Goal: Task Accomplishment & Management: Complete application form

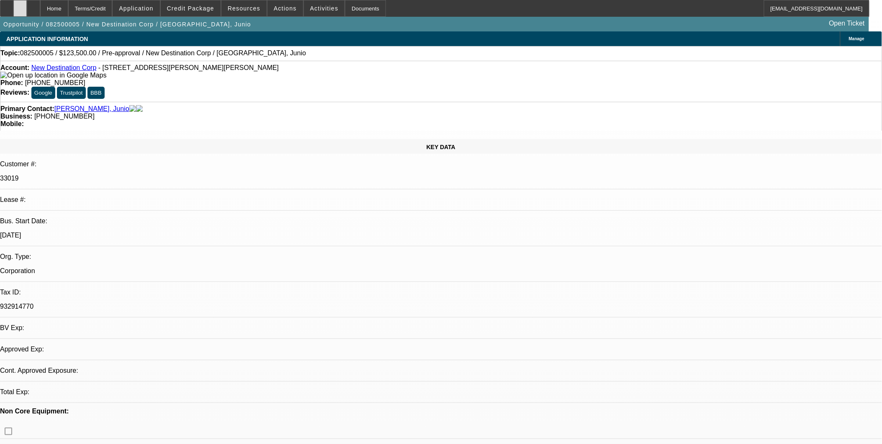
select select "0"
select select "2"
select select "0.1"
select select "2"
select select "0.1"
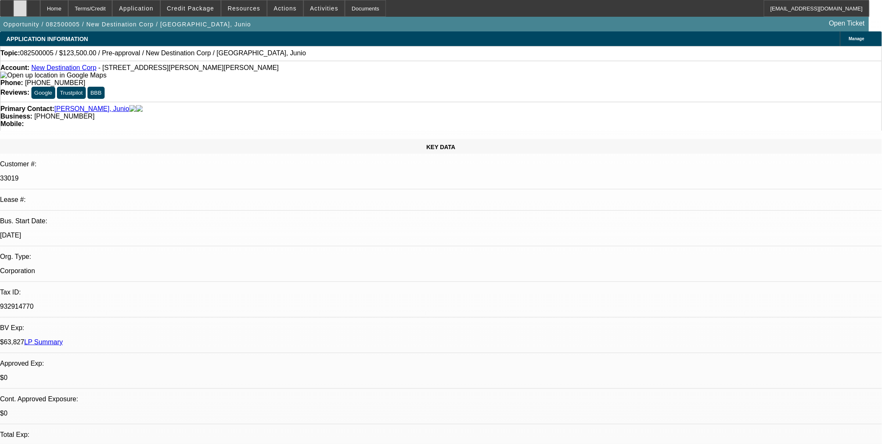
select select "1"
select select "2"
select select "4"
select select "1"
select select "2"
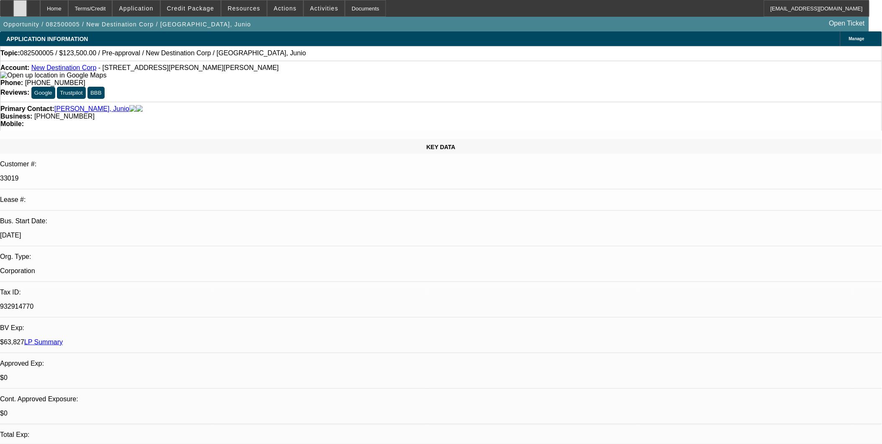
select select "4"
click at [20, 5] on icon at bounding box center [20, 5] width 0 height 0
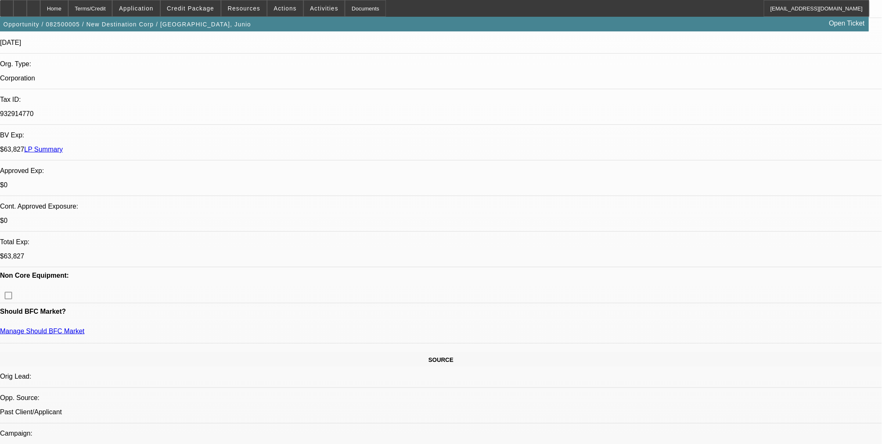
scroll to position [279, 0]
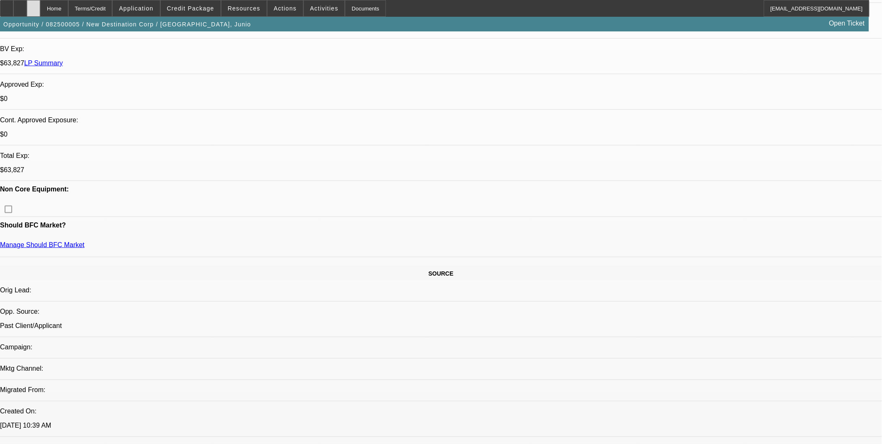
click at [40, 3] on div at bounding box center [33, 8] width 13 height 17
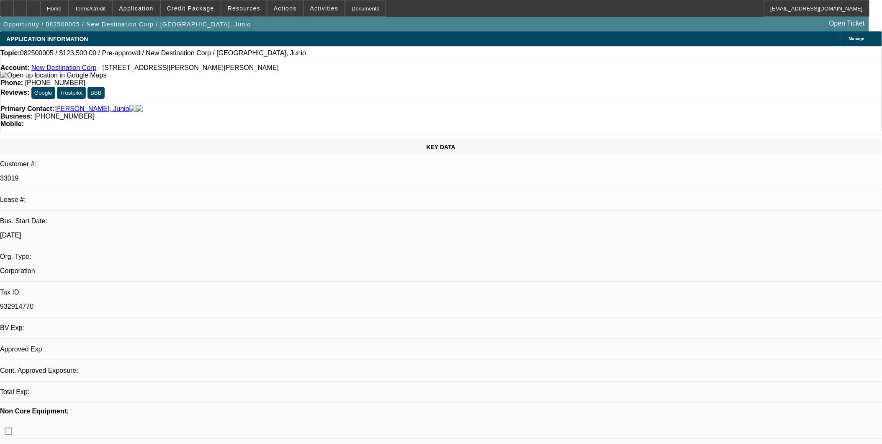
select select "0"
select select "2"
select select "0.1"
select select "2"
select select "0.1"
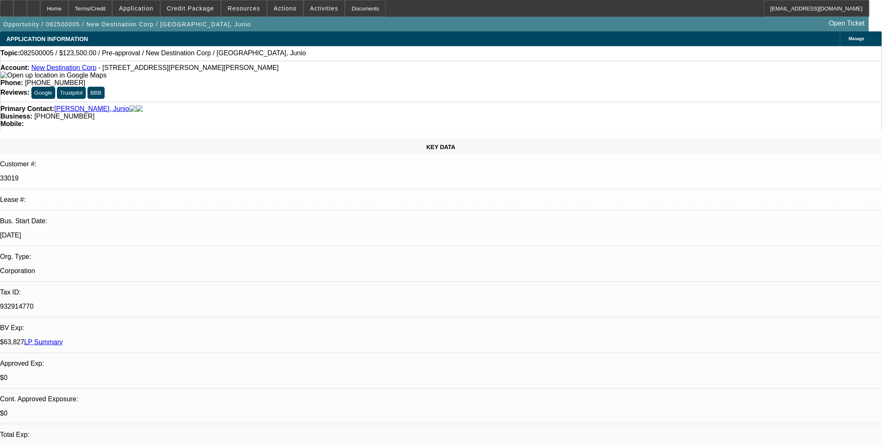
select select "1"
select select "2"
select select "4"
select select "1"
select select "2"
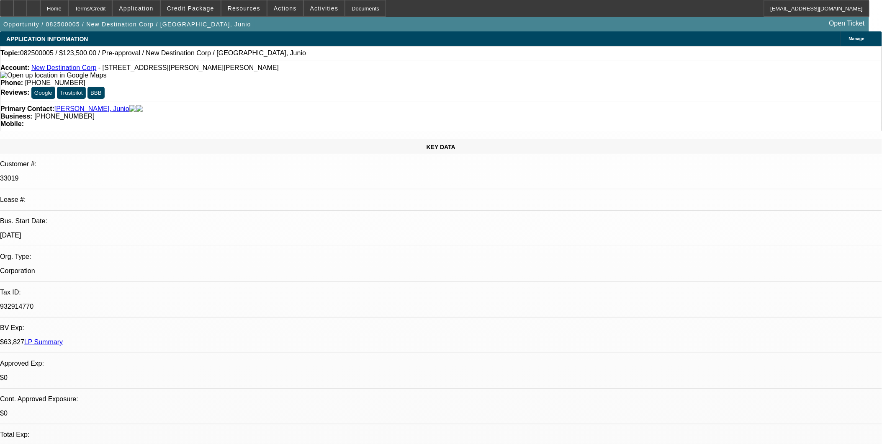
select select "4"
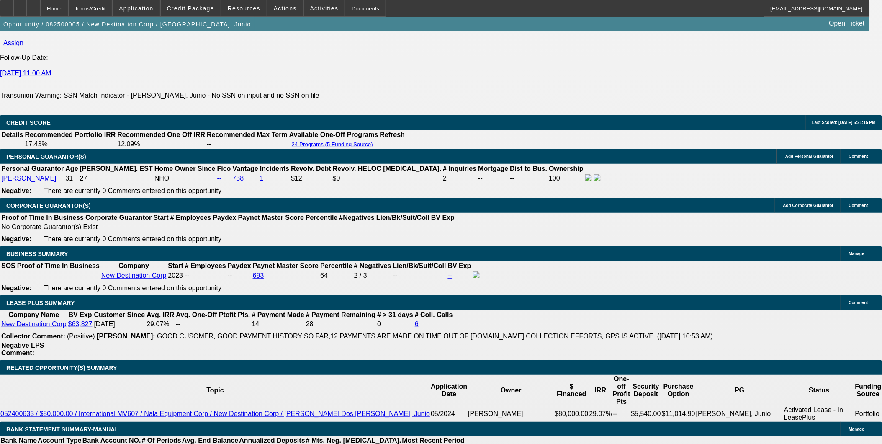
scroll to position [1116, 0]
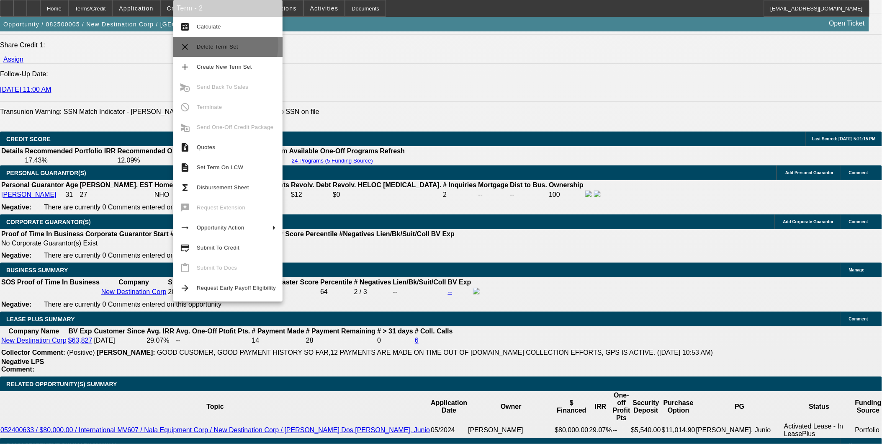
click at [225, 45] on span "Delete Term Set" at bounding box center [217, 47] width 41 height 6
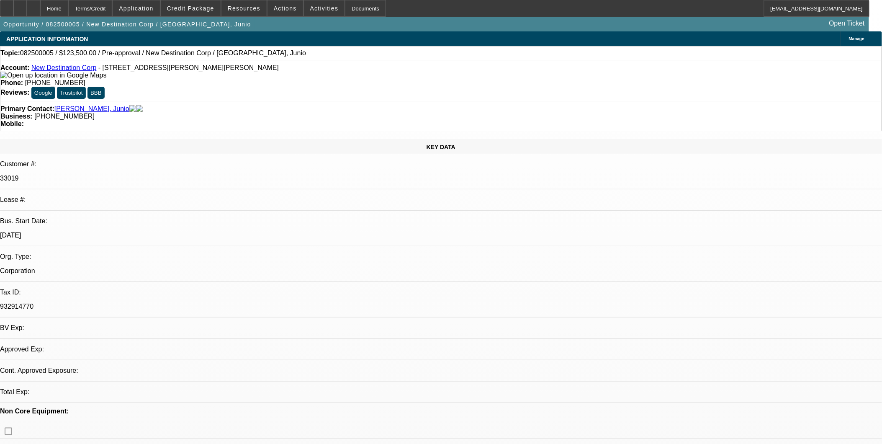
select select "2"
select select "0.1"
select select "4"
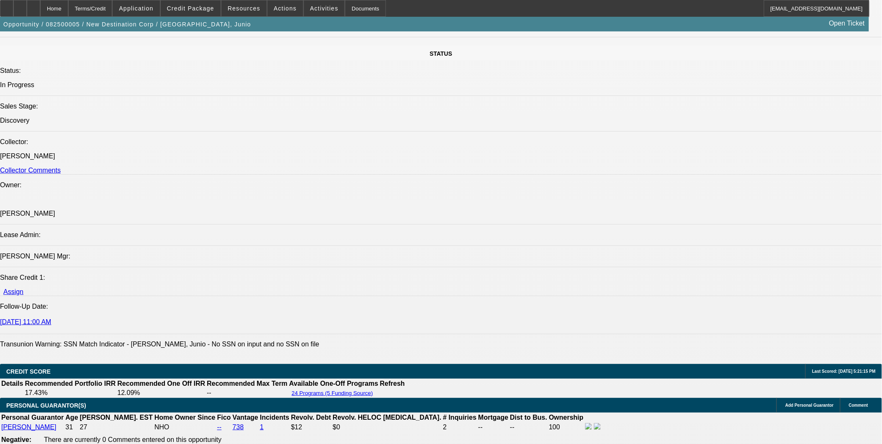
scroll to position [1070, 0]
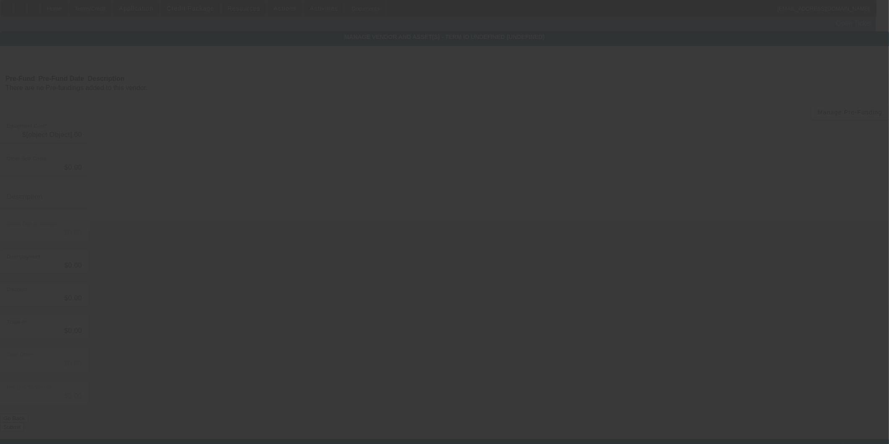
type input "$130,000.00"
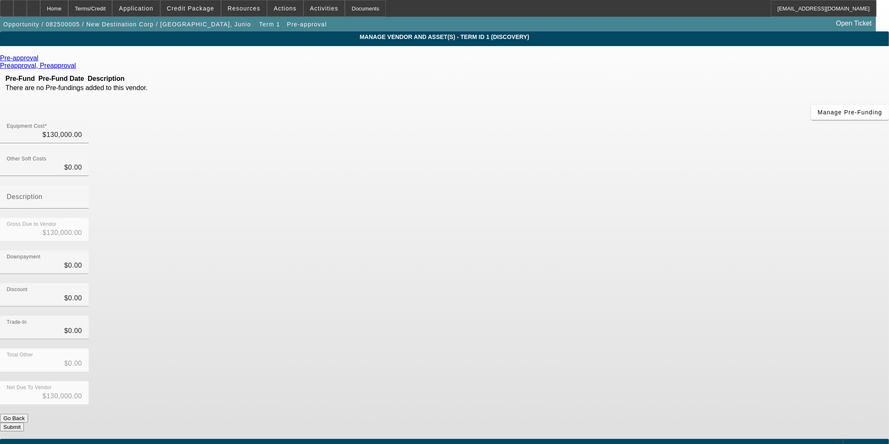
click at [852, 443] on span "Add Equipment" at bounding box center [867, 446] width 31 height 5
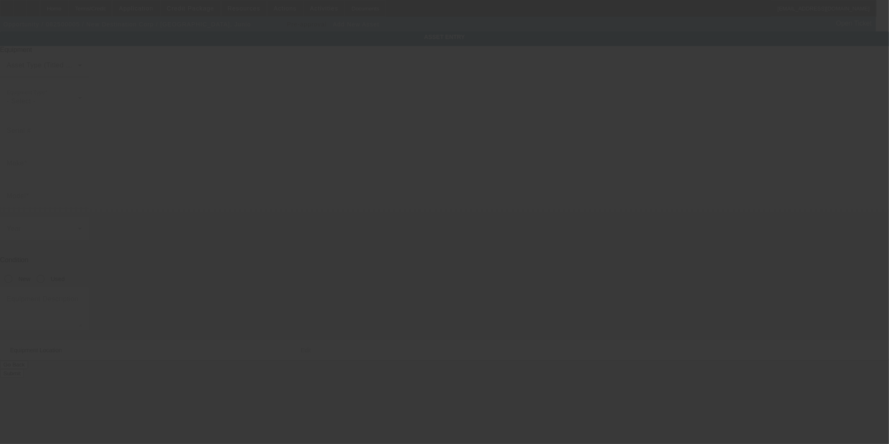
type input "20 Vincent Ave"
type input "Lancaster"
type input "01523"
type input "Worcester"
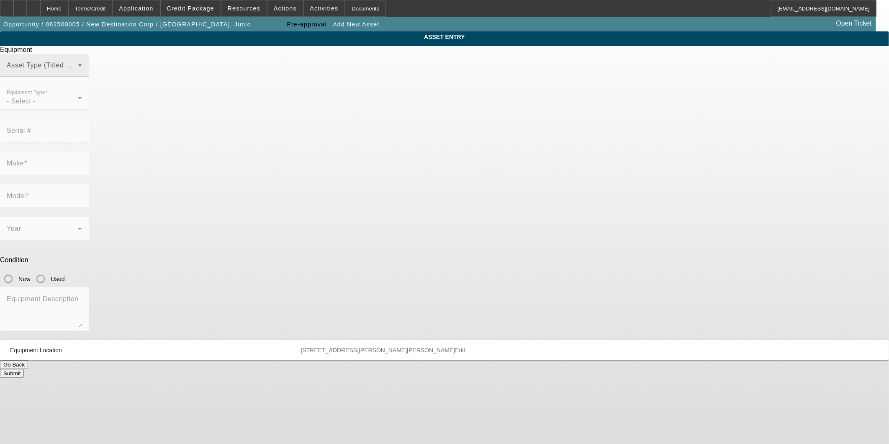
click at [78, 74] on span at bounding box center [42, 69] width 71 height 10
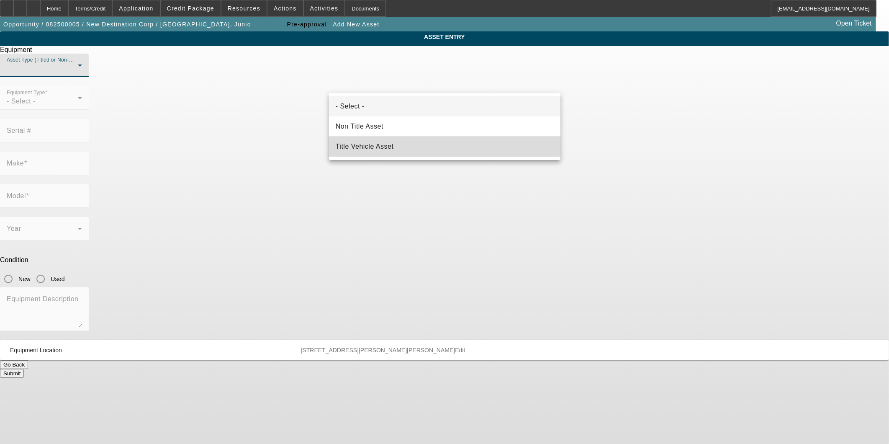
click at [382, 144] on span "Title Vehicle Asset" at bounding box center [365, 147] width 58 height 10
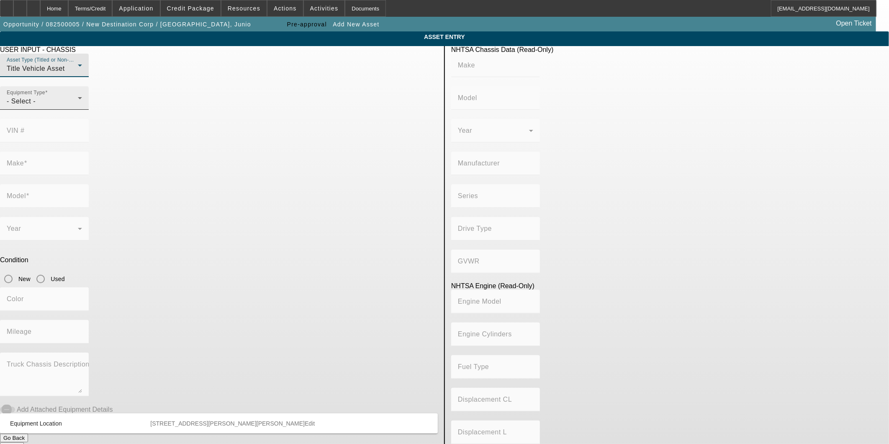
click at [78, 106] on div "- Select -" at bounding box center [42, 101] width 71 height 10
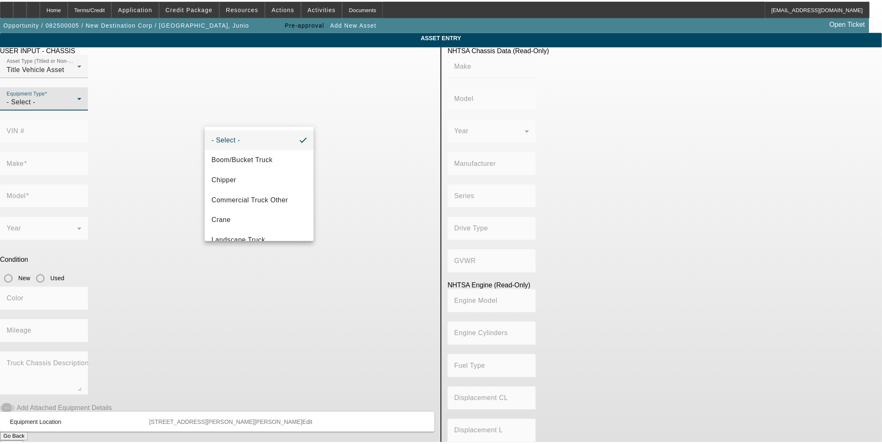
scroll to position [69, 0]
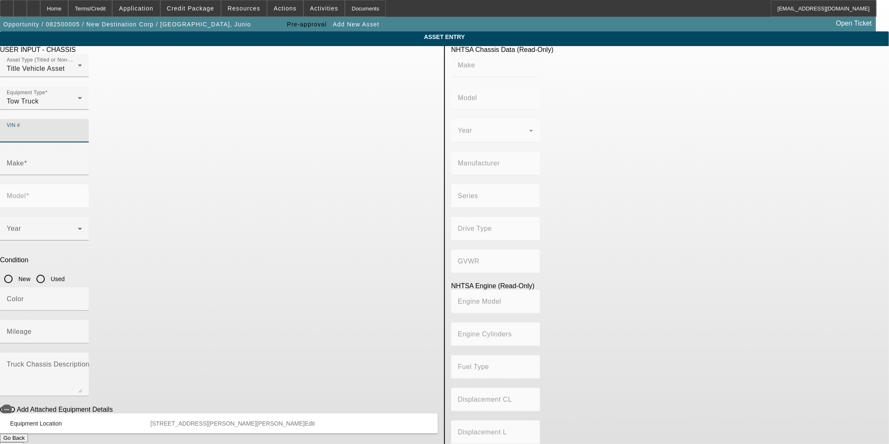
click at [82, 129] on input "VIN #" at bounding box center [44, 134] width 75 height 10
type input "3haeummlxrl126707"
type input "INTERNATIONAL"
type input "MV607"
type input "BLUE DIAMOND TRUCK, S. DE R. L. DE C. V."
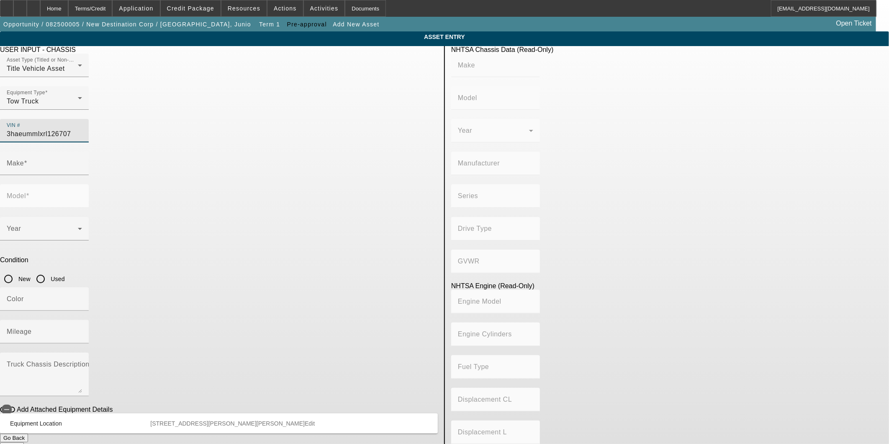
type input "MV"
type input "4x2"
type input "Class 6: 19,501 - 26,000 lb (8,845 - 11,794 kg)"
type input "B 6.7"
type input "Diesel"
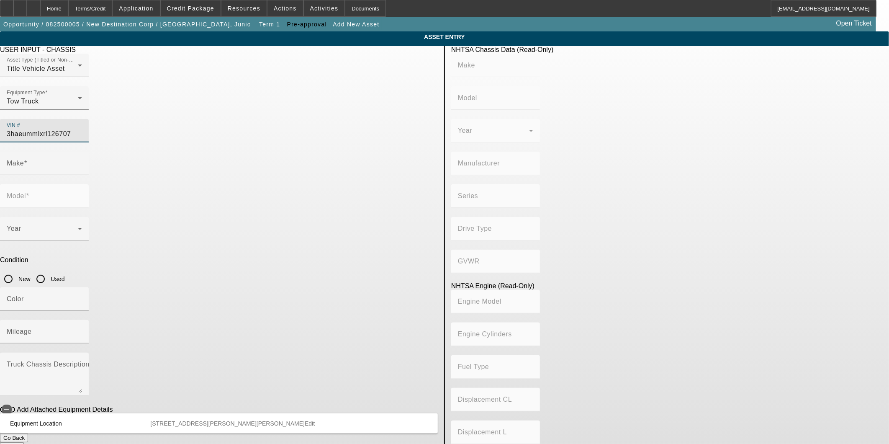
type input "408.85908543470"
type input "6.7"
type input "INTERNATIONAL"
type input "MV607"
type input "3HAEUMMLXRL126707"
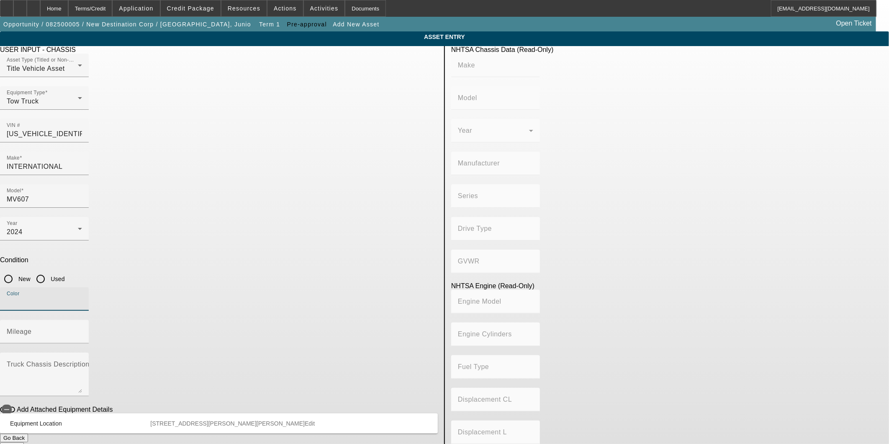
click at [82, 297] on input "Color" at bounding box center [44, 302] width 75 height 10
type input "INTERNATIONAL"
type input "MV607"
type input "BLUE DIAMOND TRUCK, S. DE R. L. DE C. V."
type input "MV"
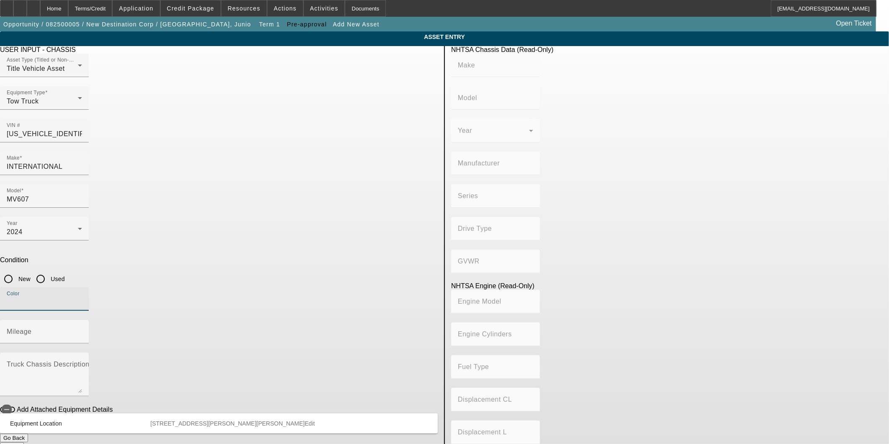
type input "4x2"
type input "Class 6: 19,501 - 26,000 lb (8,845 - 11,794 kg)"
type input "B 6.7"
type input "Diesel"
type input "408.85908543470"
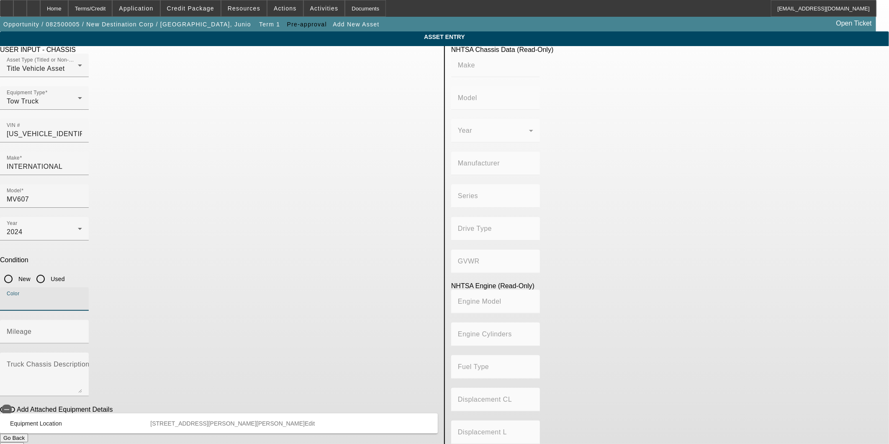
type input "6.7"
type input "Black"
click at [49, 270] on input "Used" at bounding box center [40, 278] width 17 height 17
radio input "true"
click at [82, 330] on input "Mileage" at bounding box center [44, 335] width 75 height 10
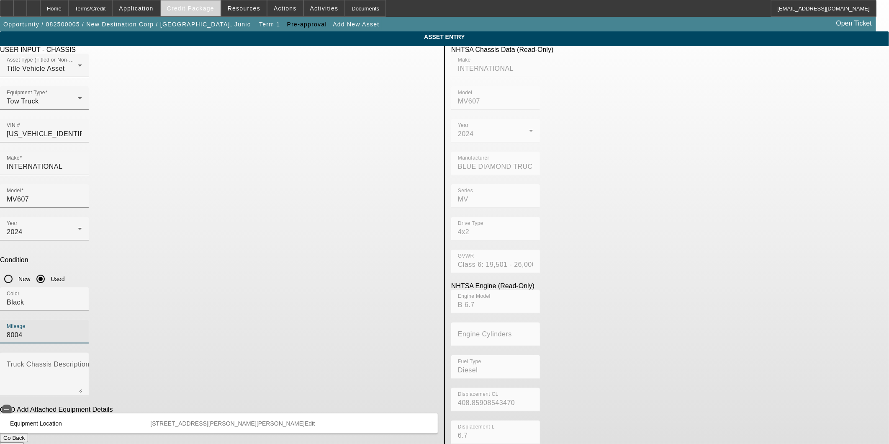
click at [203, 8] on span "Credit Package" at bounding box center [190, 8] width 47 height 7
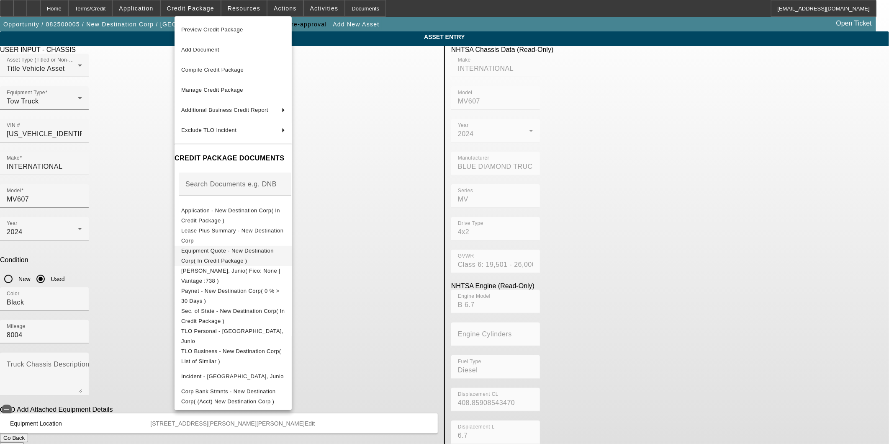
click at [224, 255] on span "Equipment Quote - New Destination Corp( In Credit Package )" at bounding box center [233, 255] width 104 height 20
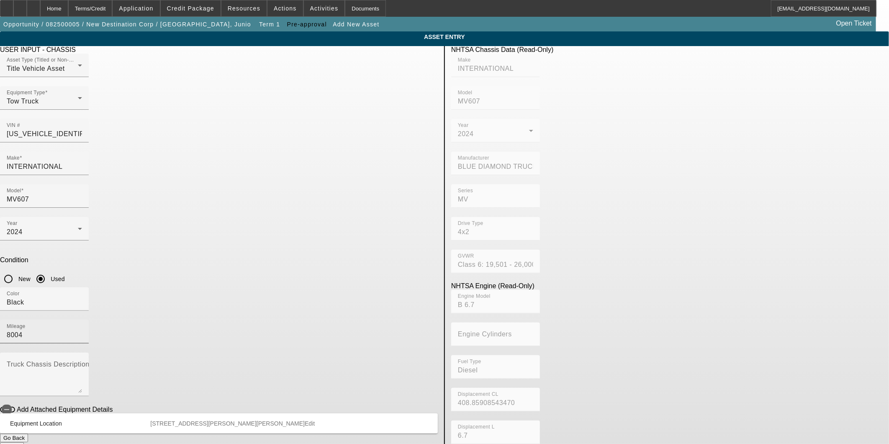
click at [82, 330] on input "8004" at bounding box center [44, 335] width 75 height 10
type input "8026"
click at [24, 442] on button "Submit" at bounding box center [12, 446] width 24 height 9
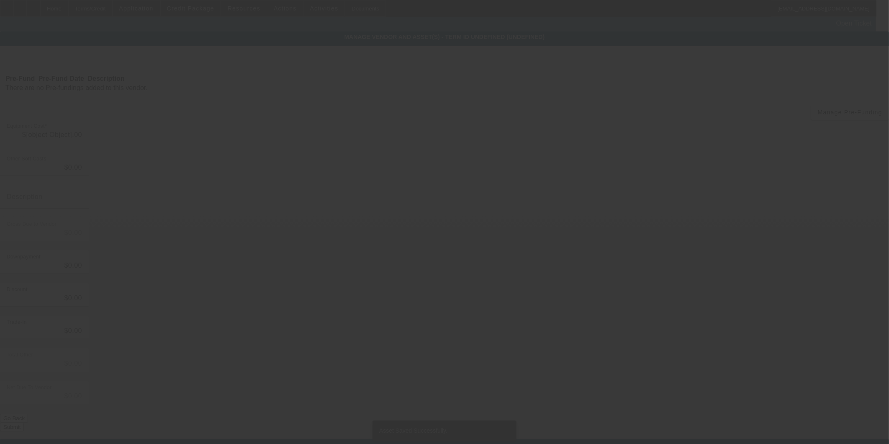
type input "$130,000.00"
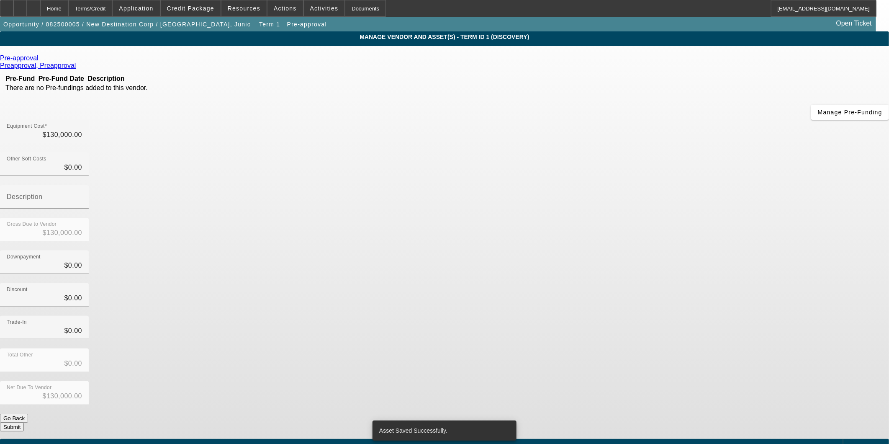
click at [612, 381] on div "Net Due To Vendor $130,000.00" at bounding box center [444, 397] width 889 height 33
click at [606, 381] on div "Net Due To Vendor $130,000.00" at bounding box center [444, 397] width 889 height 33
click at [24, 422] on button "Submit" at bounding box center [12, 426] width 24 height 9
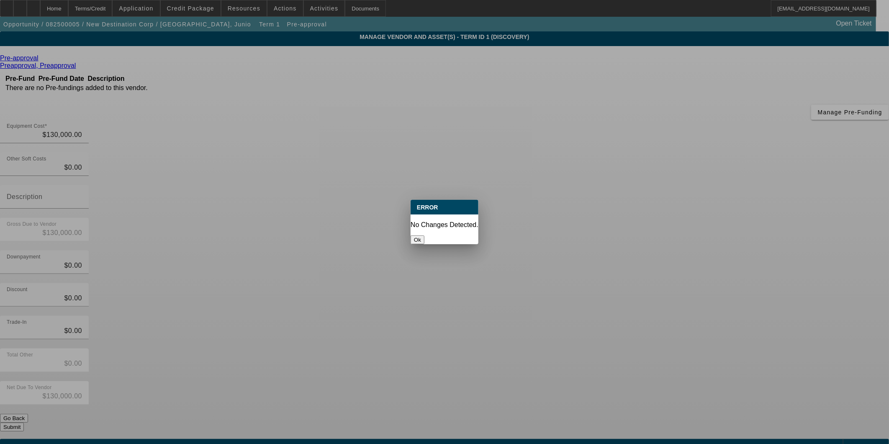
click at [425, 235] on button "Ok" at bounding box center [418, 239] width 14 height 9
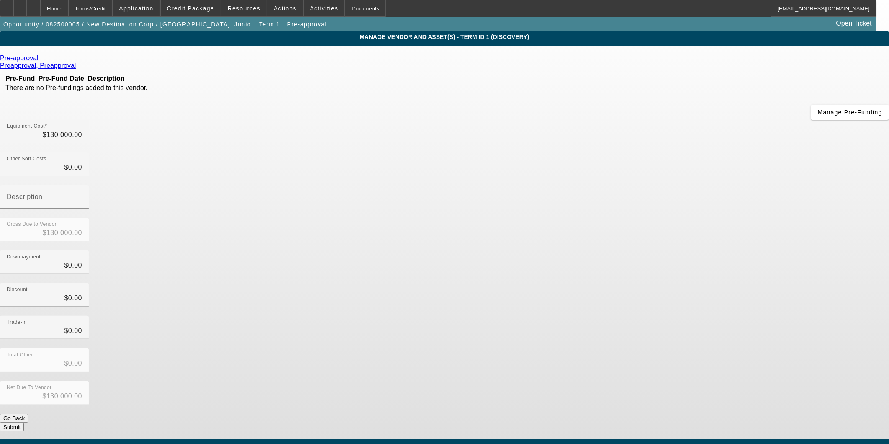
click at [41, 60] on icon at bounding box center [41, 57] width 0 height 7
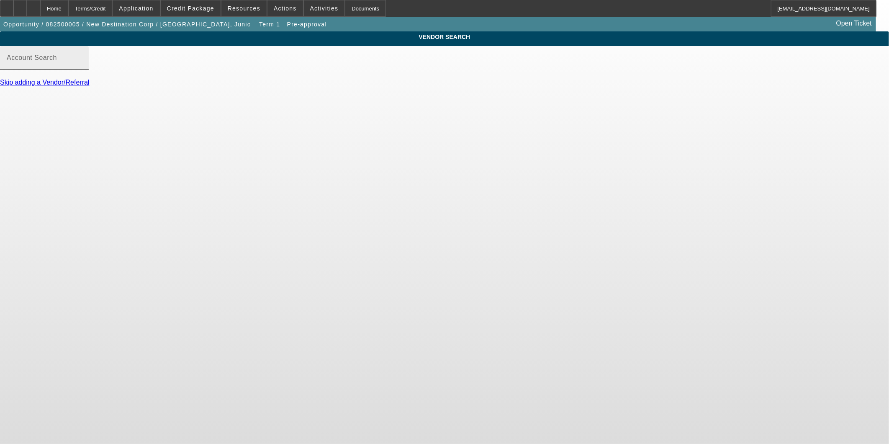
click at [82, 66] on input "Account Search" at bounding box center [44, 61] width 75 height 10
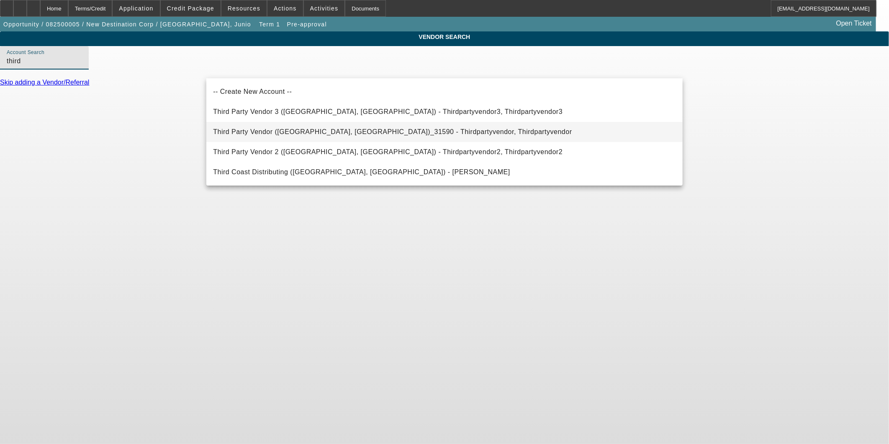
click at [283, 135] on span "Third Party Vendor (Northbrook, IL)_31590 - Thirdpartyvendor, Thirdpartyvendor" at bounding box center [392, 132] width 359 height 10
type input "Third Party Vendor (Northbrook, IL)_31590 - Thirdpartyvendor, Thirdpartyvendor"
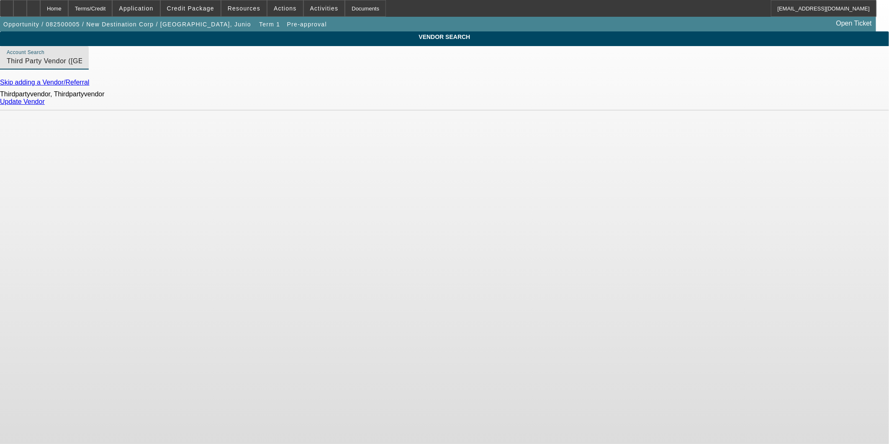
click at [45, 105] on link "Update Vendor" at bounding box center [22, 101] width 45 height 7
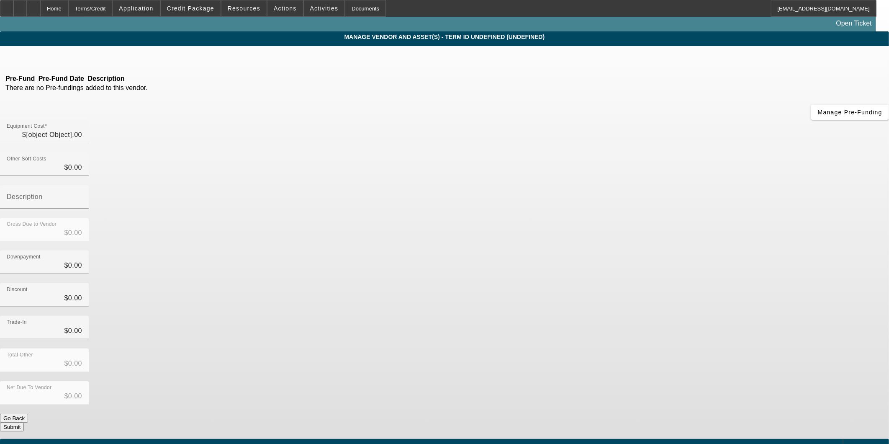
type input "$130,000.00"
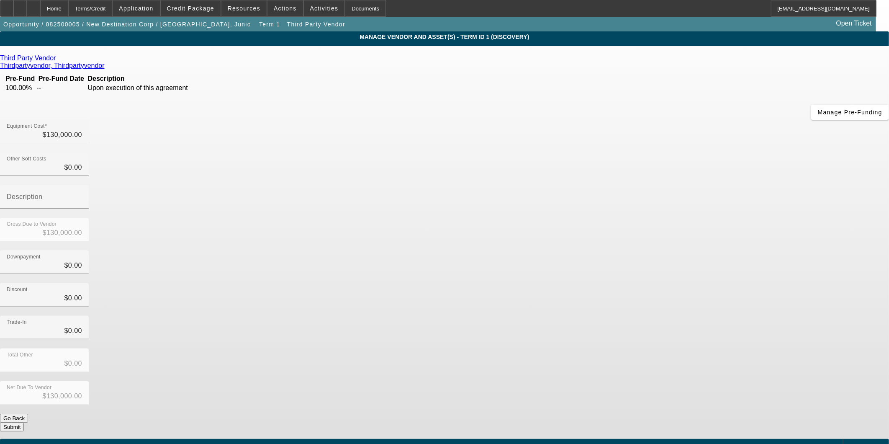
click at [24, 422] on button "Submit" at bounding box center [12, 426] width 24 height 9
click at [68, 7] on div "Home" at bounding box center [54, 8] width 28 height 17
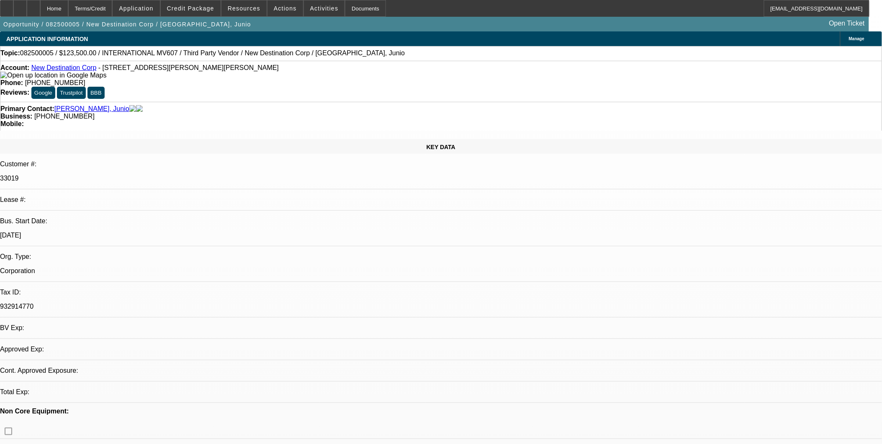
select select "2"
select select "0.1"
select select "4"
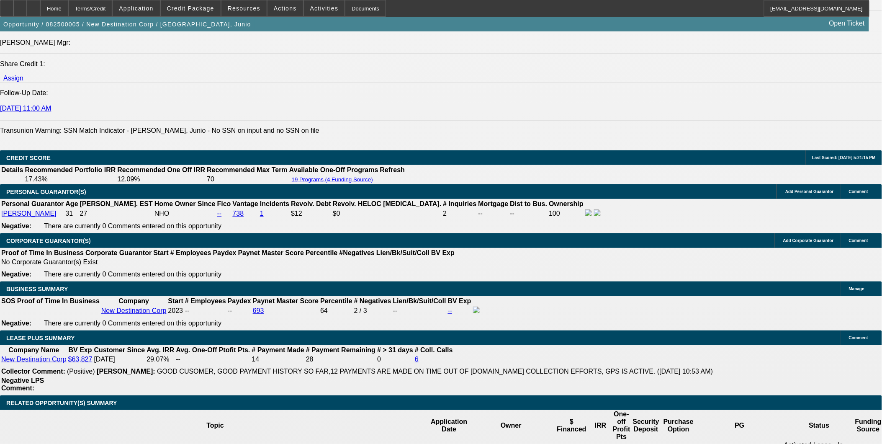
scroll to position [1237, 0]
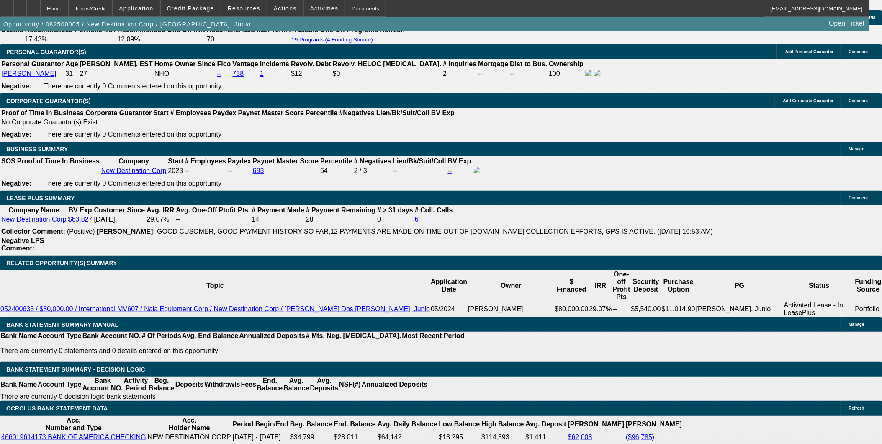
type input "UNKNOWN"
type input "17."
type input "$6,138.58"
type input "$3,069.29"
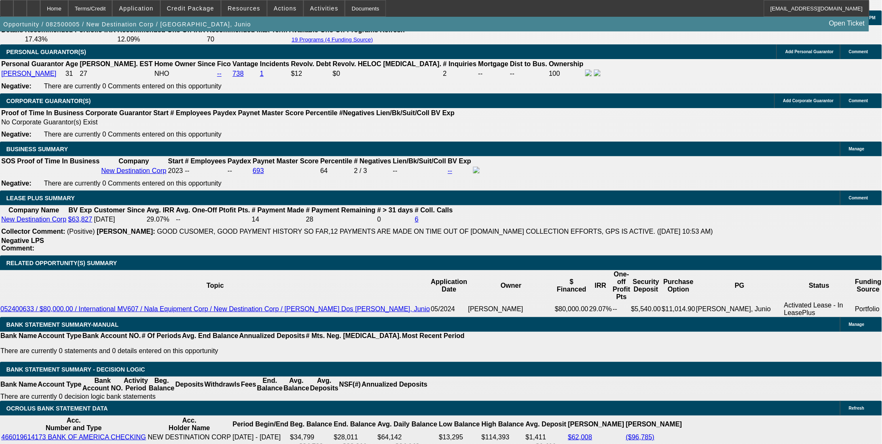
type input "17.7"
type input "$6,231.94"
type input "$3,115.97"
type input "17."
type input "$6,138.58"
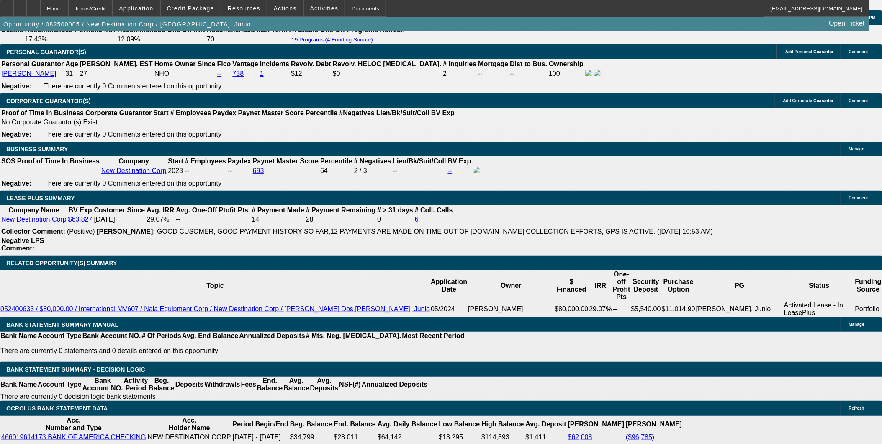
type input "$3,069.29"
type input "17.9"
type input "$6,258.74"
type input "$3,129.37"
type input "17.9"
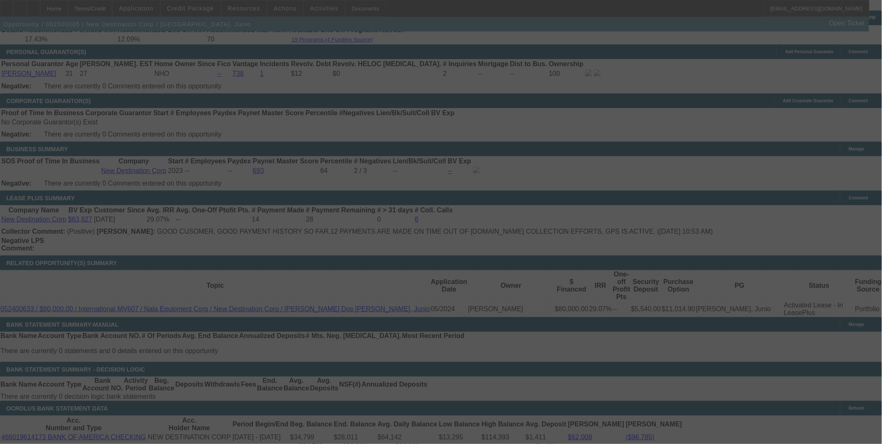
select select "2"
select select "0.1"
select select "4"
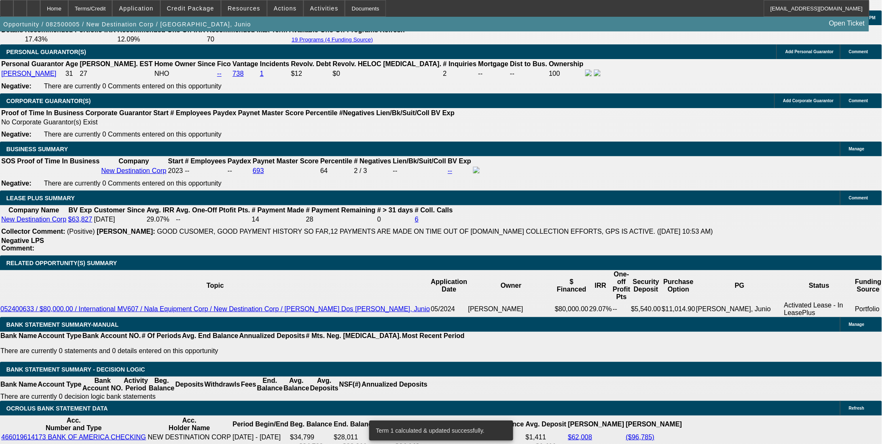
type input "UNKNOWN"
type input "6"
type input "$43,342.42"
type input "$21,671.21"
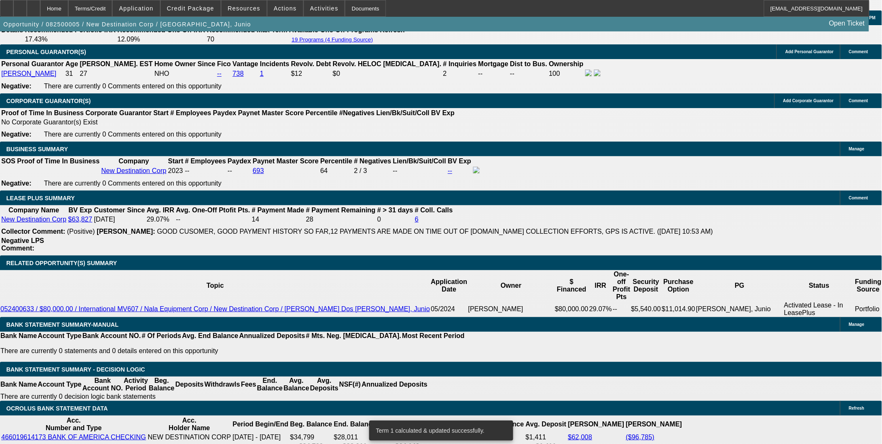
type input "66"
type input "$5,907.84"
type input "$2,953.92"
type input "66"
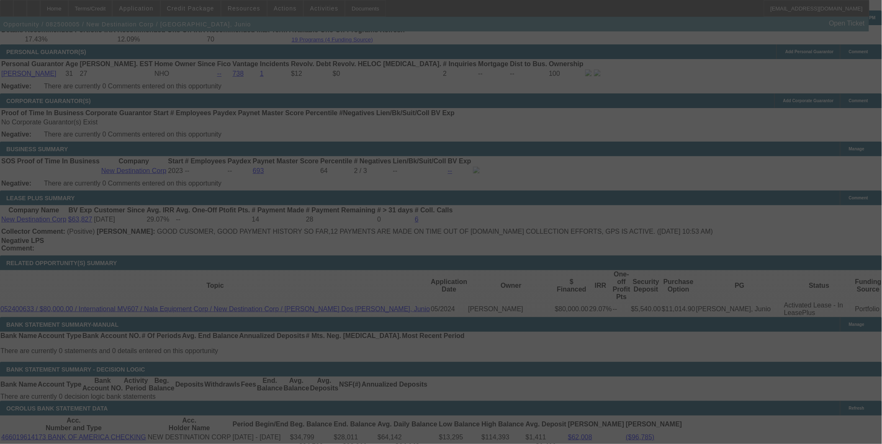
select select "2"
select select "0.1"
select select "4"
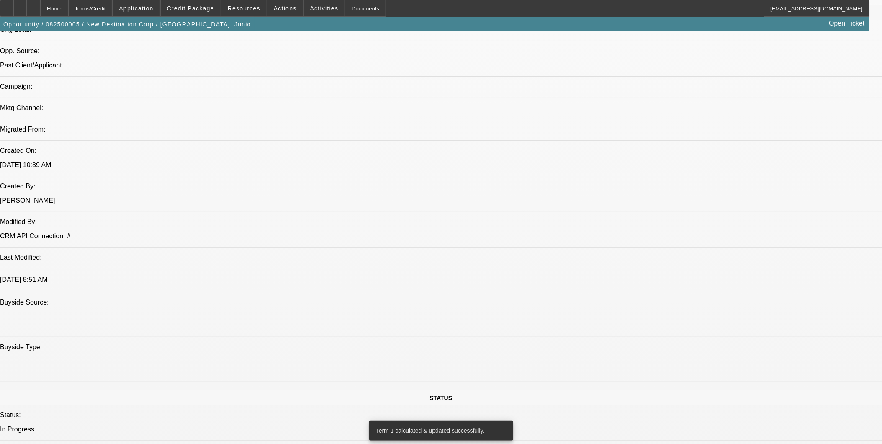
scroll to position [446, 0]
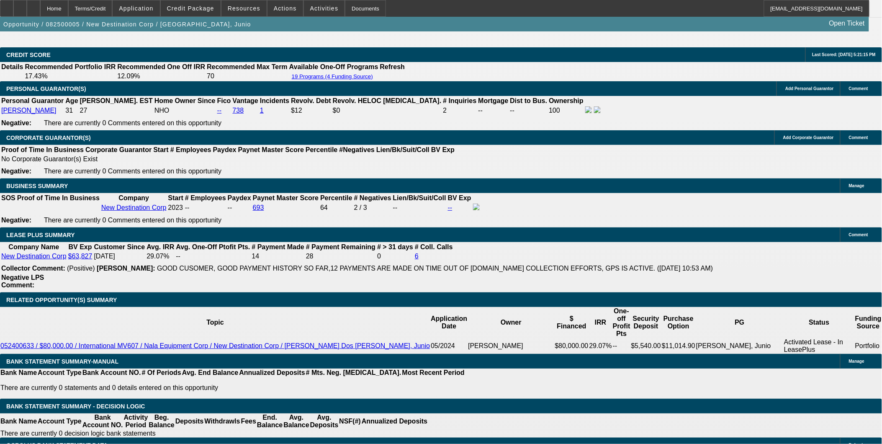
scroll to position [1191, 0]
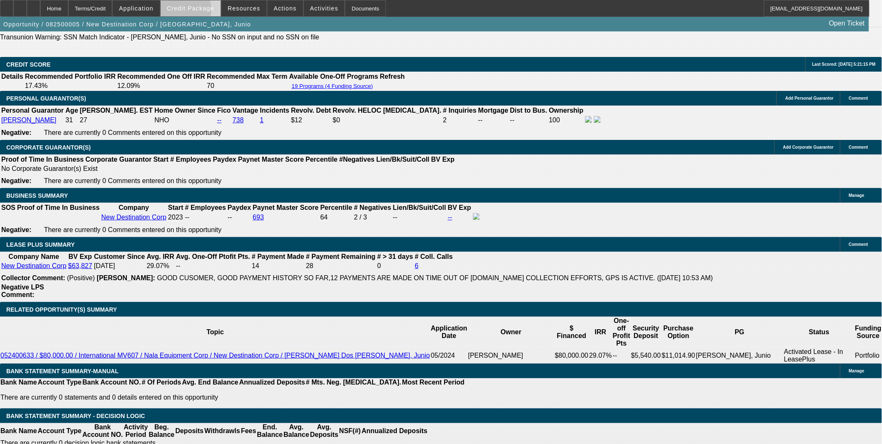
click at [191, 11] on span at bounding box center [191, 8] width 60 height 20
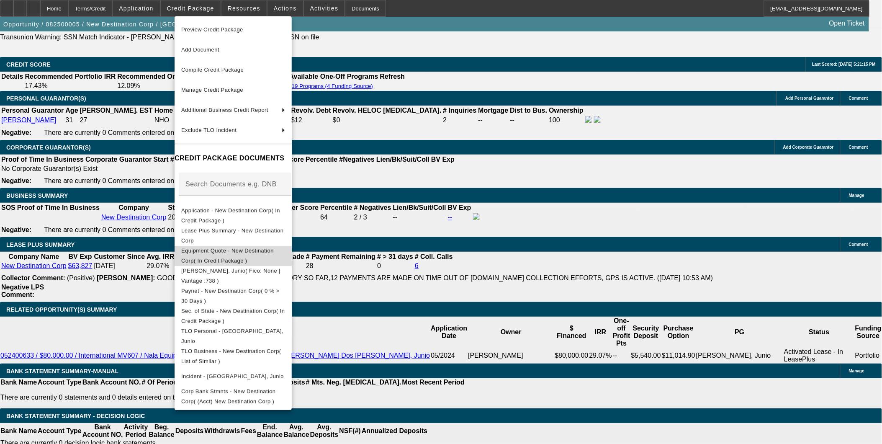
click at [214, 253] on span "Equipment Quote - New Destination Corp( In Credit Package )" at bounding box center [227, 255] width 93 height 16
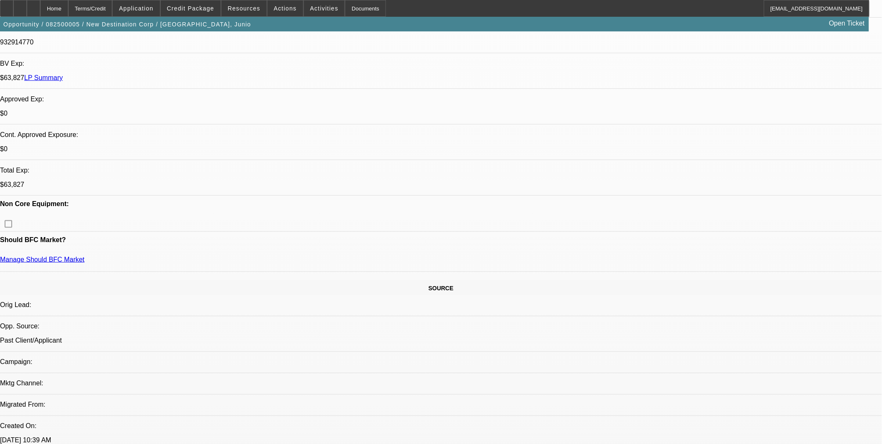
scroll to position [260, 0]
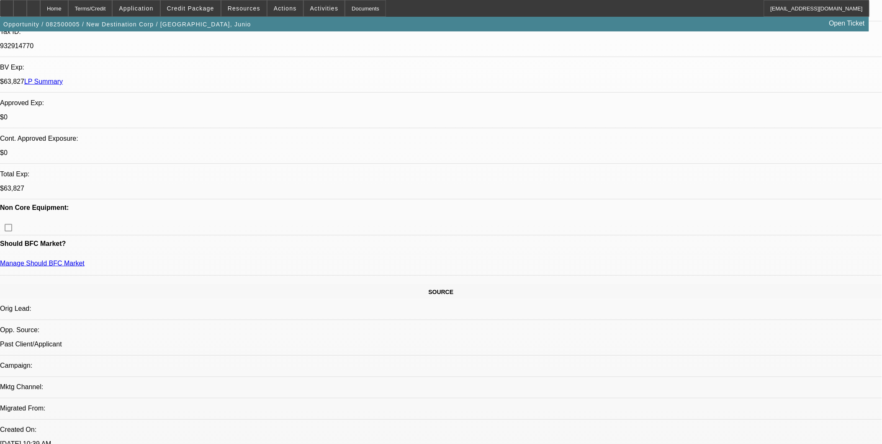
click at [179, 5] on span at bounding box center [191, 8] width 60 height 20
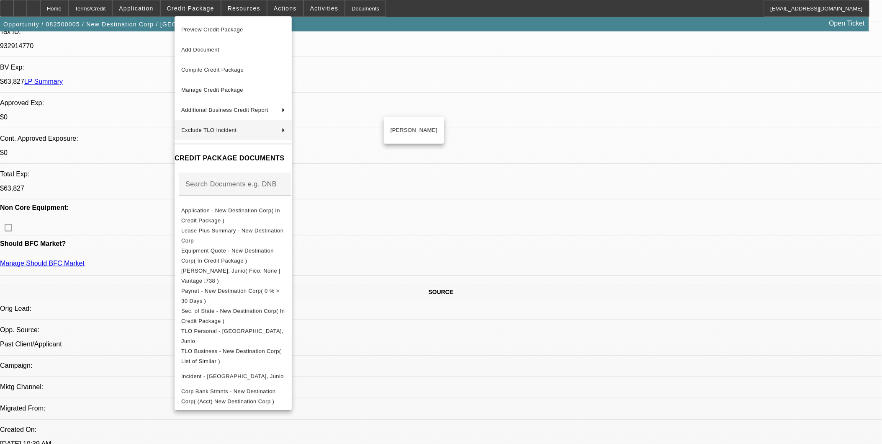
click at [458, 168] on div at bounding box center [441, 222] width 882 height 444
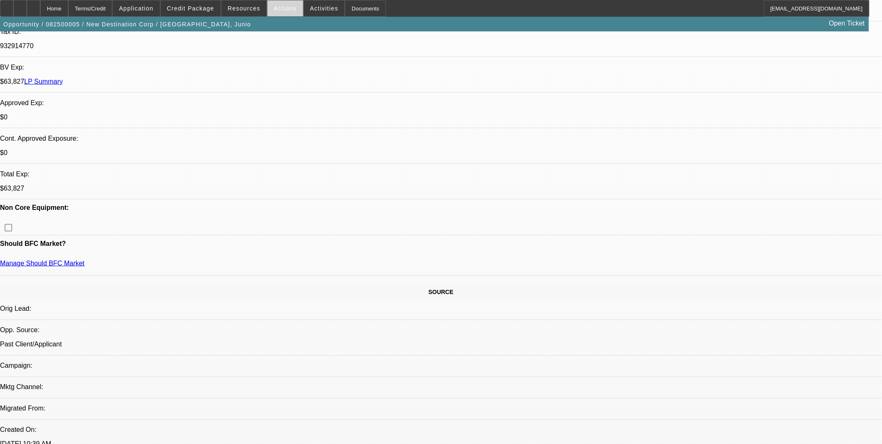
click at [291, 8] on span at bounding box center [286, 8] width 36 height 20
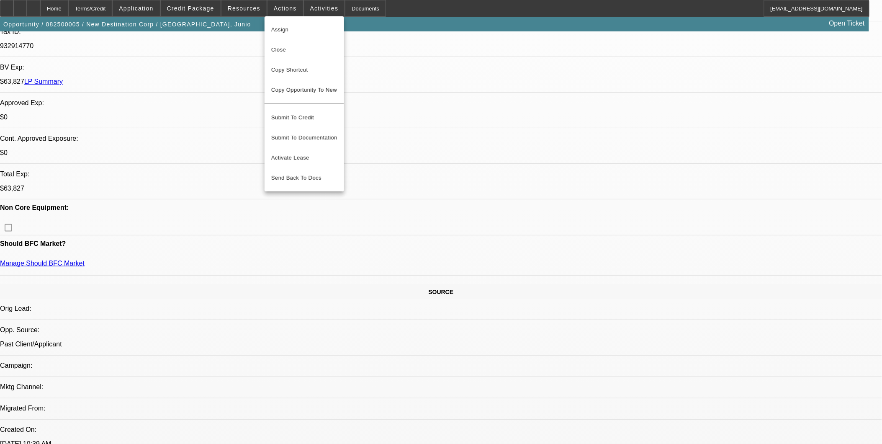
click at [500, 28] on div at bounding box center [441, 222] width 882 height 444
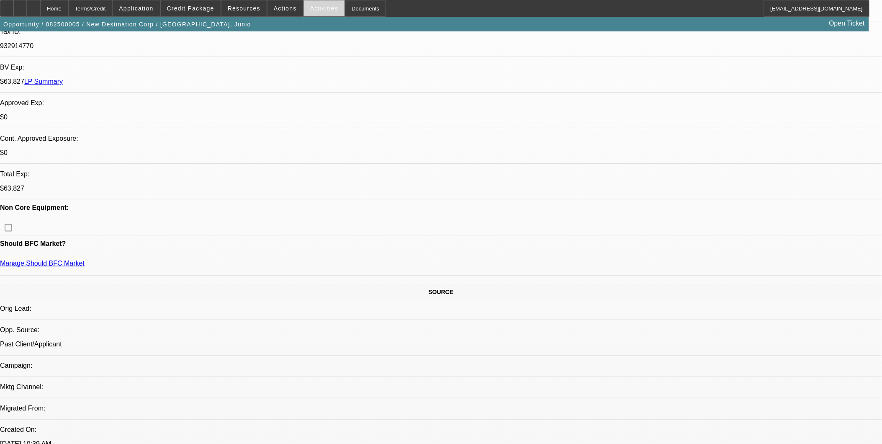
click at [313, 6] on span "Activities" at bounding box center [324, 8] width 28 height 7
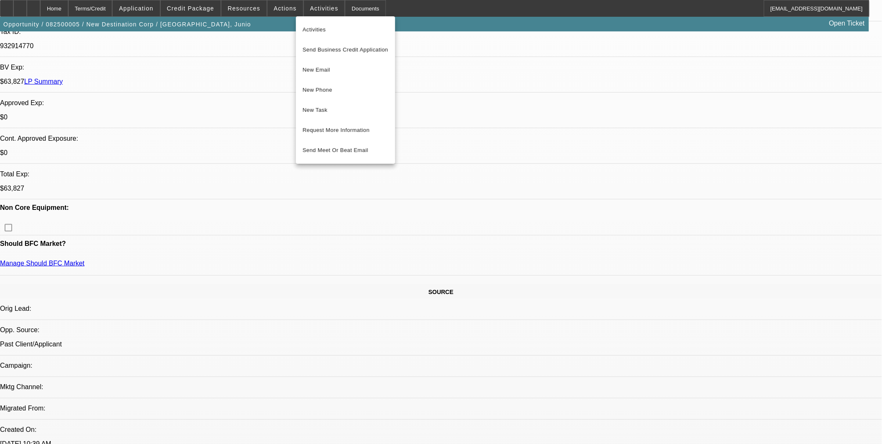
click at [525, 59] on div at bounding box center [441, 222] width 882 height 444
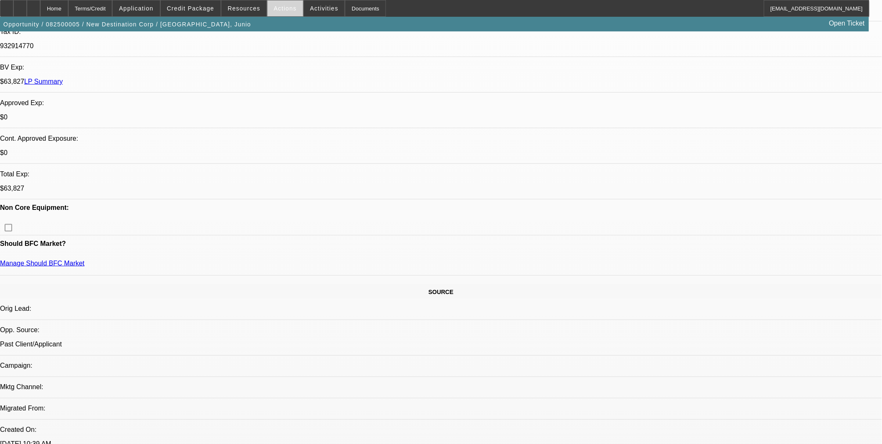
click at [285, 5] on span at bounding box center [286, 8] width 36 height 20
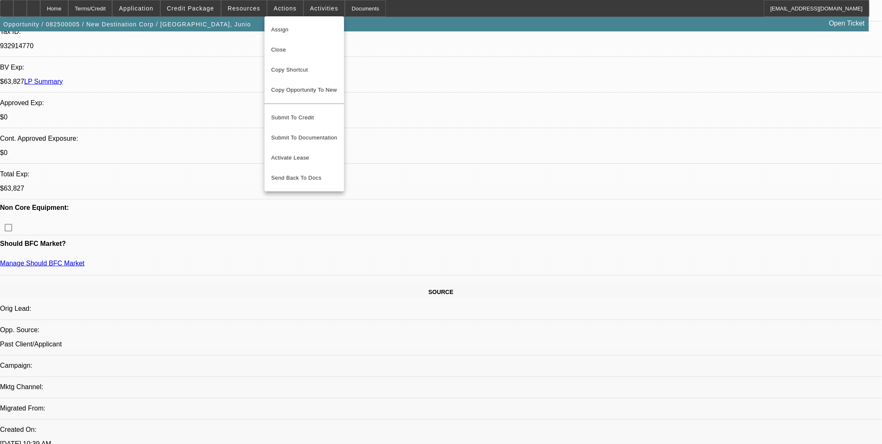
click at [223, 70] on div at bounding box center [441, 222] width 882 height 444
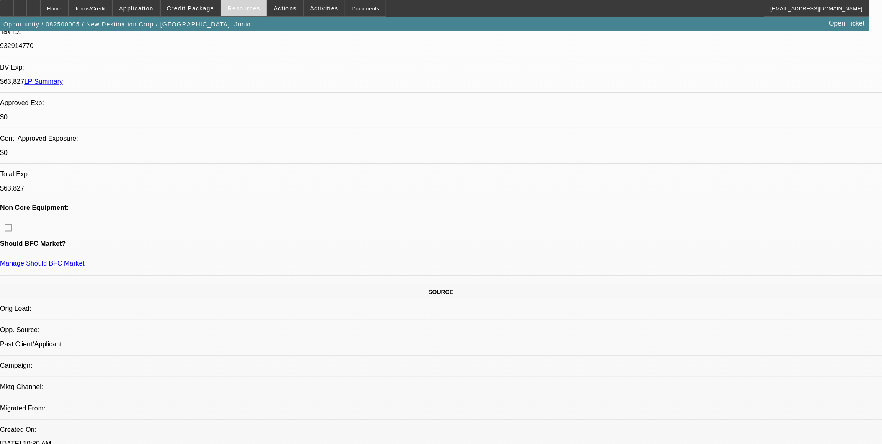
click at [237, 13] on span at bounding box center [243, 8] width 45 height 20
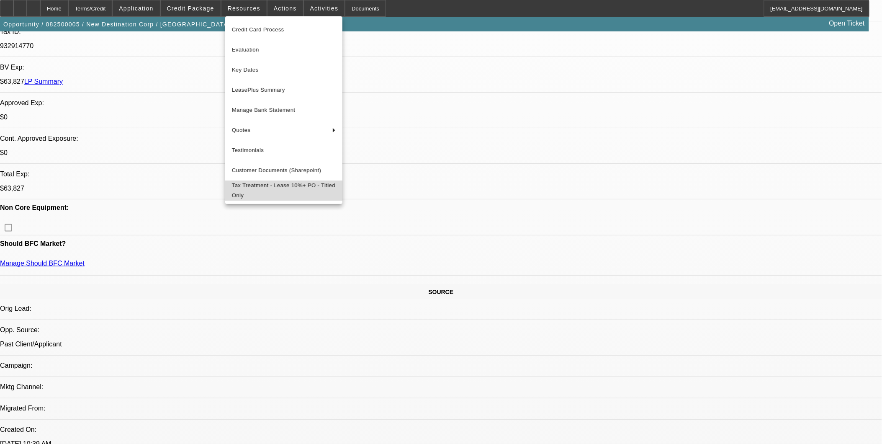
click at [259, 189] on span "Tax Treatment - Lease 10%+ PO - Titled Only" at bounding box center [284, 190] width 104 height 20
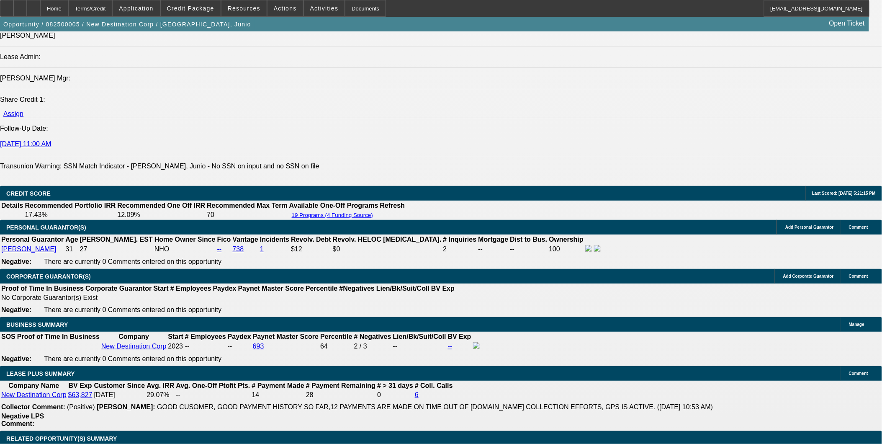
scroll to position [1209, 0]
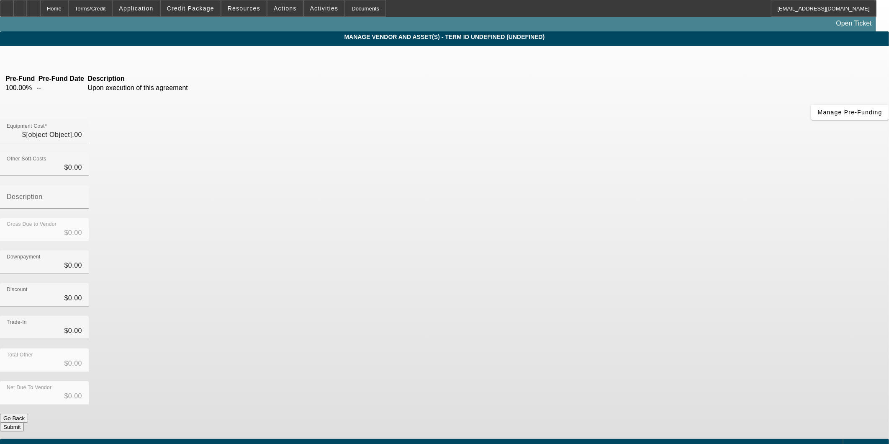
type input "$130,000.00"
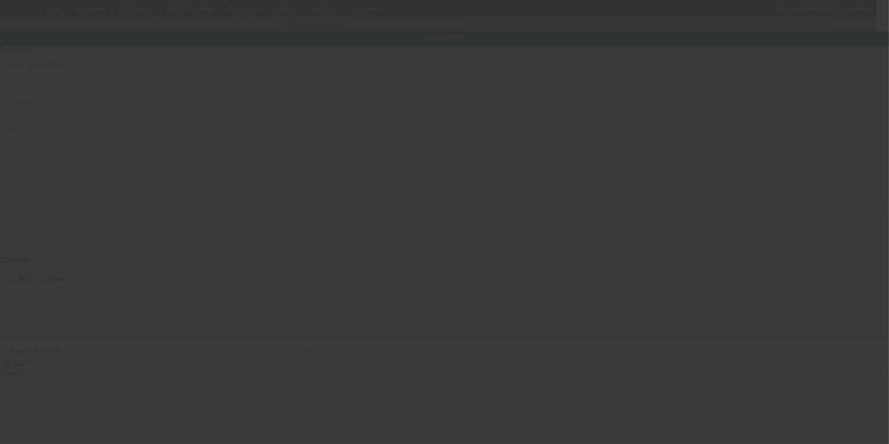
type input "3HAEUMMLXRL126707"
type input "International"
type input "MV607"
radio input "true"
type input "20 Vincent Ave"
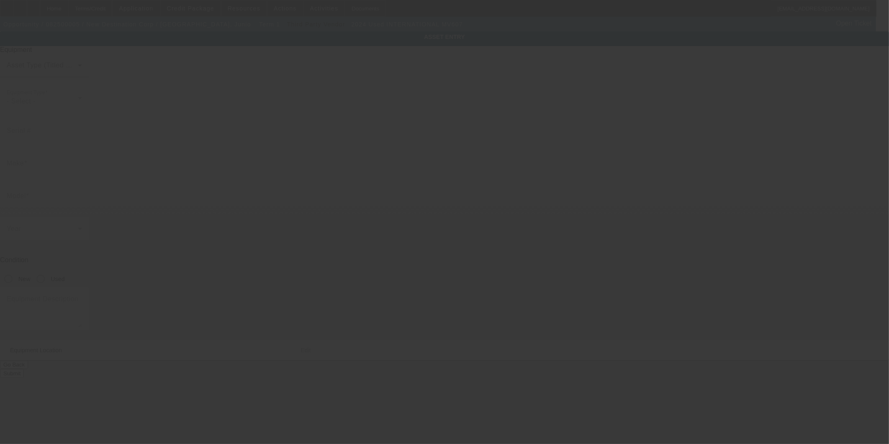
type input "Lancaster"
type input "01523"
type input "Worcester"
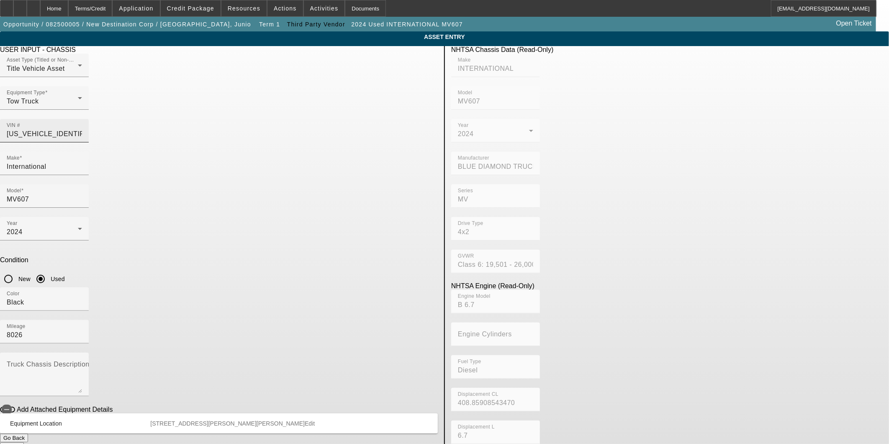
click at [82, 129] on input "3HAEUMMLXRL126707" at bounding box center [44, 134] width 75 height 10
click at [109, 7] on div "Terms/Credit" at bounding box center [90, 8] width 44 height 17
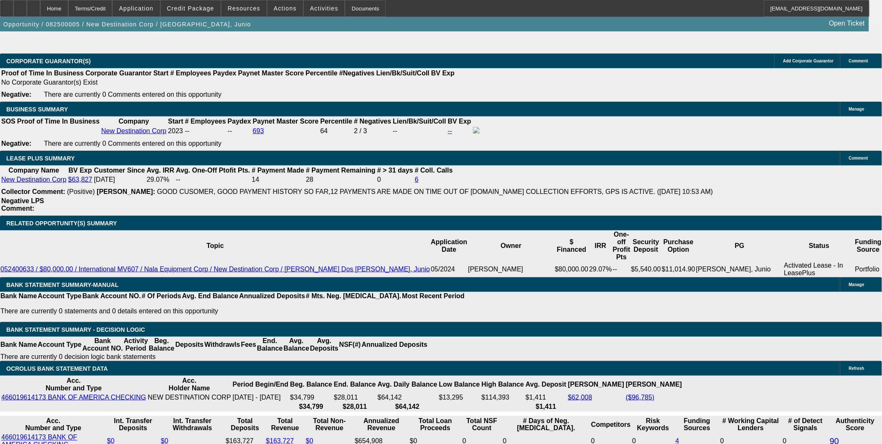
select select "2"
select select "0.1"
select select "4"
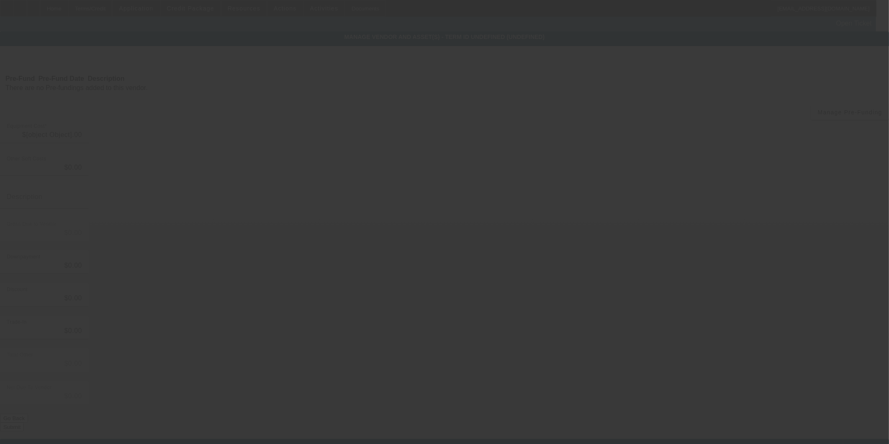
type input "$130,000.00"
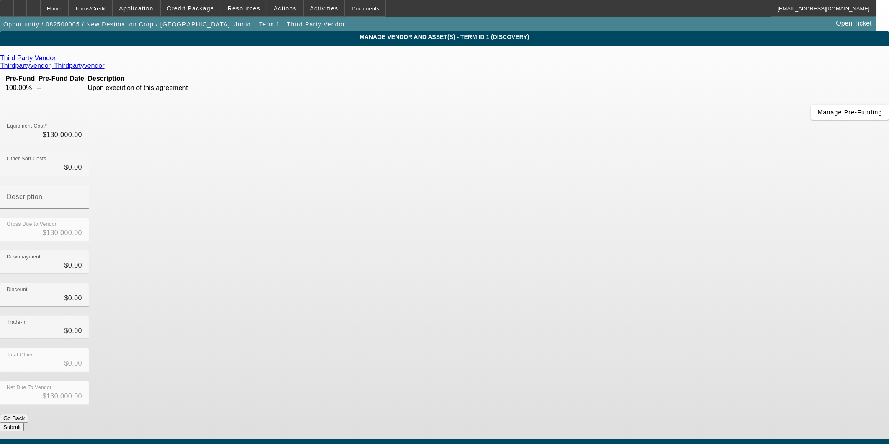
click at [739, 173] on app-vendor-asset-manage "MANAGE VENDOR AND ASSET(S) - Term ID 1 (Discovery) Remove Vendor Third Party Ve…" at bounding box center [444, 256] width 889 height 450
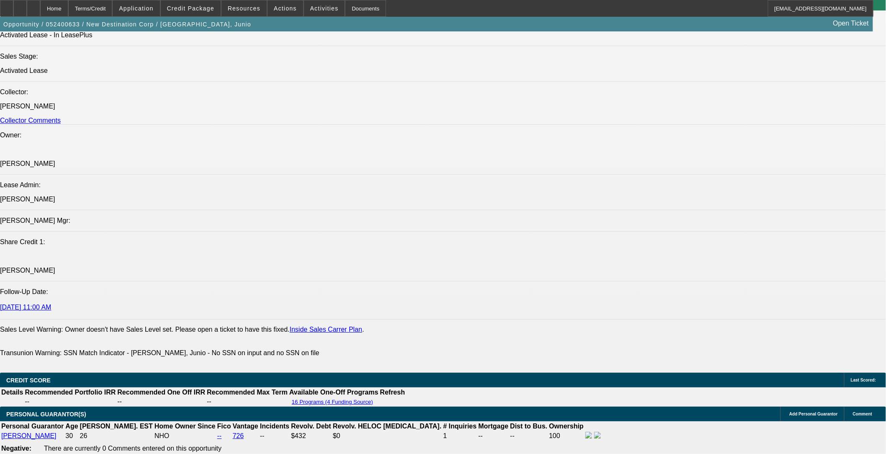
select select "0"
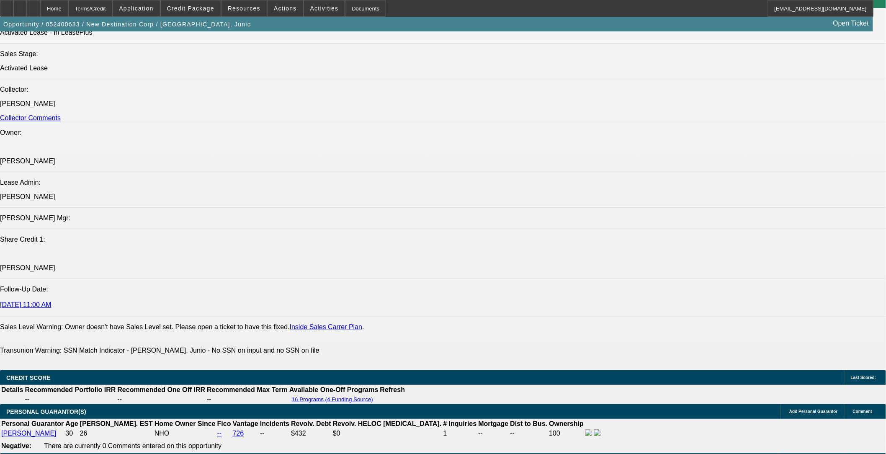
select select "2"
select select "0.1"
select select "0"
select select "2"
select select "0.1"
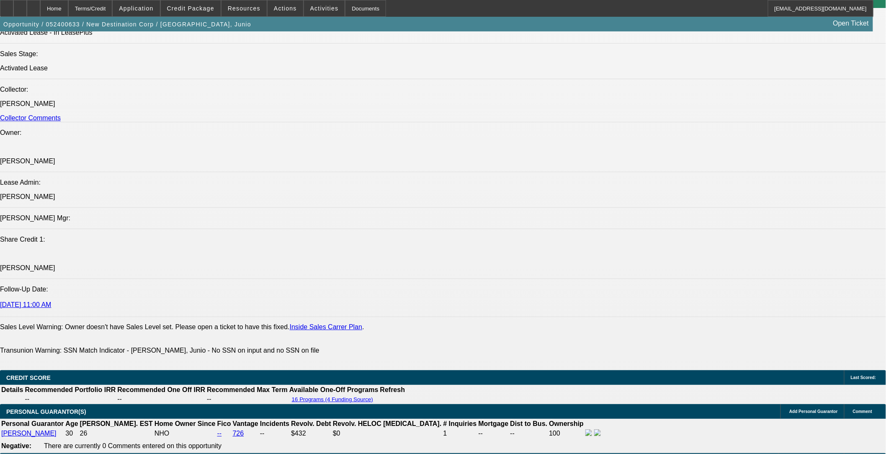
select select "0"
select select "2"
select select "0.1"
select select "0"
select select "2"
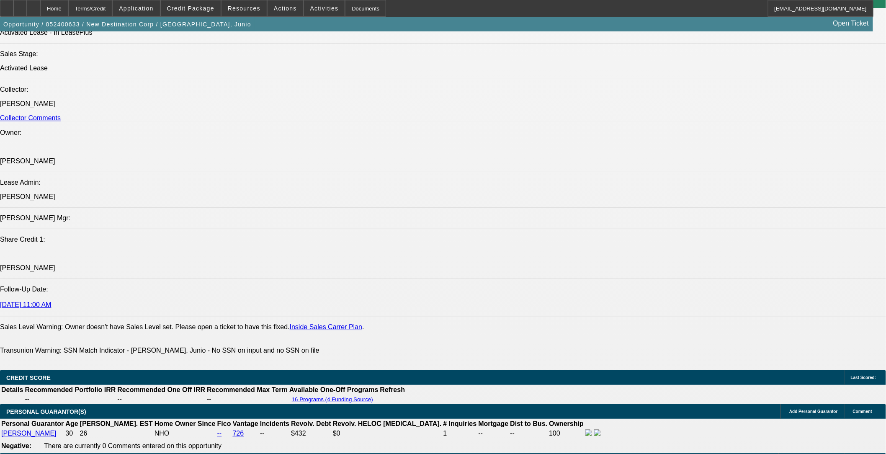
select select "0.1"
select select "1"
select select "2"
select select "4"
select select "1"
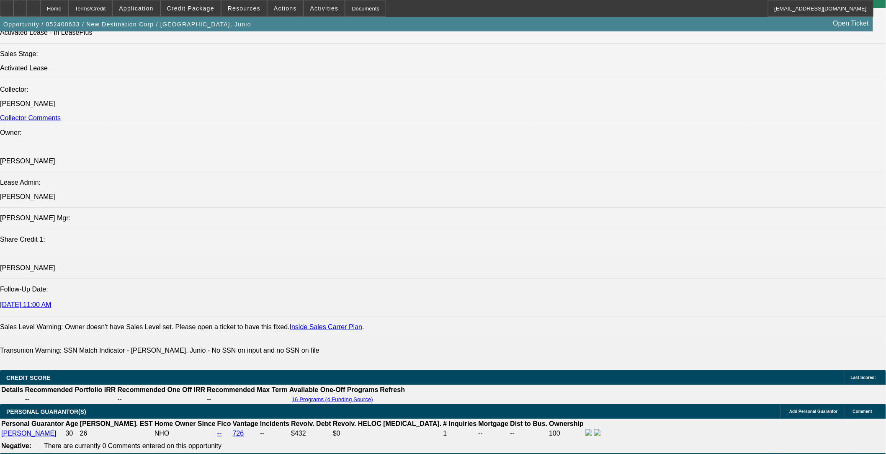
select select "2"
select select "4"
select select "1"
select select "2"
select select "4"
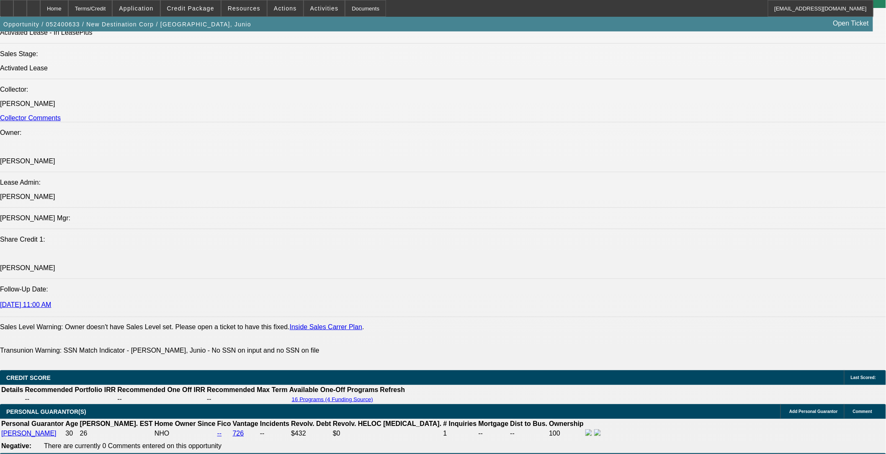
select select "1"
select select "2"
select select "4"
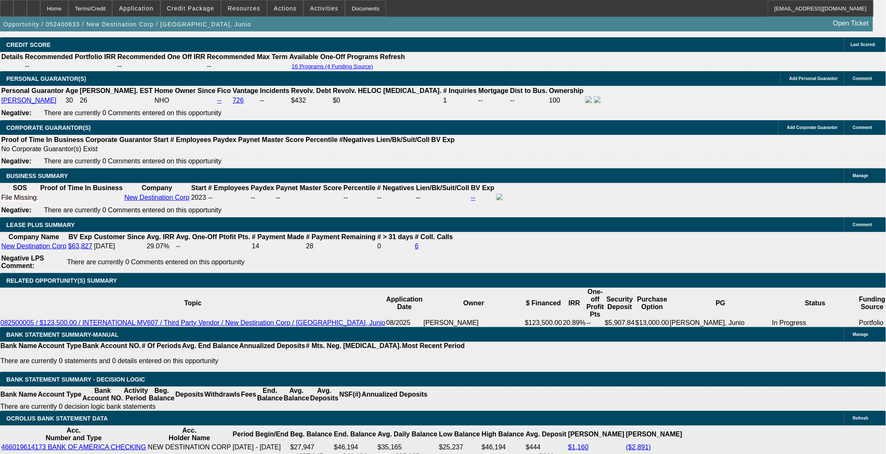
scroll to position [1311, 0]
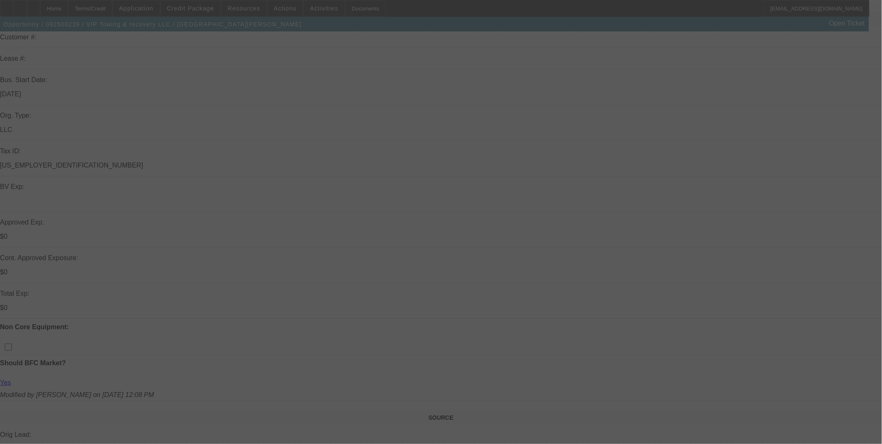
scroll to position [279, 0]
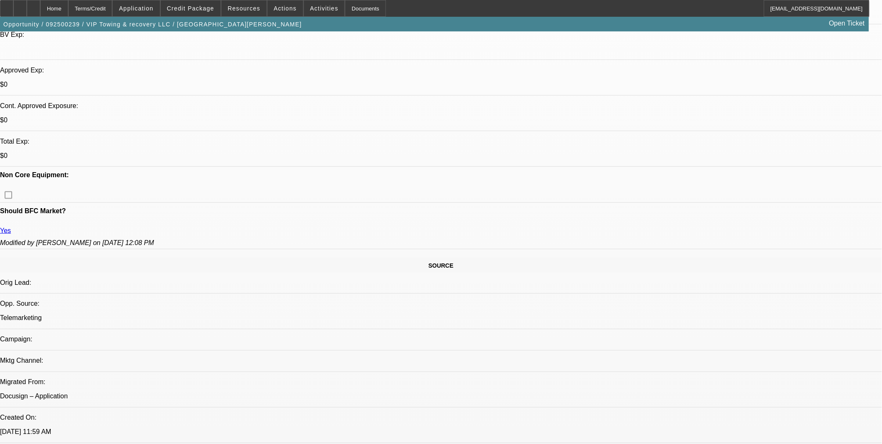
select select "0.2"
select select "0"
select select "0.1"
select select "0.2"
select select "0"
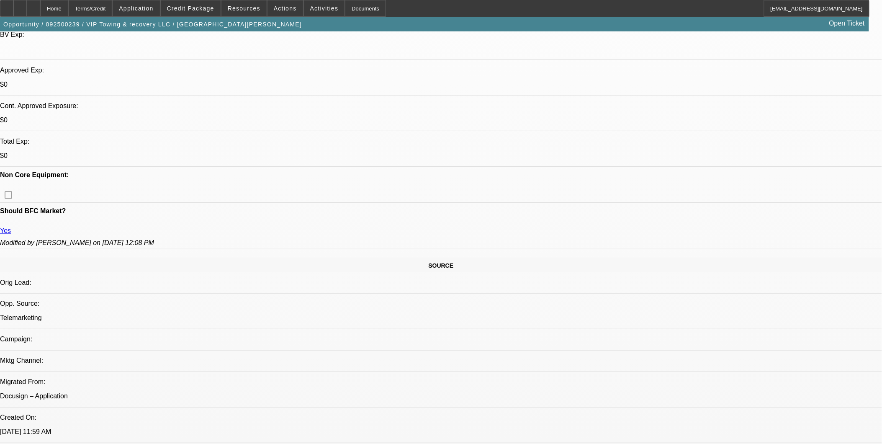
select select "0.1"
select select "0"
select select "0.1"
select select "1"
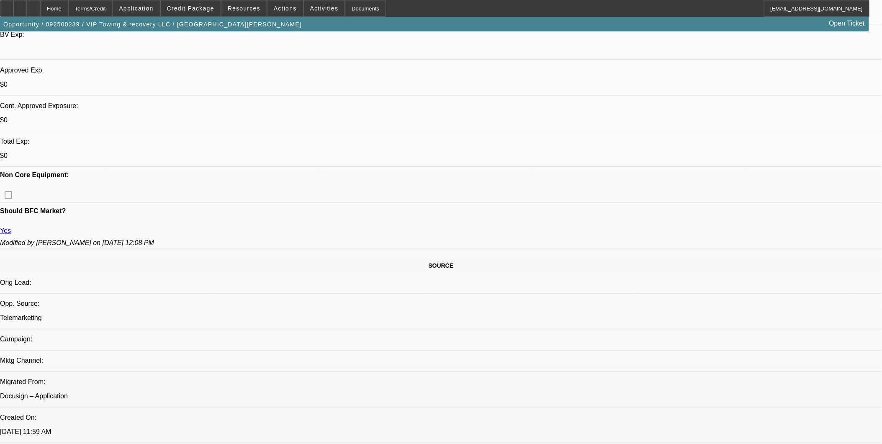
select select "1"
select select "4"
select select "1"
select select "4"
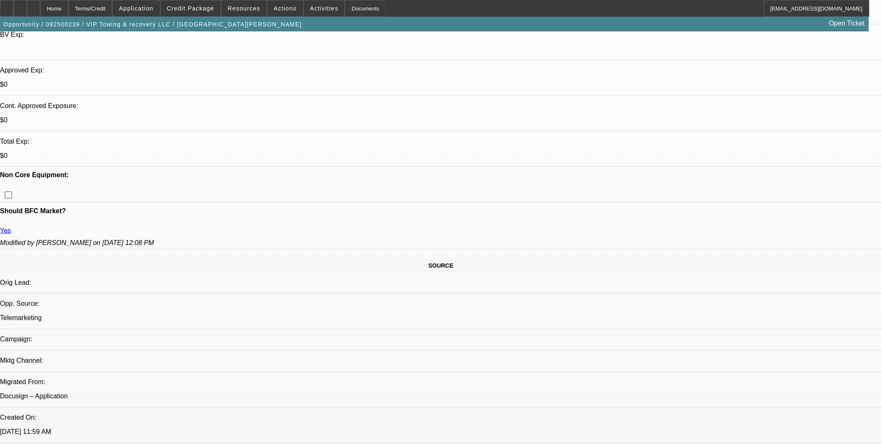
select select "1"
select select "4"
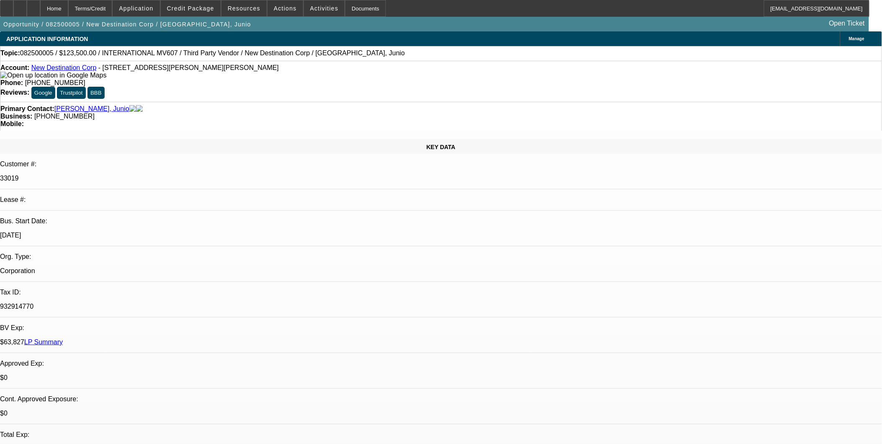
select select "2"
select select "0.1"
select select "4"
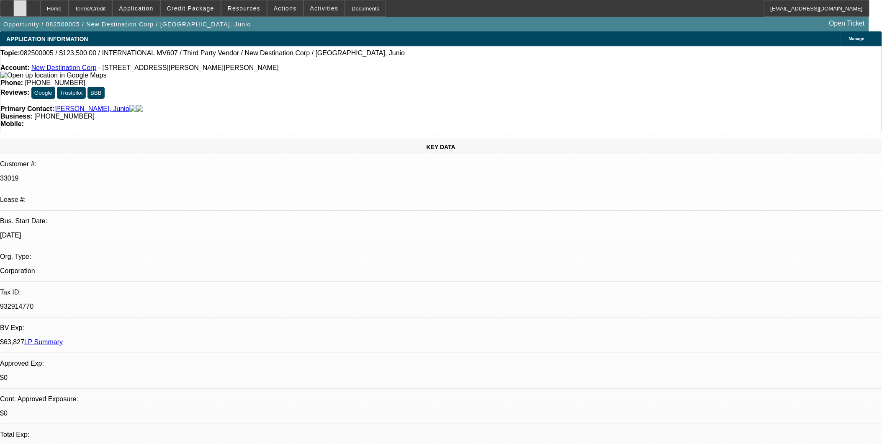
click at [27, 7] on div at bounding box center [19, 8] width 13 height 17
click at [33, 5] on icon at bounding box center [33, 5] width 0 height 0
select select "2"
select select "0.1"
select select "1"
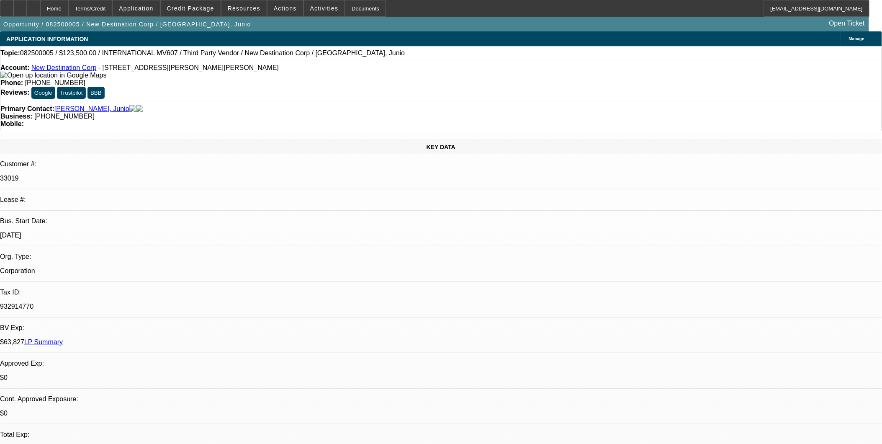
select select "2"
select select "4"
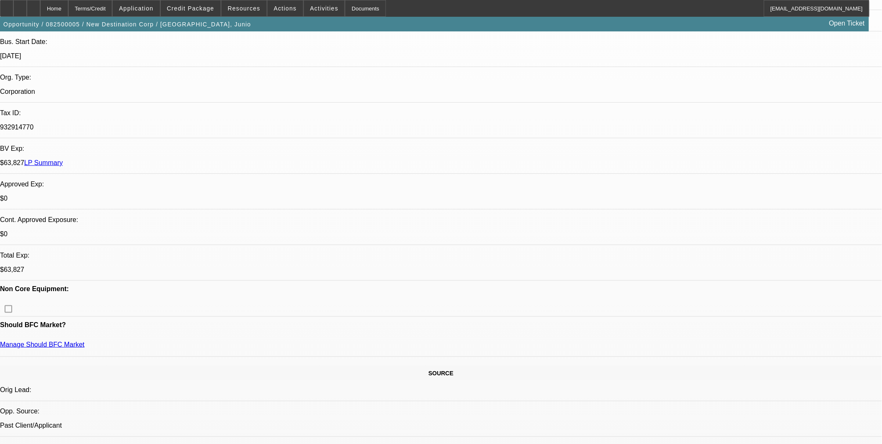
scroll to position [186, 0]
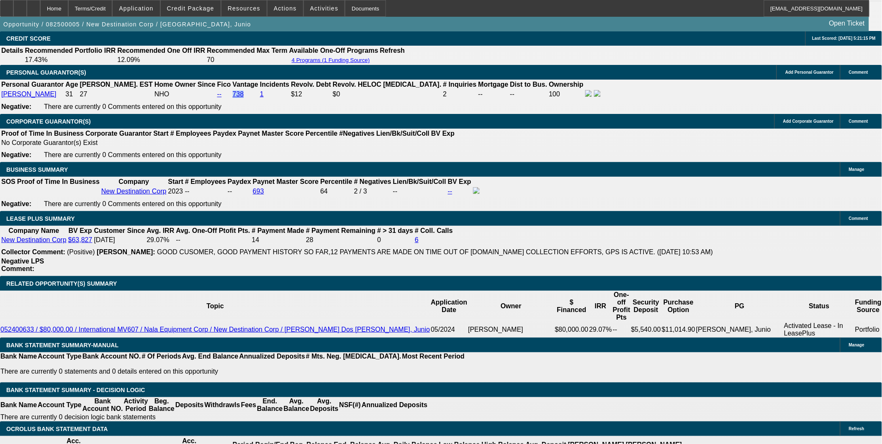
scroll to position [1209, 0]
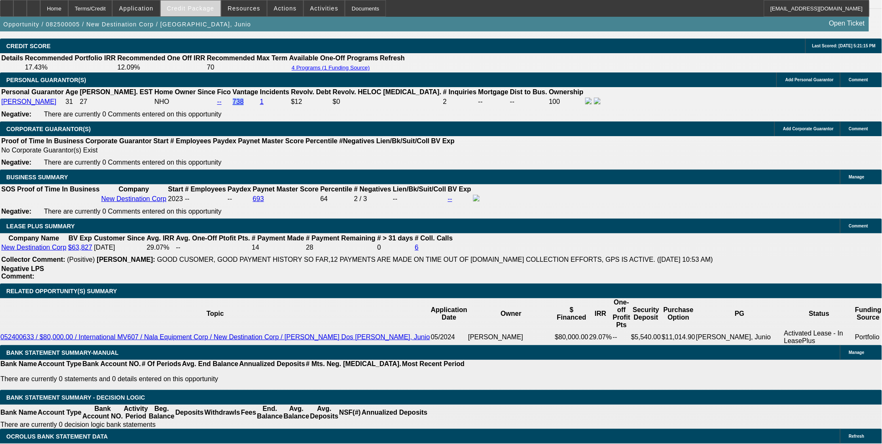
click at [211, 14] on span at bounding box center [191, 8] width 60 height 20
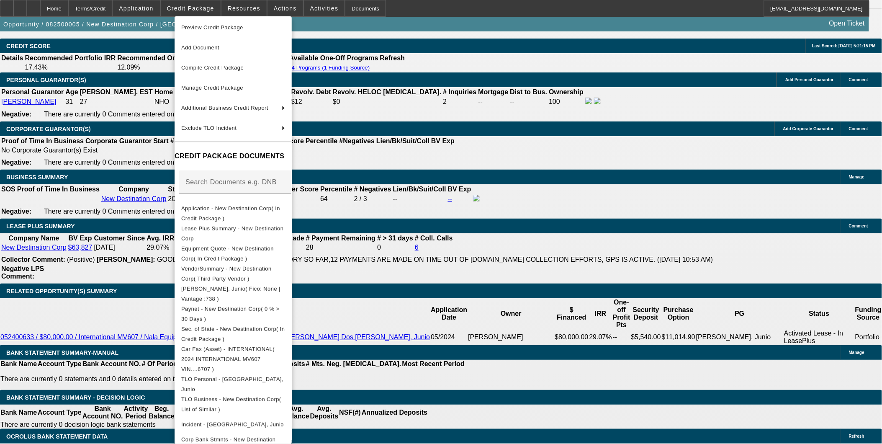
scroll to position [3, 0]
click at [471, 322] on div at bounding box center [441, 222] width 882 height 444
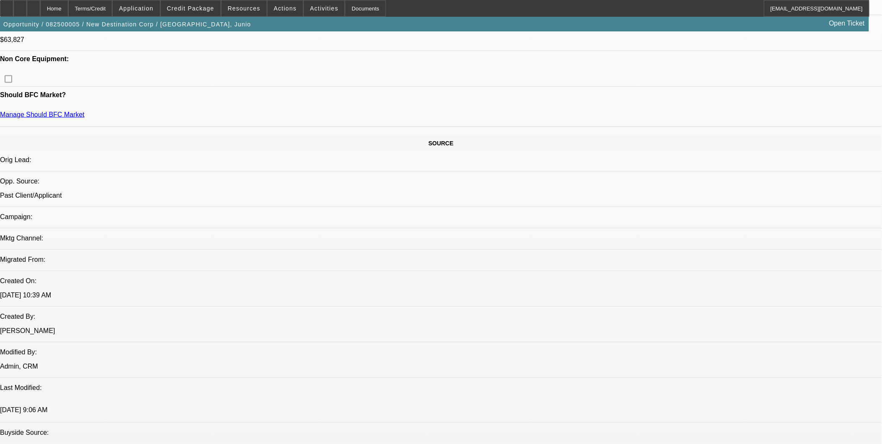
scroll to position [325, 0]
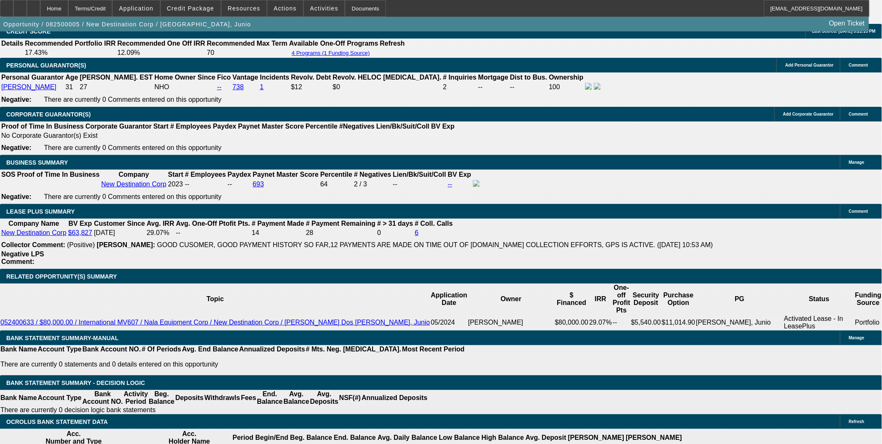
scroll to position [1209, 0]
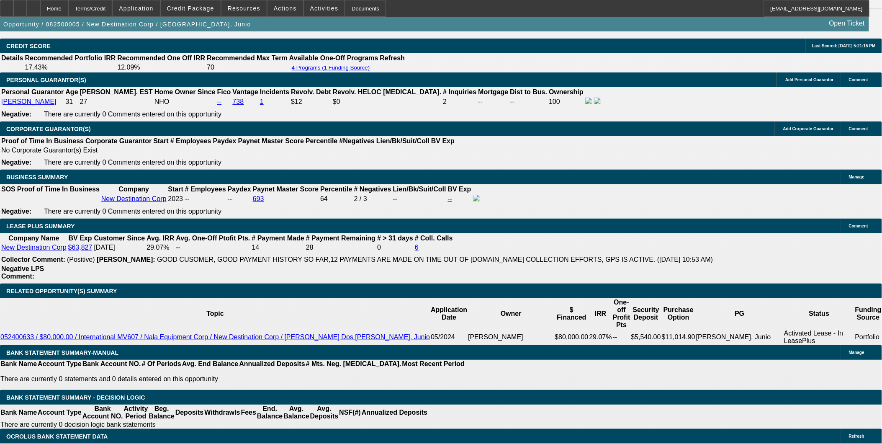
type input "UNKNOWN"
type input "6"
type input "$43,342.42"
type input "$21,671.21"
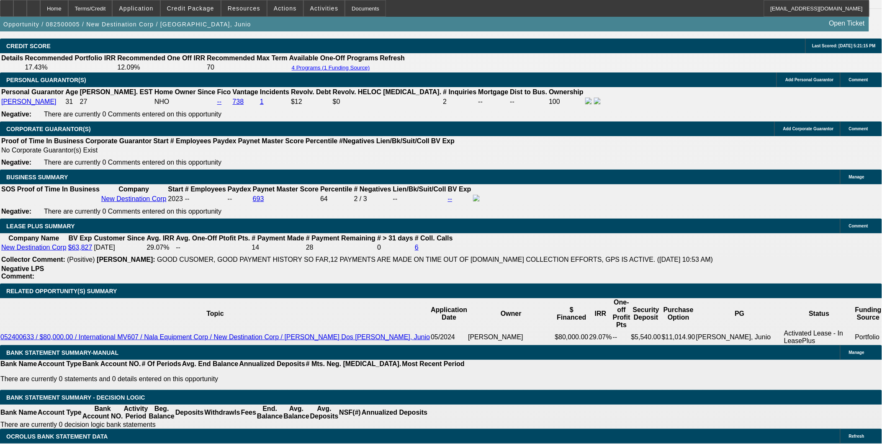
type input "68"
type input "$5,805.62"
type input "$2,902.81"
type input "68"
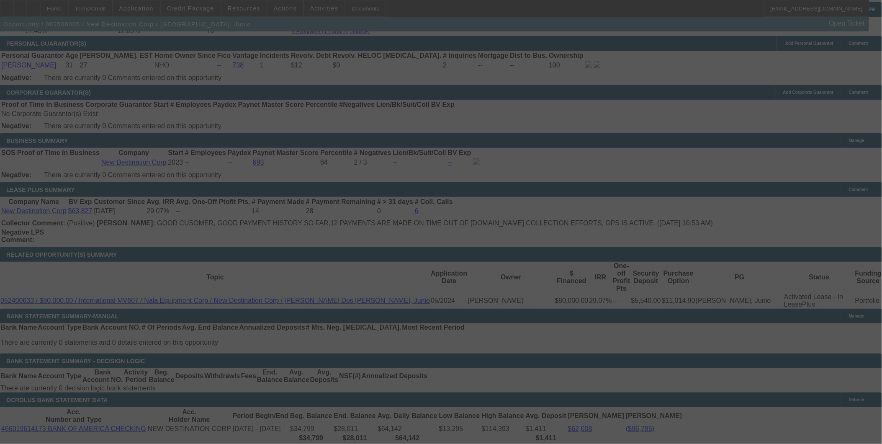
scroll to position [1302, 0]
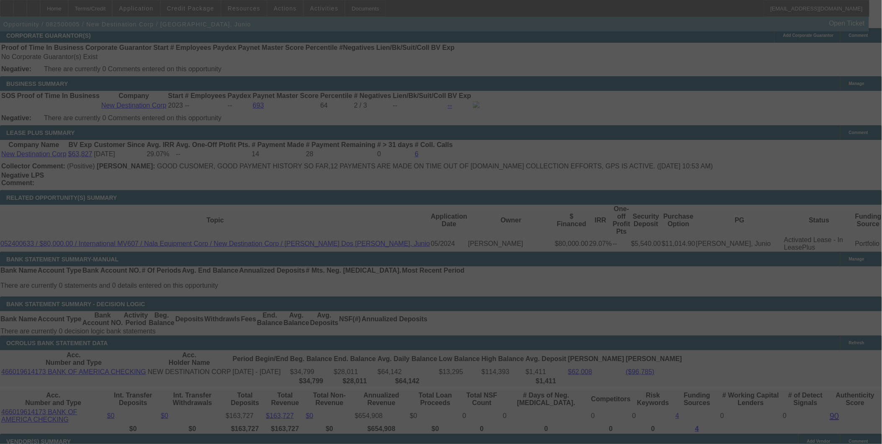
select select "2"
select select "0.1"
select select "4"
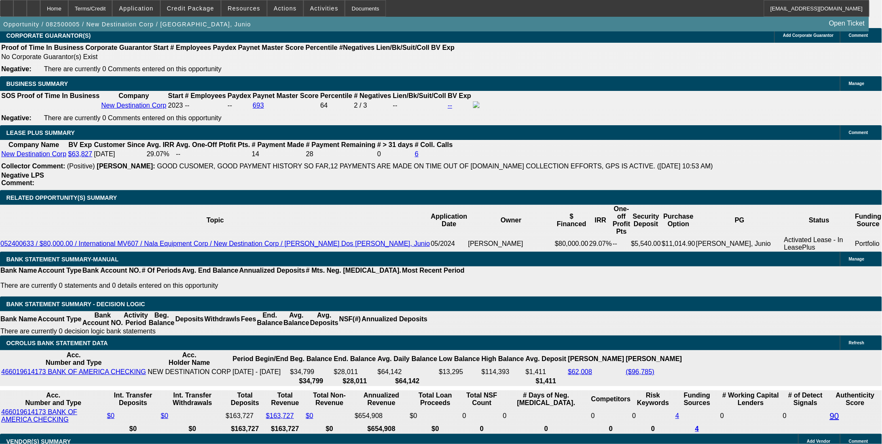
type input "UNKNOWN"
type input "6"
type input "$43,342.42"
type input "$21,671.21"
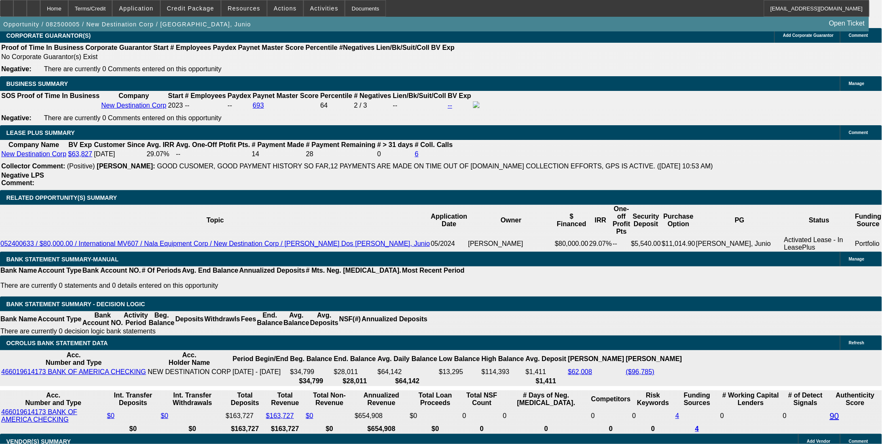
type input "69"
type input "$5,756.90"
type input "$2,878.45"
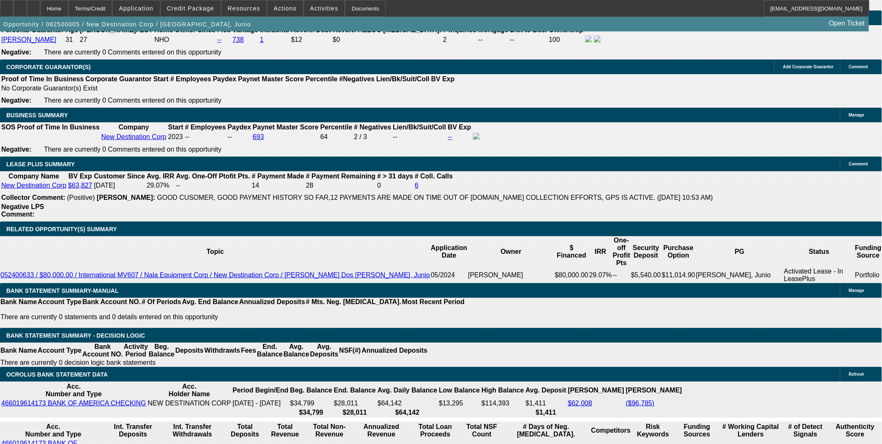
scroll to position [1256, 0]
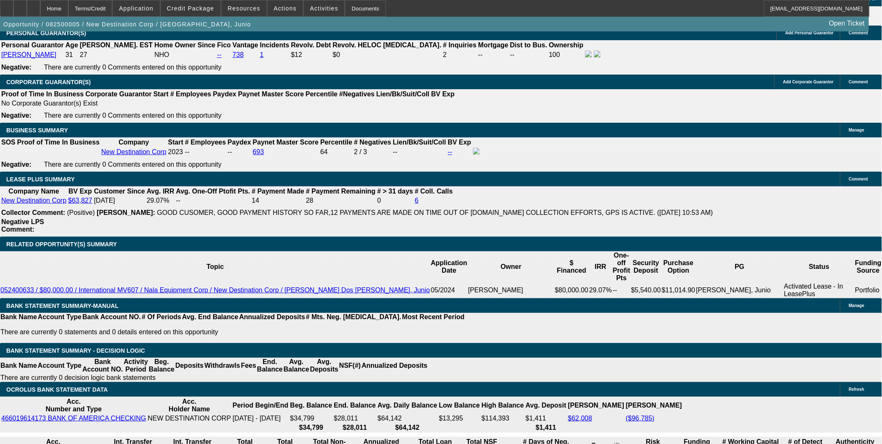
type input "69"
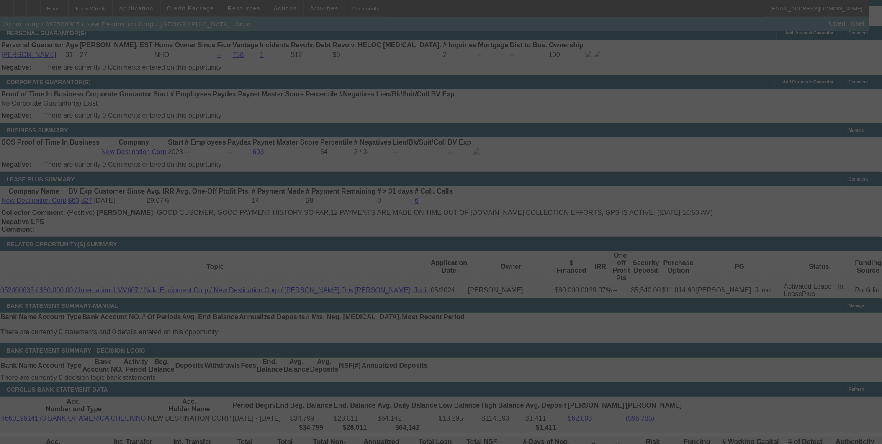
select select "2"
select select "0.1"
select select "4"
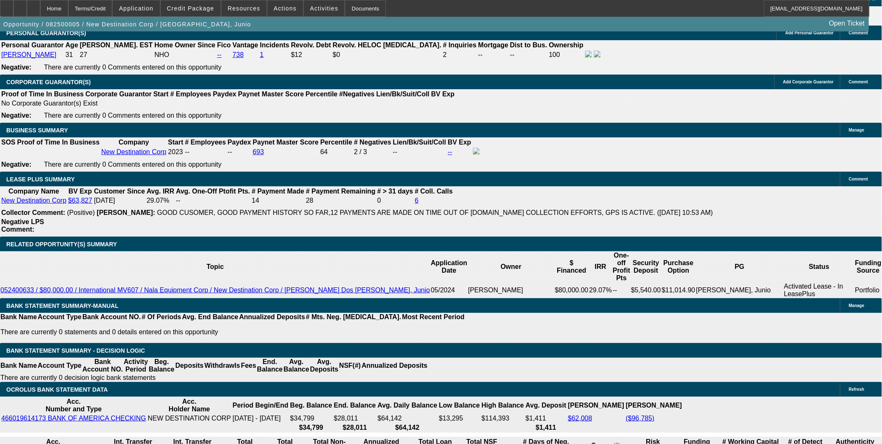
drag, startPoint x: 193, startPoint y: 279, endPoint x: 278, endPoint y: 292, distance: 86.8
type input "UNKNOWN"
type input "25"
type input "$3,792.46"
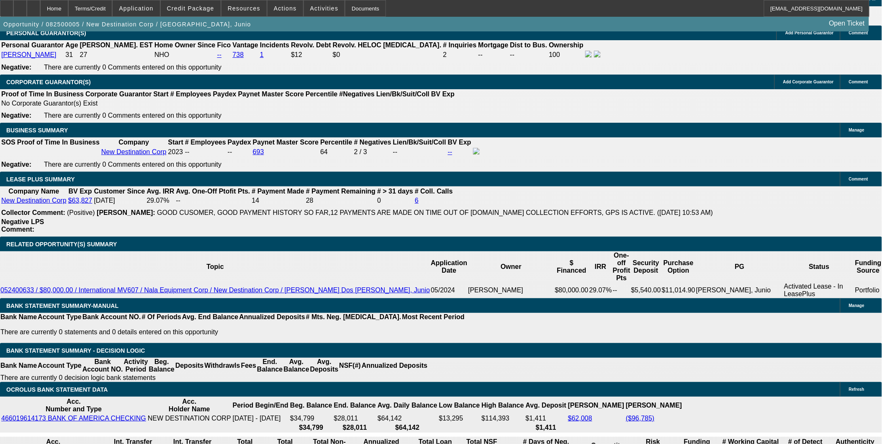
type input "$1,896.23"
type input "$6,780.24"
type input "$3,390.12"
type input "25"
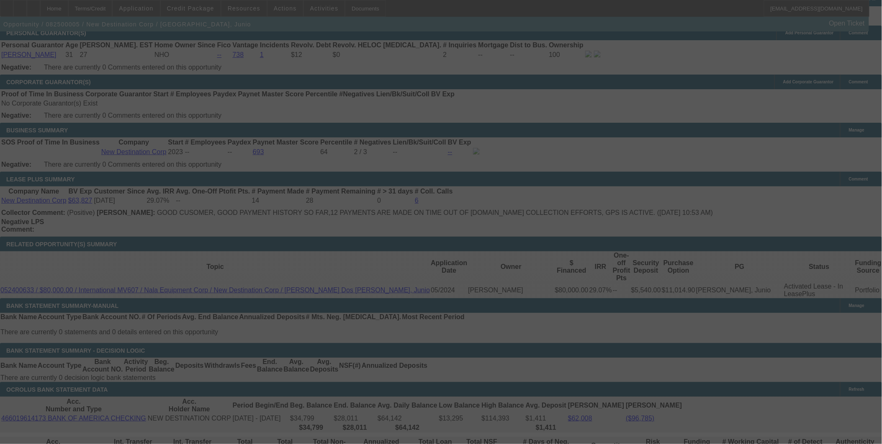
select select "2"
select select "0.1"
select select "4"
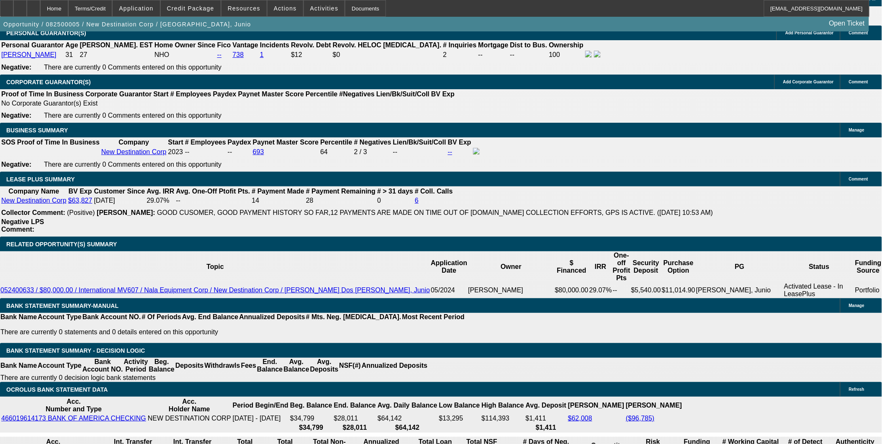
drag, startPoint x: 192, startPoint y: 280, endPoint x: 327, endPoint y: 296, distance: 135.8
type input "UNKNOWN"
type input "1"
type input "$3,685.10"
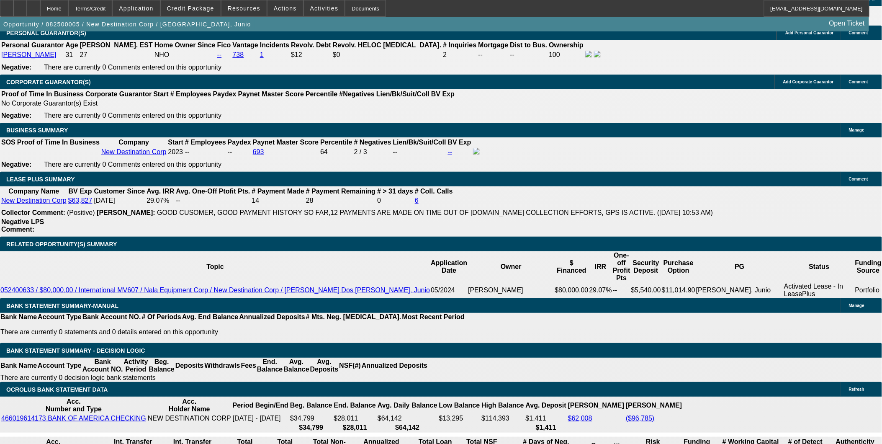
type input "$1,842.55"
type input "18"
type input "$5,770.74"
type input "$2,885.37"
type input "18.1"
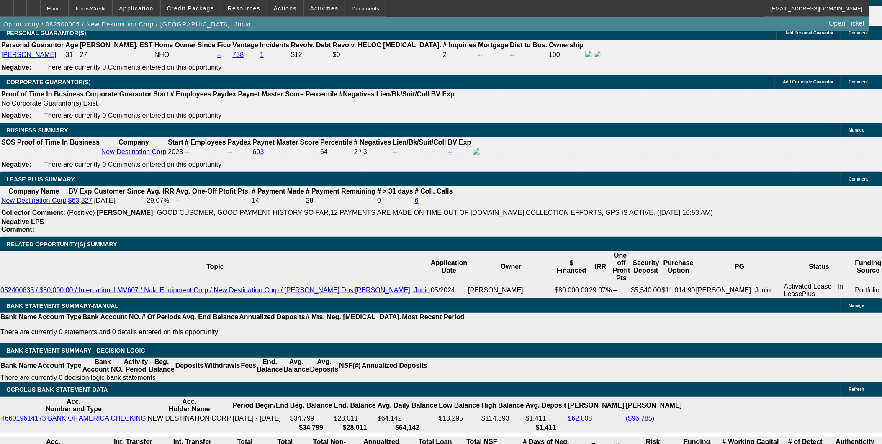
type input "$5,784.58"
type input "$2,892.29"
drag, startPoint x: 193, startPoint y: 278, endPoint x: 285, endPoint y: 289, distance: 93.2
type input "17"
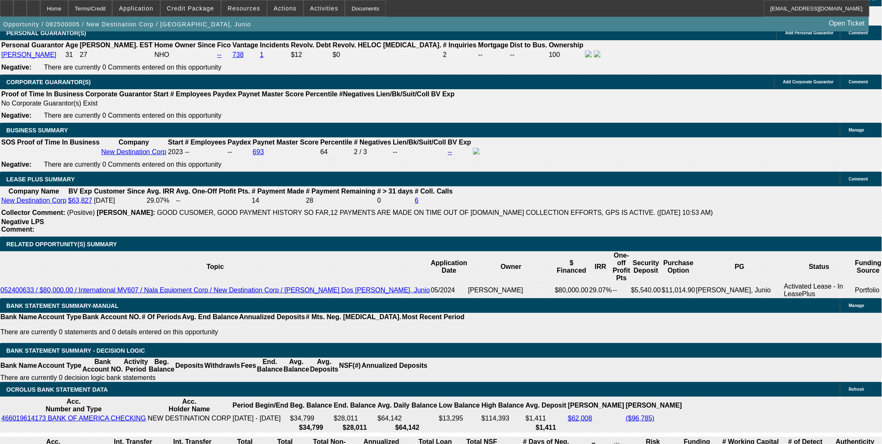
type input "$3,685.10"
type input "$1,842.55"
type input "17."
type input "$5,633.28"
type input "$2,816.64"
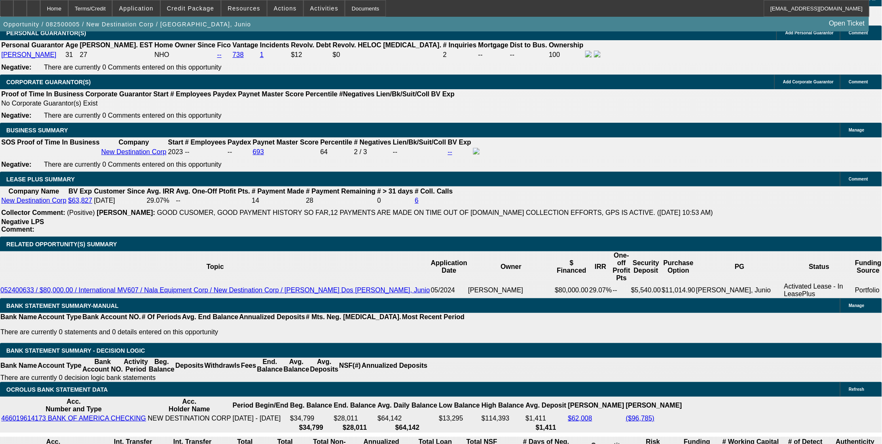
type input "17.9"
type input "$5,756.90"
type input "$2,878.45"
type input "17.9"
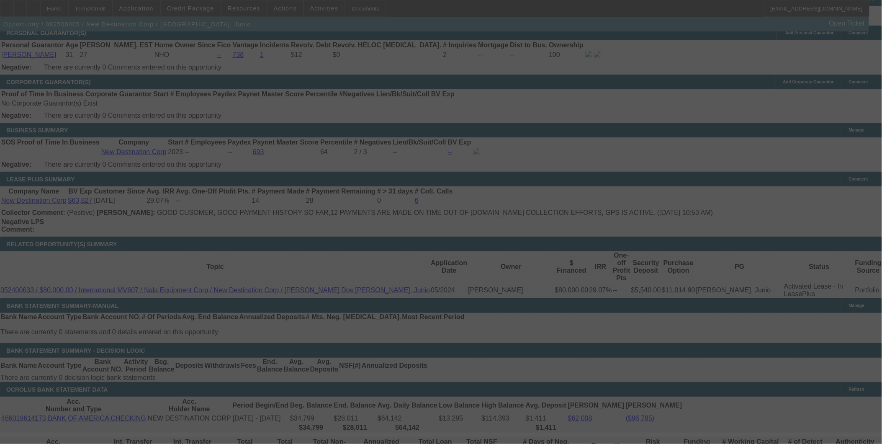
select select "2"
select select "0.1"
select select "4"
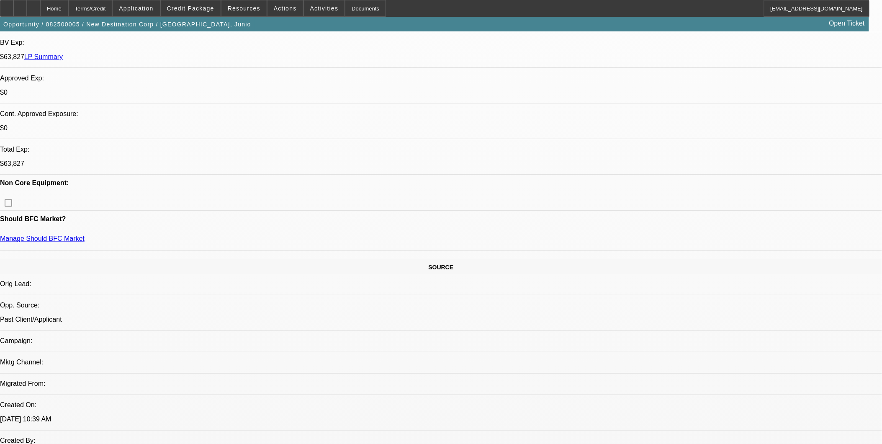
scroll to position [279, 0]
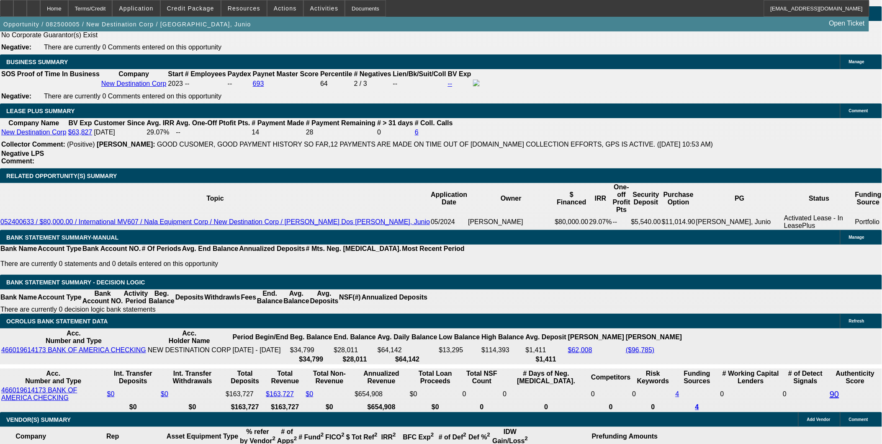
scroll to position [1302, 0]
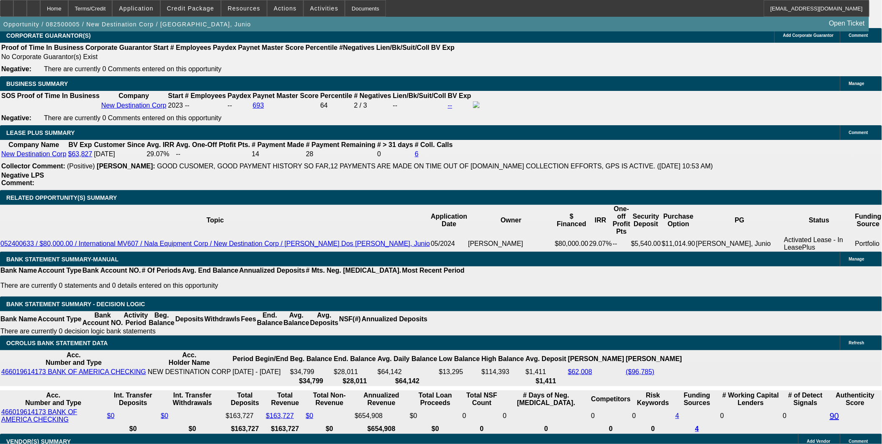
drag, startPoint x: 212, startPoint y: 245, endPoint x: 227, endPoint y: 245, distance: 15.1
type input "7"
type input "UNKNOWN"
type input "$18,711.13"
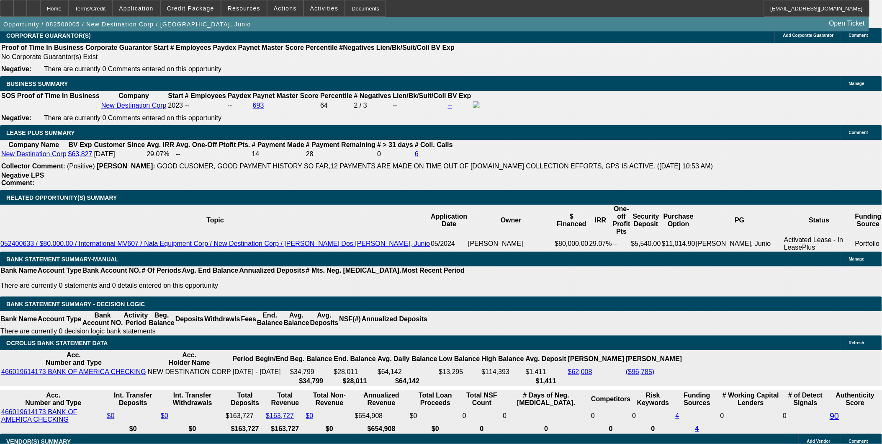
type input "$37,422.26"
type input "70"
type input "$2,854.85"
type input "$5,709.70"
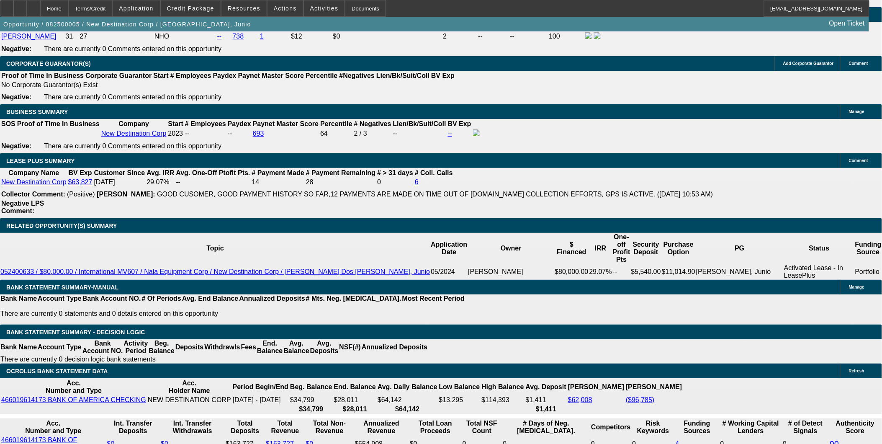
scroll to position [1209, 0]
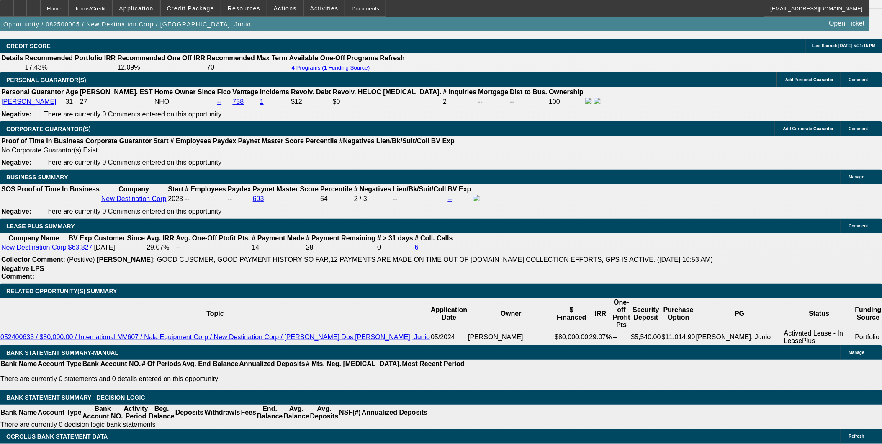
type input "70"
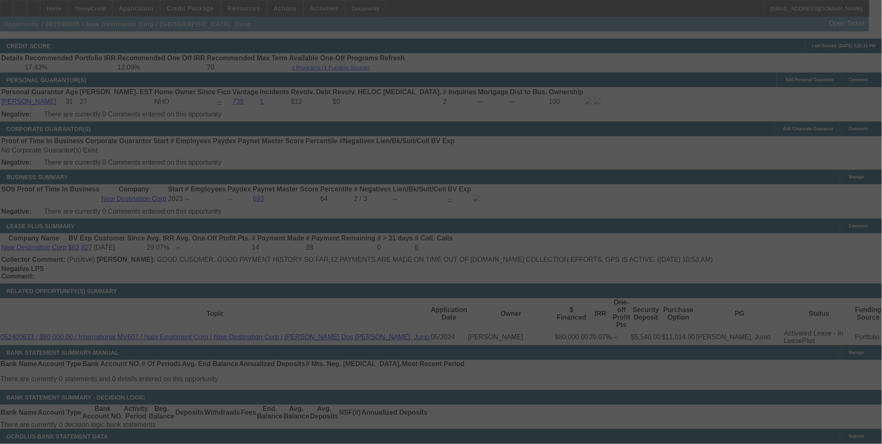
select select "2"
select select "0.1"
select select "4"
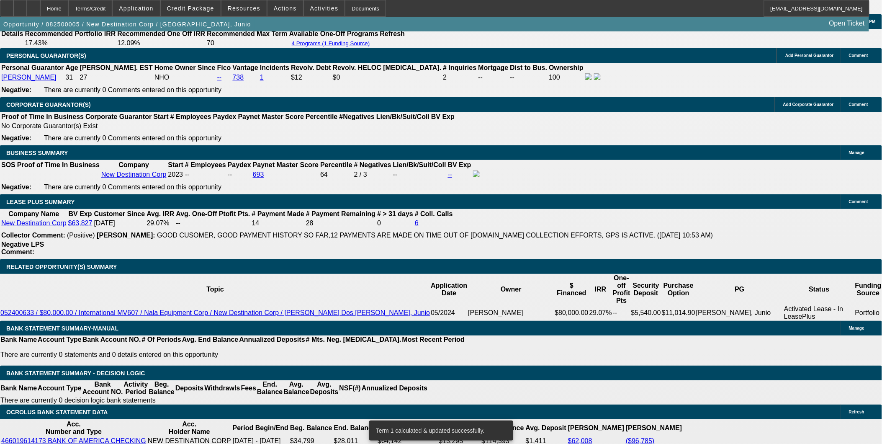
scroll to position [1256, 0]
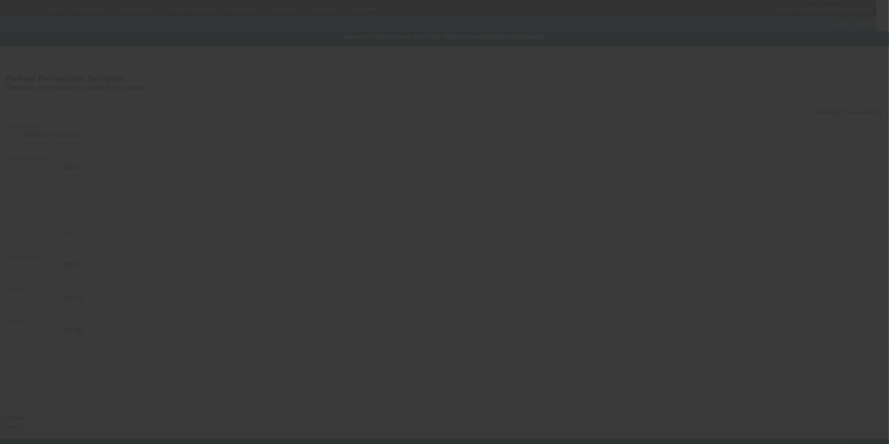
type input "$130,000.00"
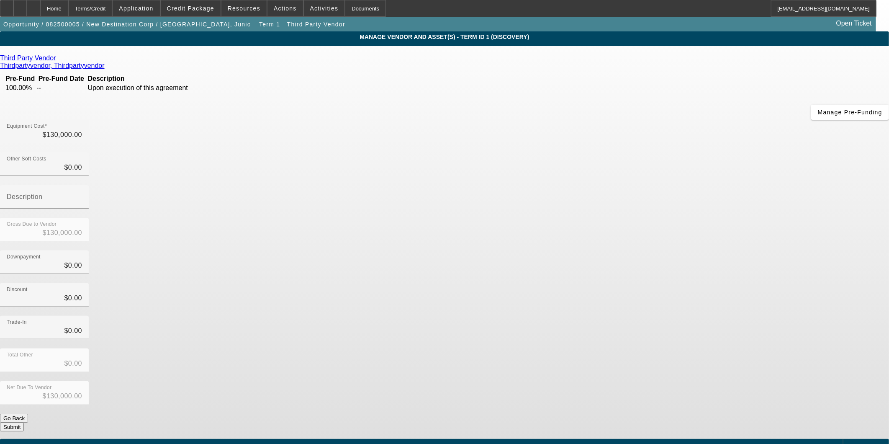
click at [389, 276] on div "Third Party Vendor Thirdpartyvendor, Thirdpartyvendor Pre-Fund Pre-Fund Date De…" at bounding box center [444, 242] width 889 height 377
click at [24, 422] on button "Submit" at bounding box center [12, 426] width 24 height 9
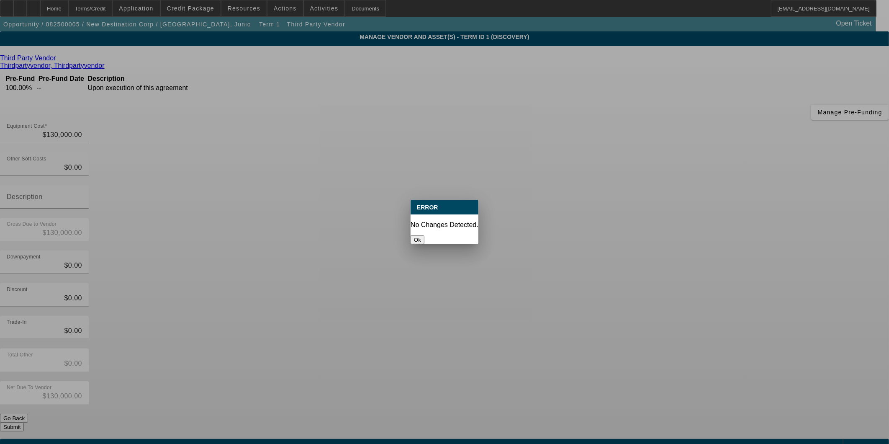
click at [425, 235] on button "Ok" at bounding box center [418, 239] width 14 height 9
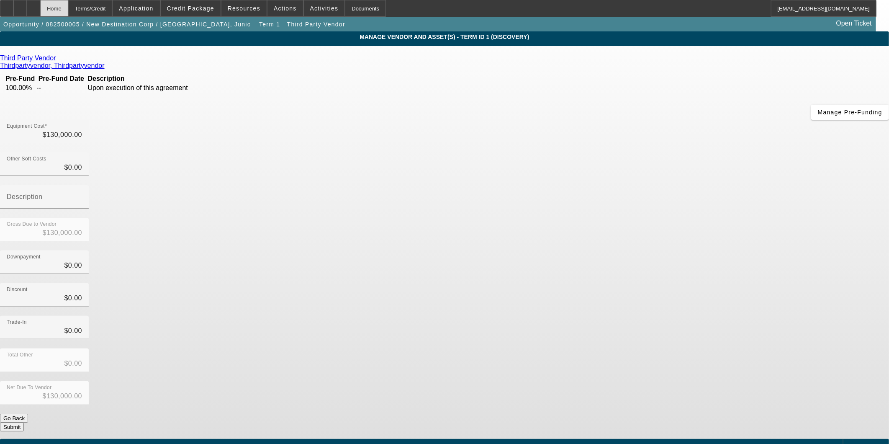
click at [68, 8] on div "Home" at bounding box center [54, 8] width 28 height 17
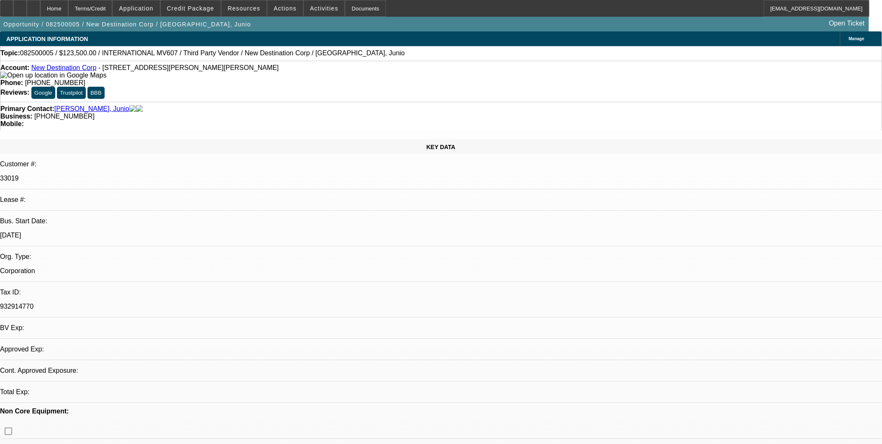
select select "2"
select select "0.1"
select select "4"
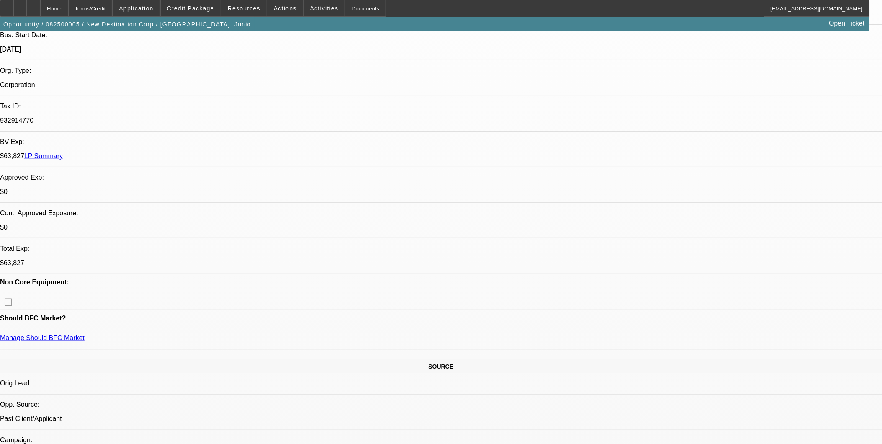
scroll to position [93, 0]
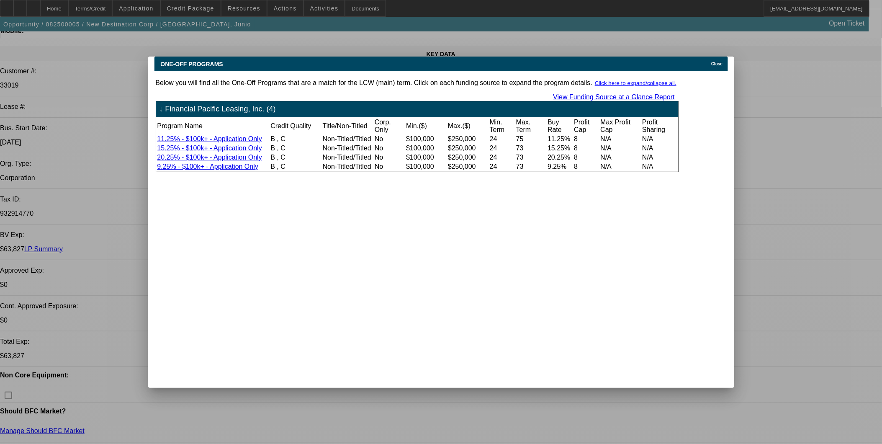
scroll to position [0, 0]
click at [716, 62] on span "Close" at bounding box center [716, 64] width 11 height 5
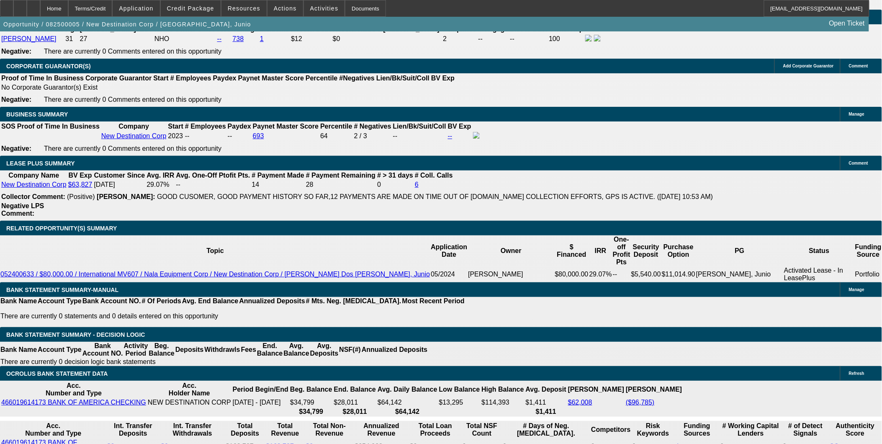
scroll to position [1256, 0]
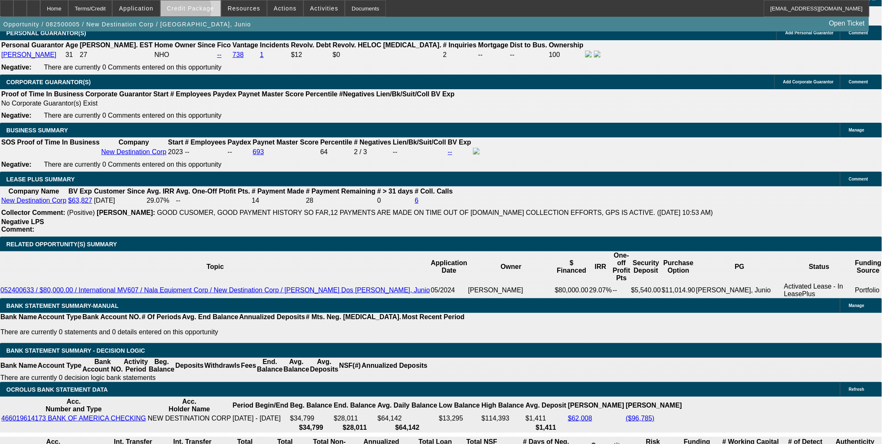
click at [194, 11] on span "Credit Package" at bounding box center [190, 8] width 47 height 7
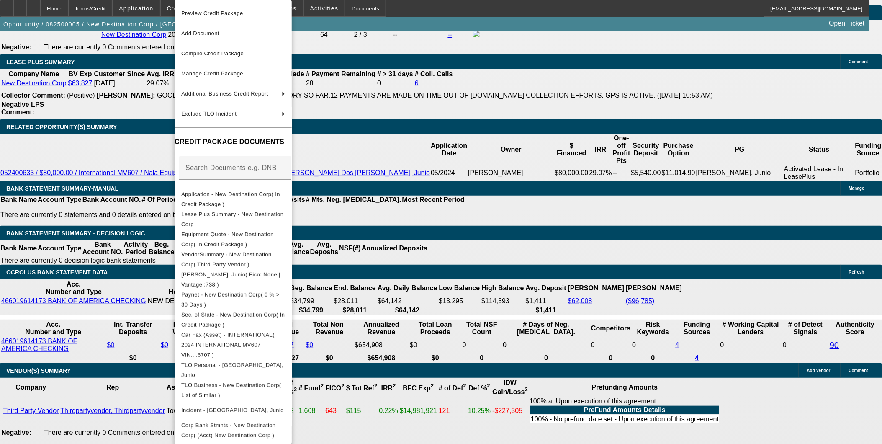
scroll to position [1395, 0]
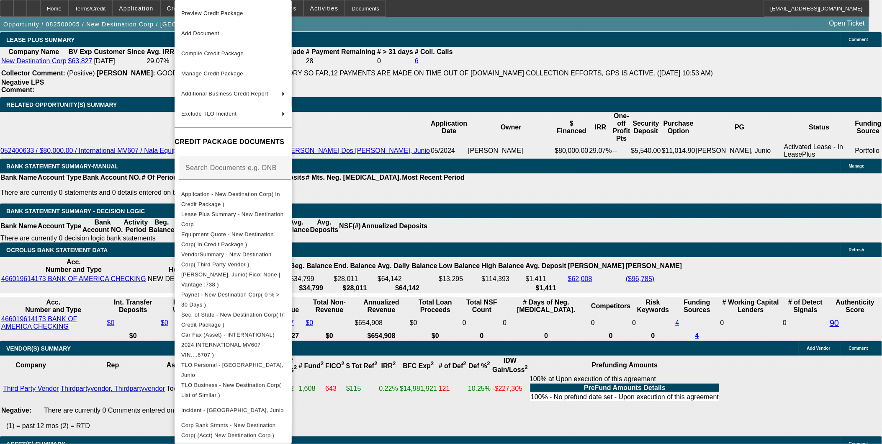
click at [445, 231] on div at bounding box center [441, 222] width 882 height 444
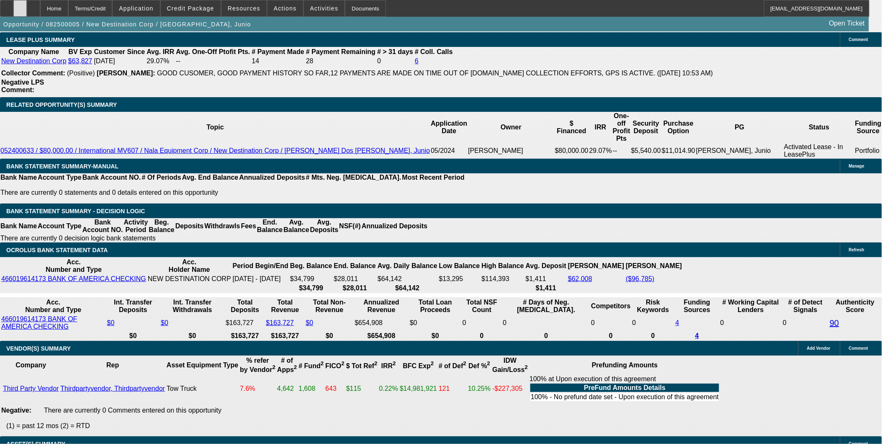
click at [27, 13] on div at bounding box center [19, 8] width 13 height 17
drag, startPoint x: 437, startPoint y: 280, endPoint x: 291, endPoint y: 209, distance: 162.2
click at [20, 5] on icon at bounding box center [20, 5] width 0 height 0
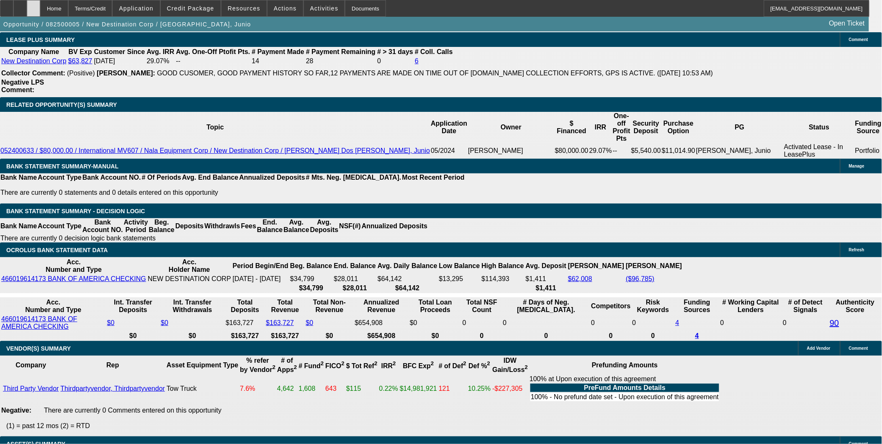
click at [33, 5] on icon at bounding box center [33, 5] width 0 height 0
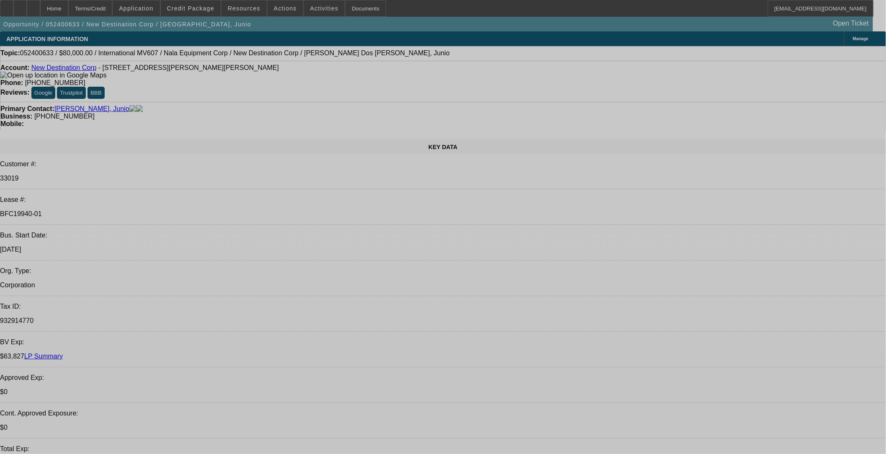
select select "0"
select select "2"
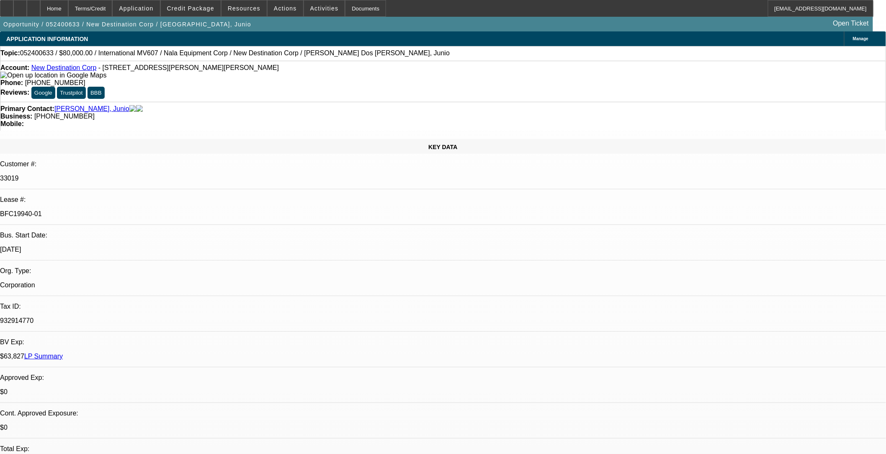
select select "0.1"
select select "0"
select select "2"
select select "0.1"
select select "0"
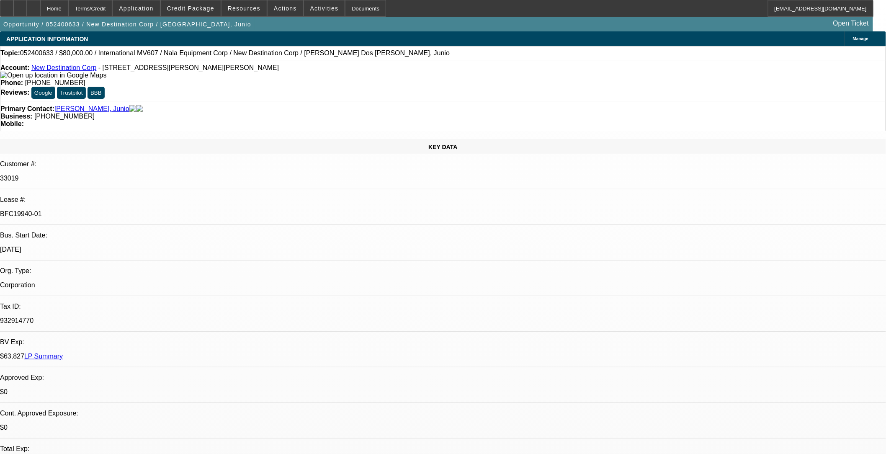
select select "2"
select select "0.1"
select select "0"
select select "2"
select select "0.1"
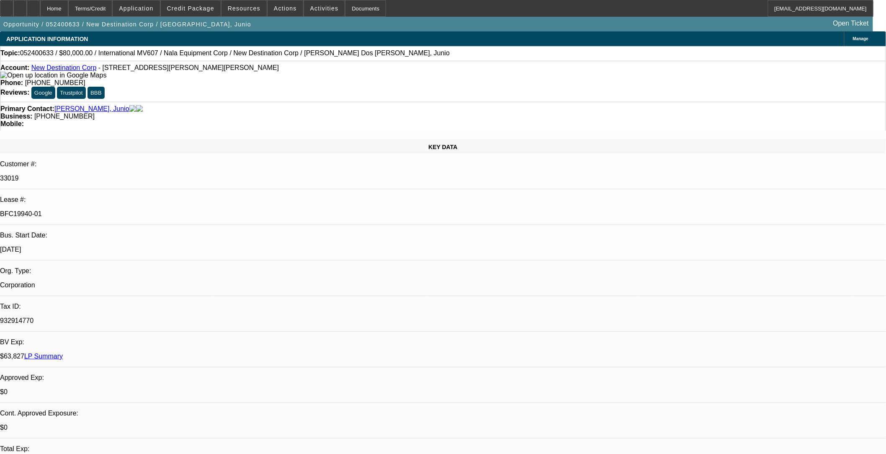
select select "1"
select select "2"
select select "4"
select select "1"
select select "2"
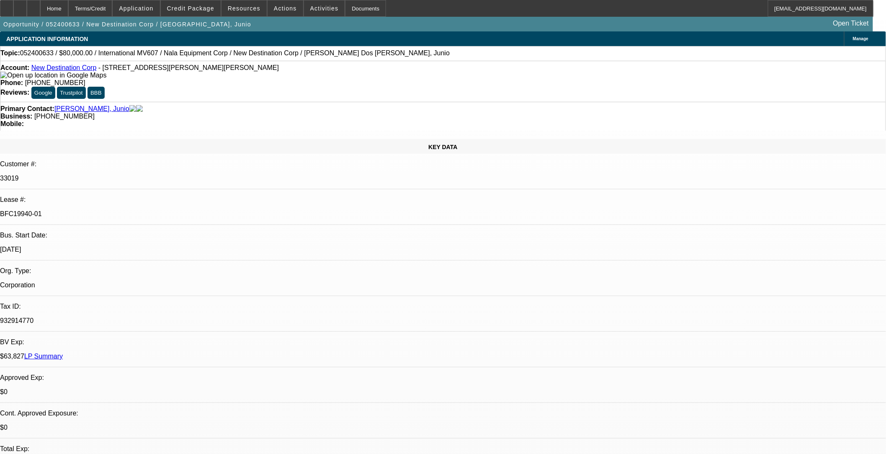
select select "4"
select select "1"
select select "2"
select select "4"
select select "1"
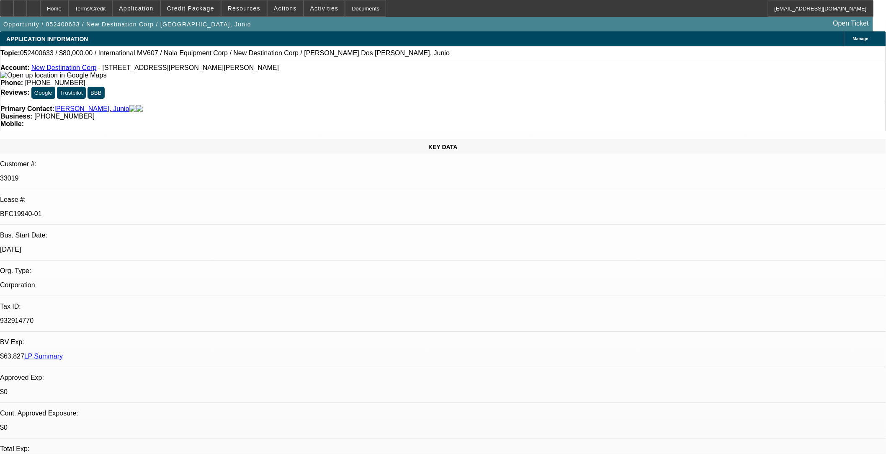
select select "2"
select select "4"
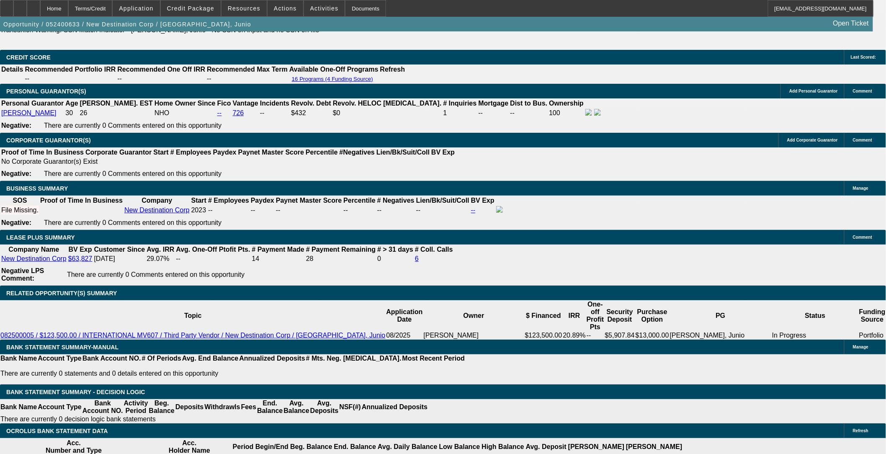
scroll to position [1256, 0]
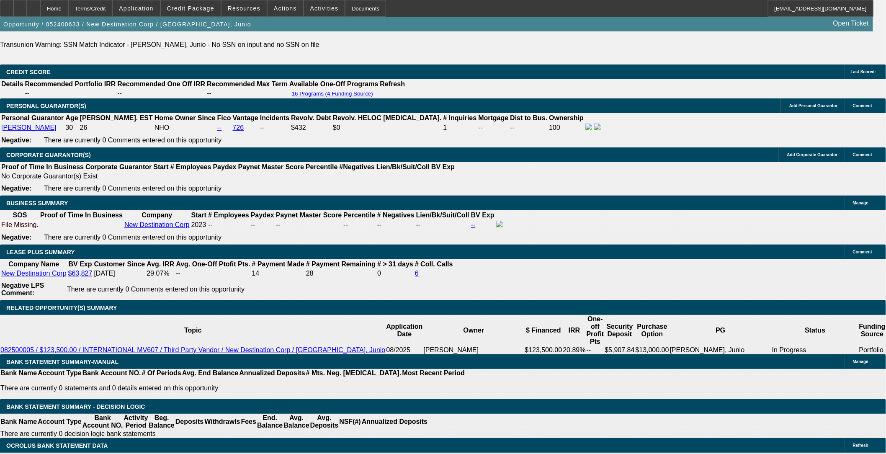
scroll to position [1162, 0]
click at [193, 5] on span "Credit Package" at bounding box center [190, 8] width 47 height 7
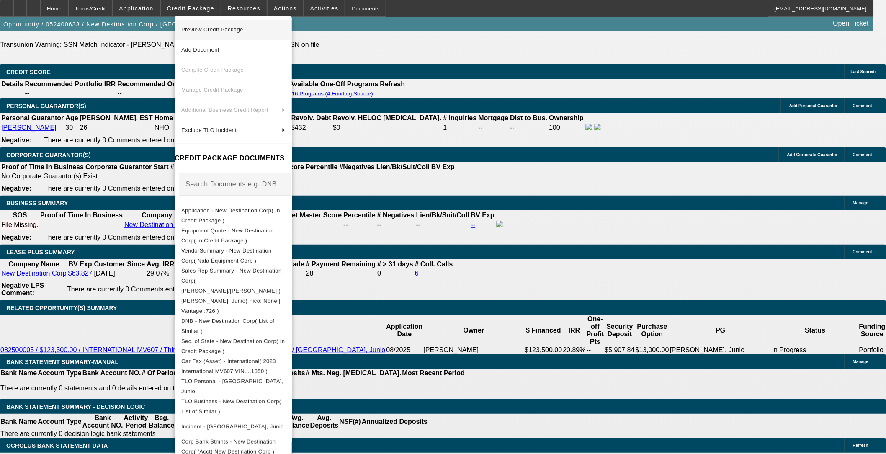
click at [190, 28] on span "Preview Credit Package" at bounding box center [212, 29] width 62 height 6
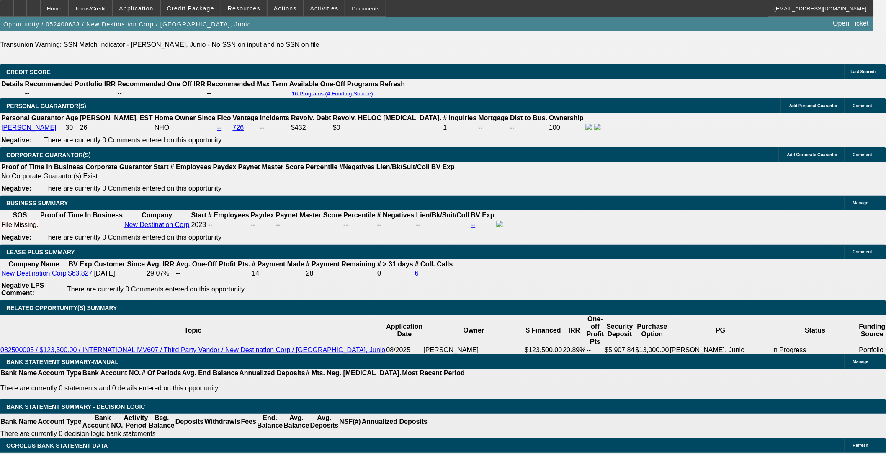
scroll to position [1022, 0]
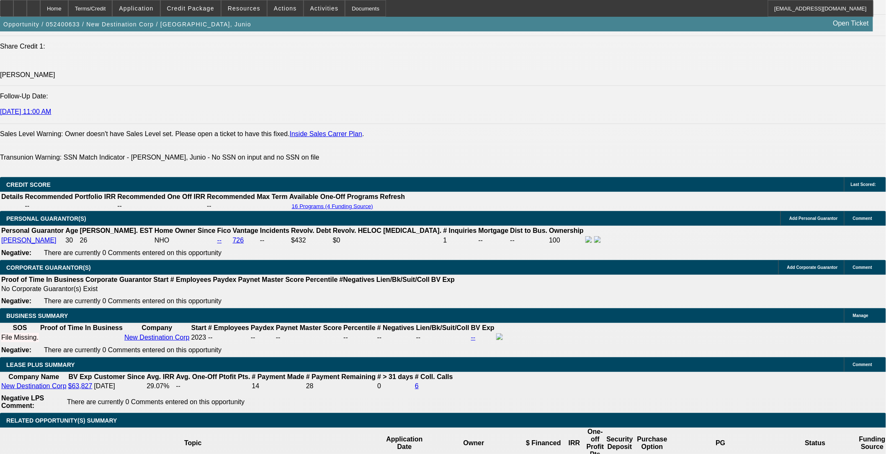
scroll to position [1070, 0]
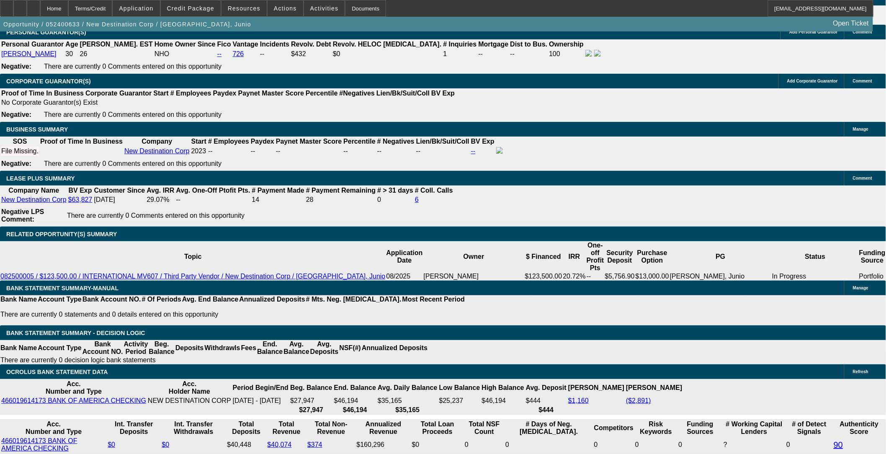
select select "0"
select select "2"
select select "0.1"
select select "0"
select select "2"
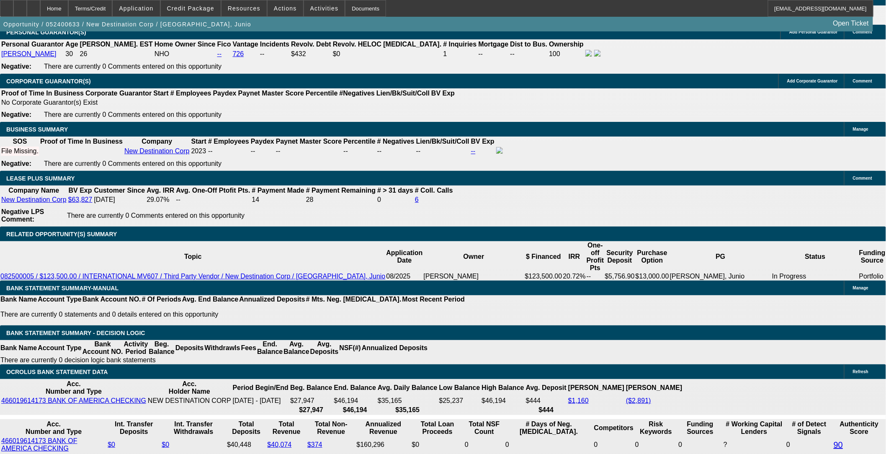
select select "0.1"
select select "0"
select select "2"
select select "0.1"
select select "0"
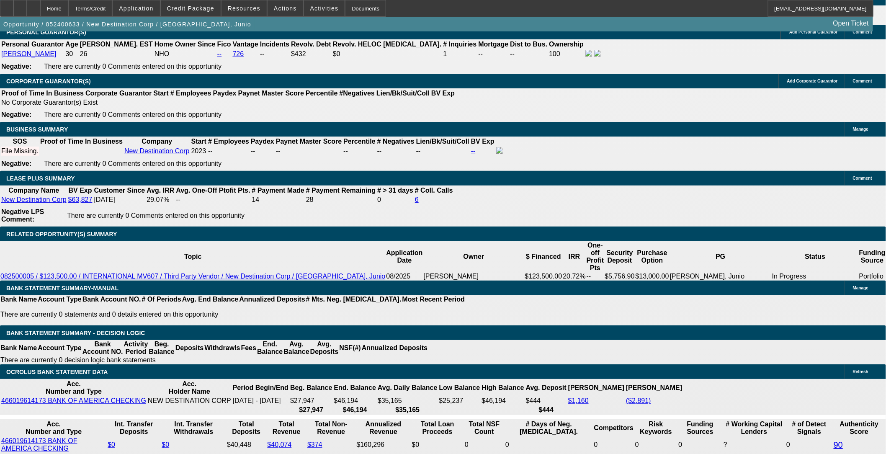
select select "2"
select select "0.1"
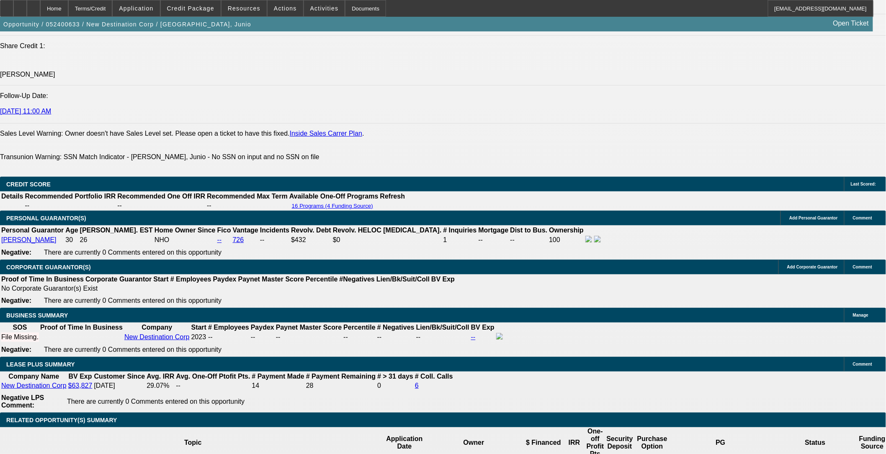
select select "1"
select select "2"
select select "4"
select select "1"
select select "2"
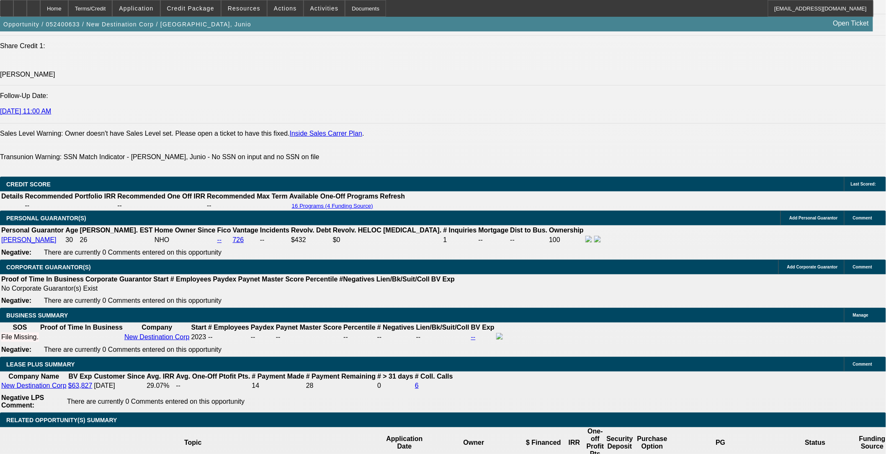
select select "4"
select select "1"
select select "2"
select select "4"
select select "1"
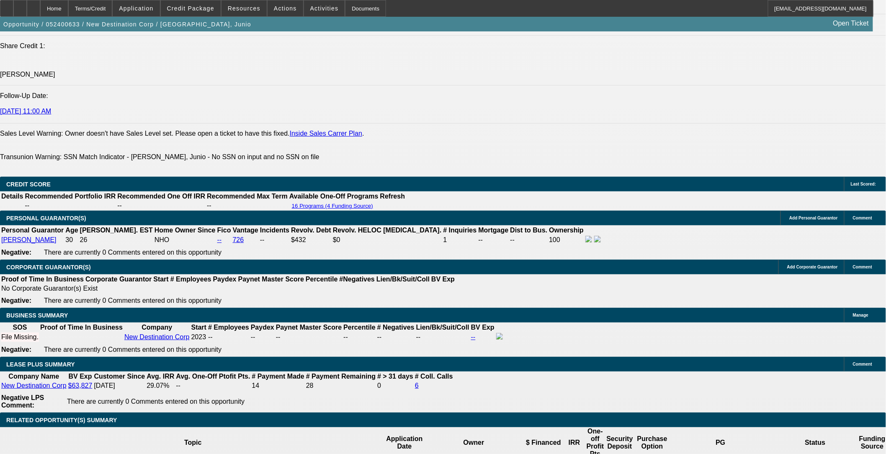
select select "2"
select select "4"
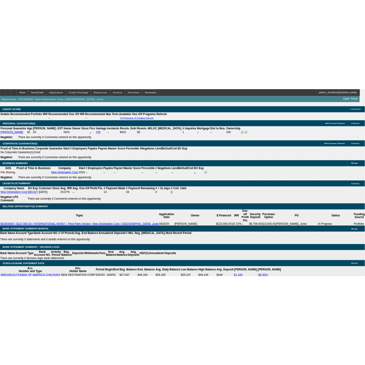
scroll to position [1283, 0]
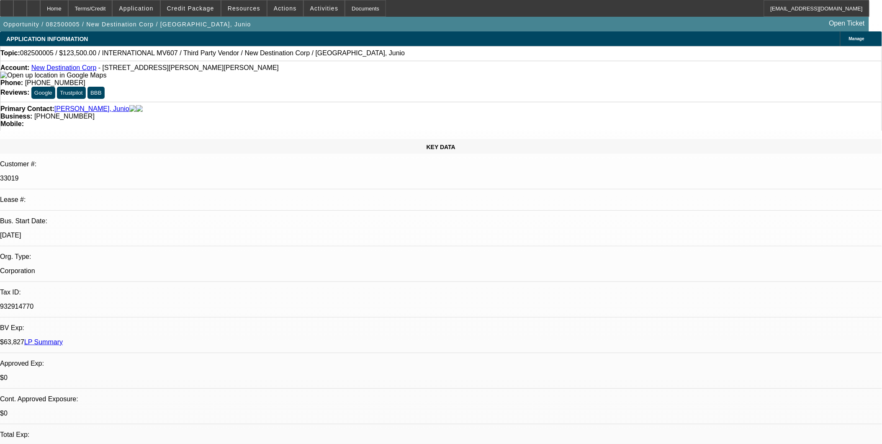
select select "2"
select select "0.1"
select select "4"
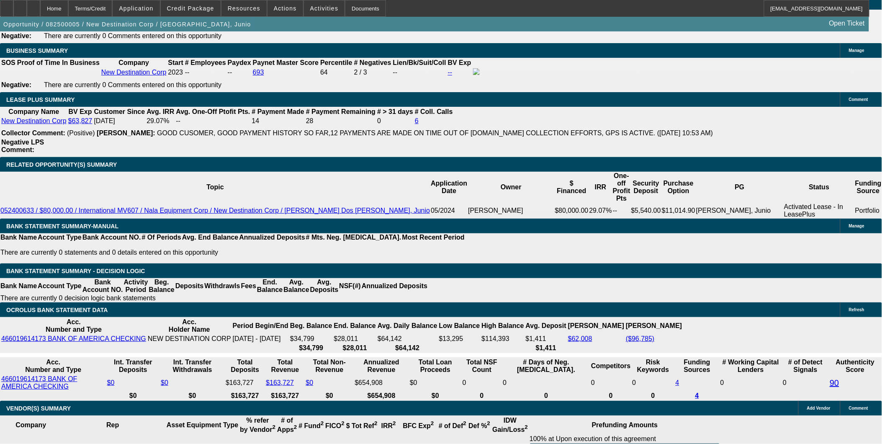
scroll to position [1302, 0]
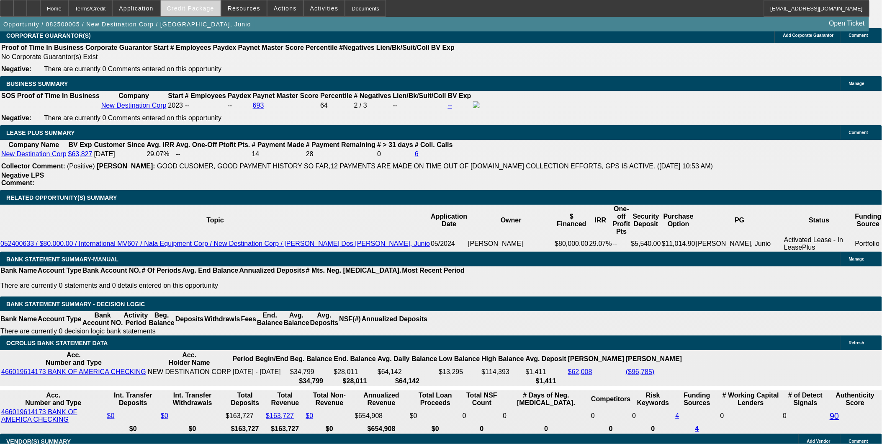
click at [215, 13] on span at bounding box center [191, 8] width 60 height 20
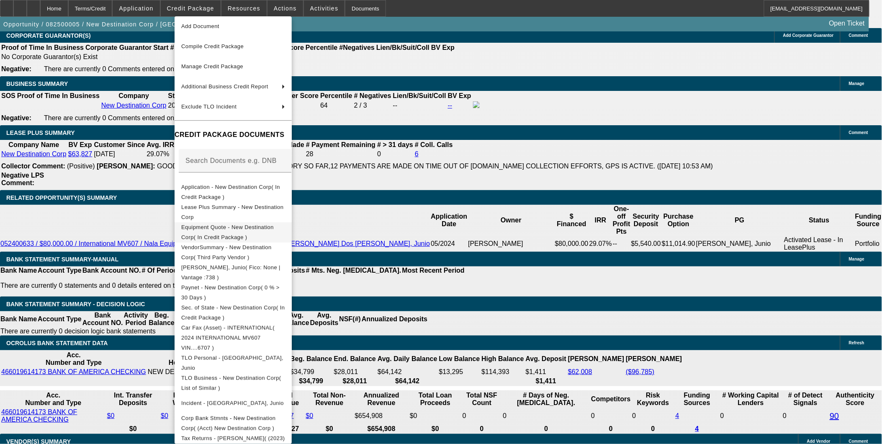
scroll to position [43, 0]
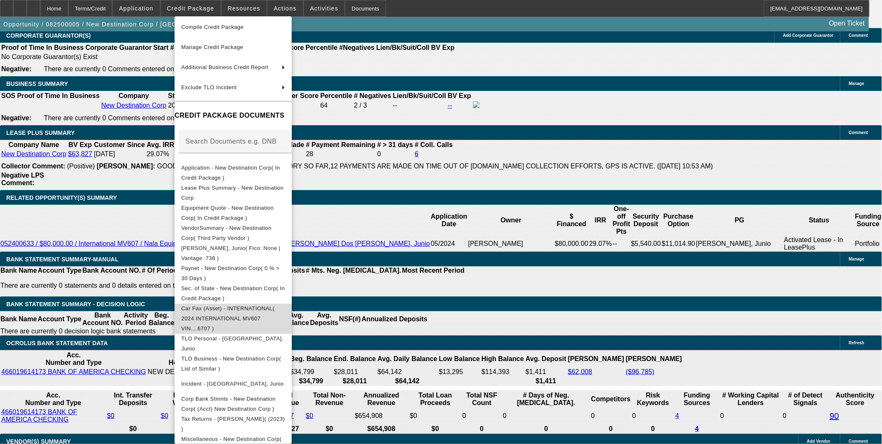
click at [285, 314] on span "Car Fax (Asset) - INTERNATIONAL( 2024 INTERNATIONAL MV607 VIN....6707 )" at bounding box center [233, 318] width 104 height 30
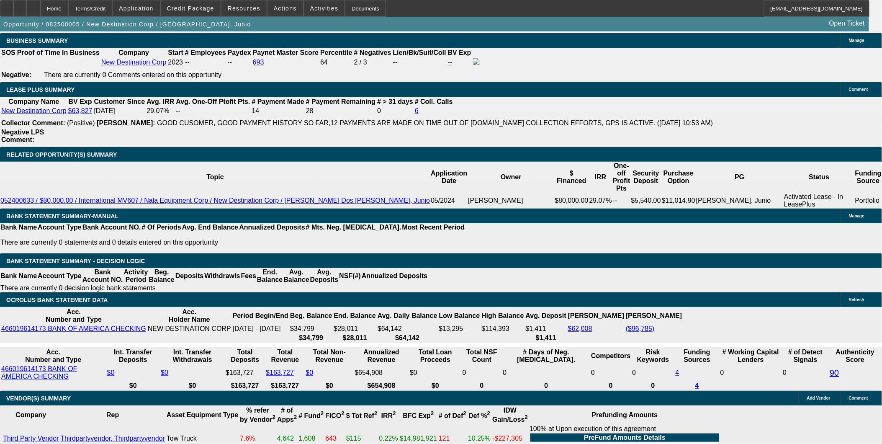
scroll to position [1256, 0]
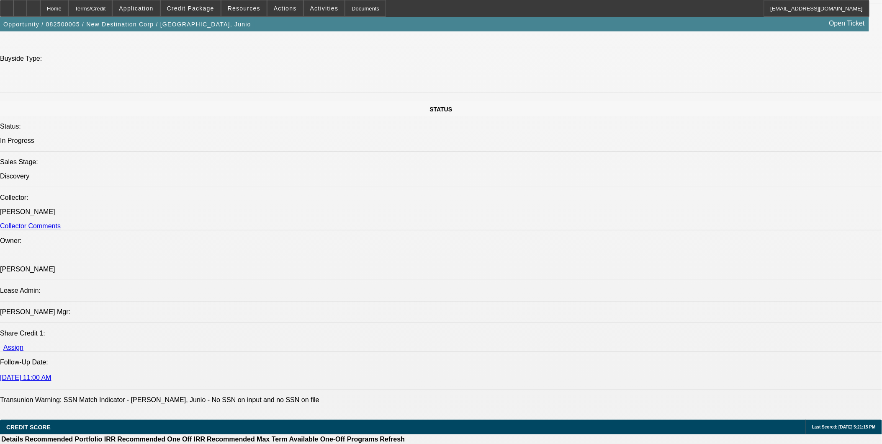
scroll to position [790, 0]
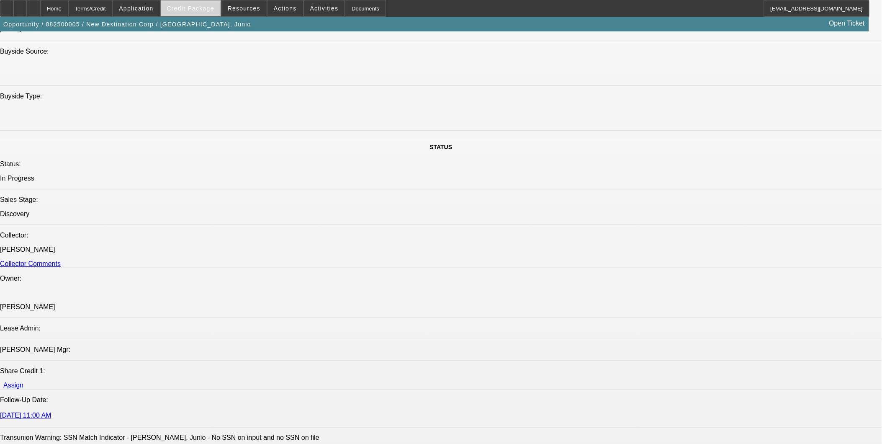
click at [218, 13] on span at bounding box center [191, 8] width 60 height 20
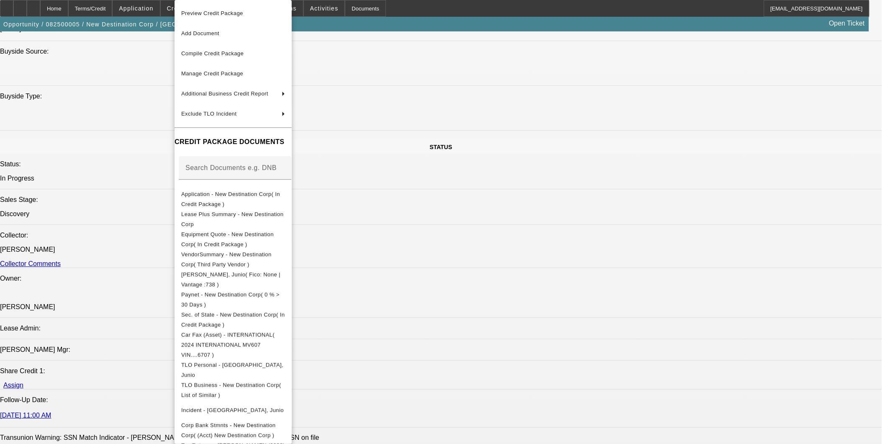
click at [473, 325] on div at bounding box center [441, 222] width 882 height 444
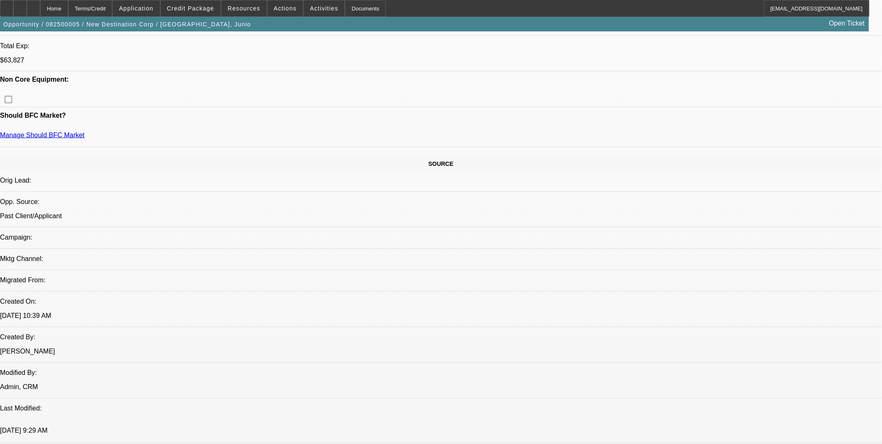
scroll to position [279, 0]
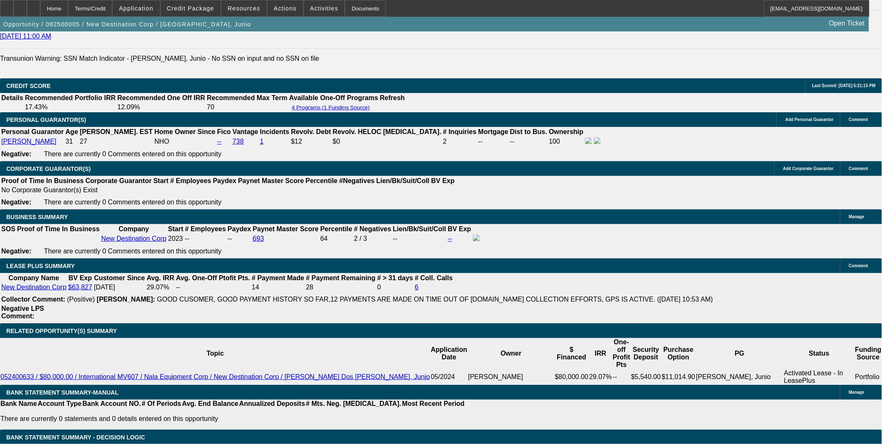
scroll to position [1256, 0]
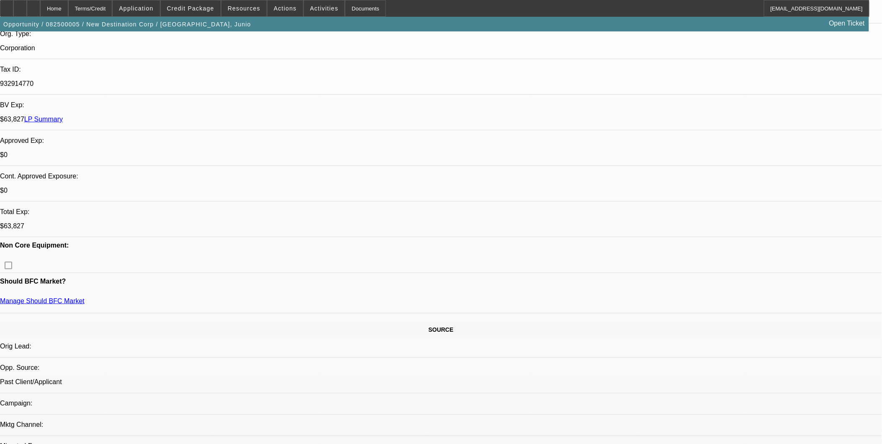
scroll to position [139, 0]
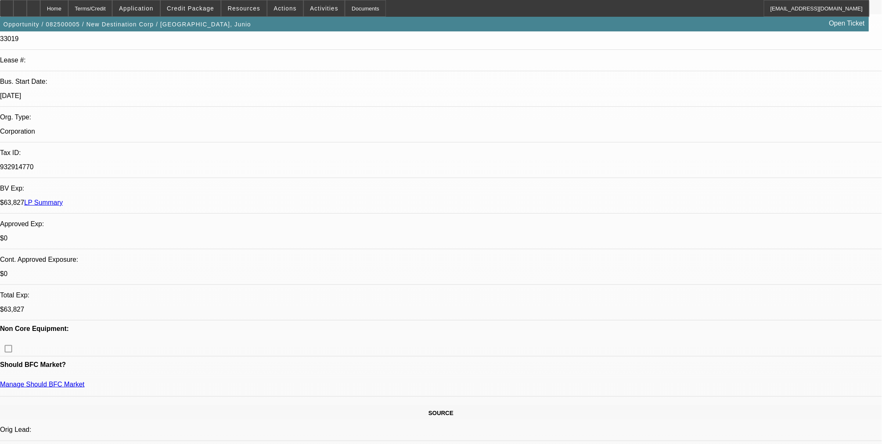
click at [202, 5] on span "Credit Package" at bounding box center [190, 8] width 47 height 7
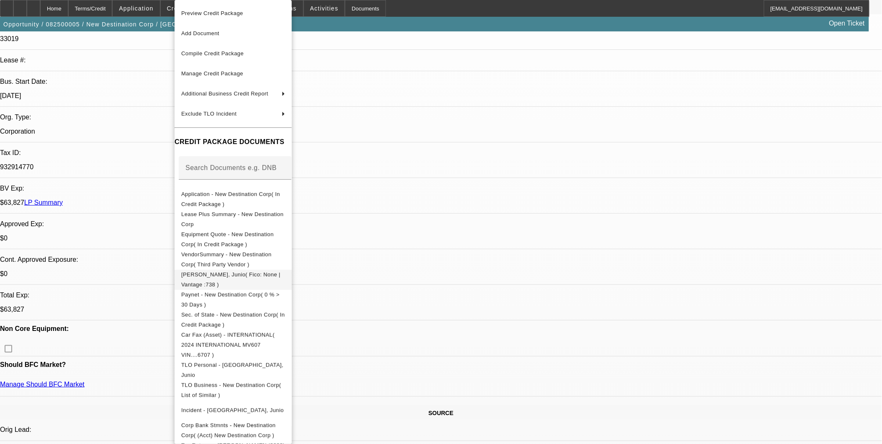
scroll to position [26, 0]
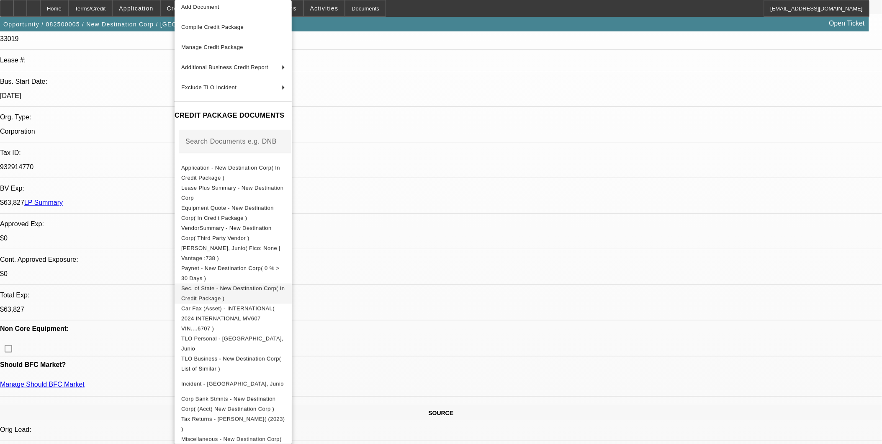
click at [252, 286] on span "Sec. of State - New Destination Corp( In Credit Package )" at bounding box center [232, 293] width 103 height 16
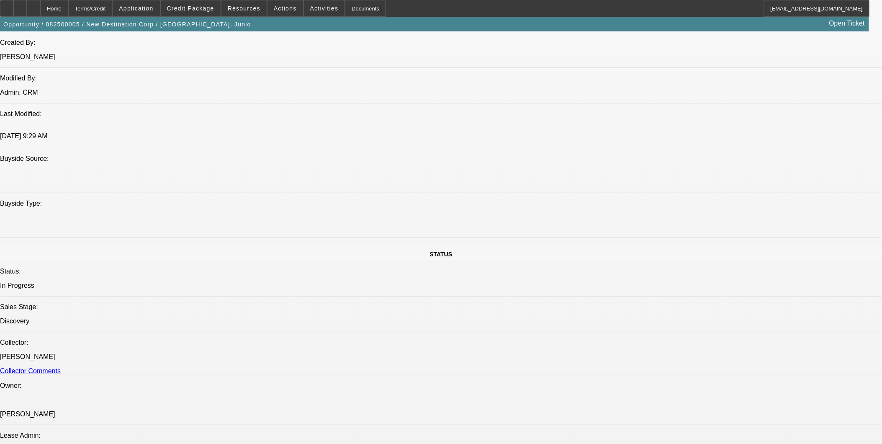
scroll to position [744, 0]
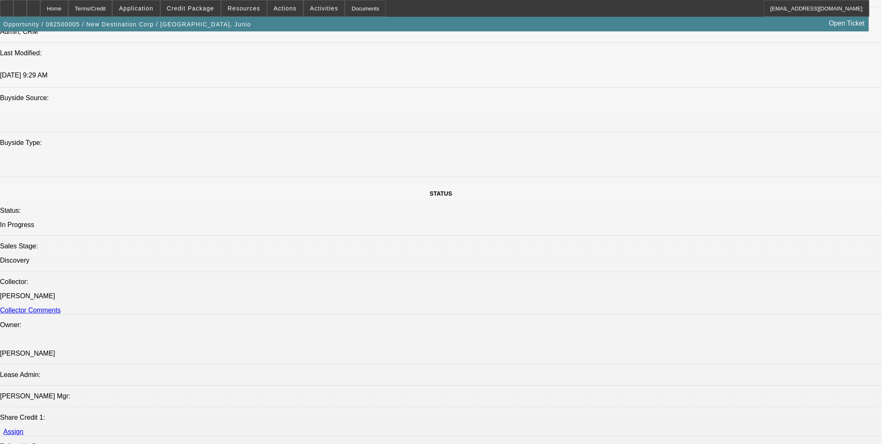
click at [196, 6] on span "Credit Package" at bounding box center [190, 8] width 47 height 7
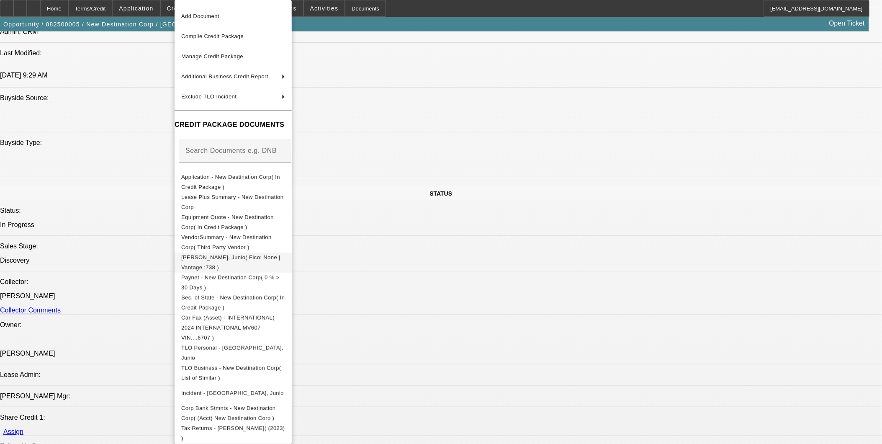
scroll to position [26, 0]
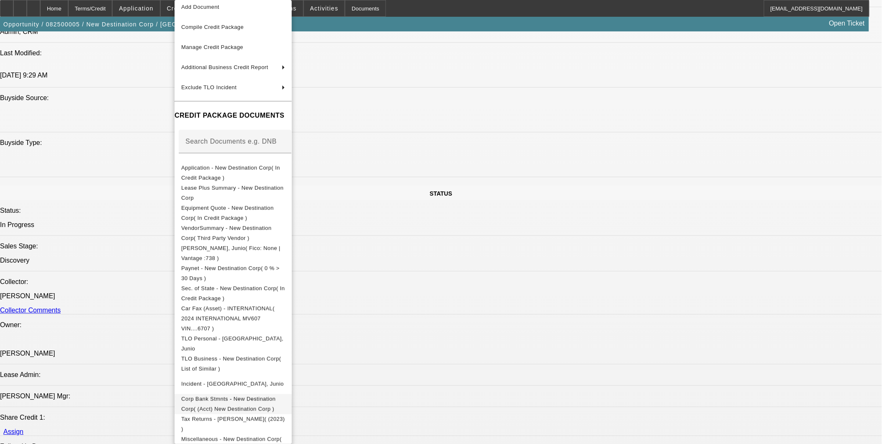
click at [276, 396] on span "Corp Bank Stmnts - New Destination Corp( (Acct) New Destination Corp )" at bounding box center [228, 404] width 95 height 16
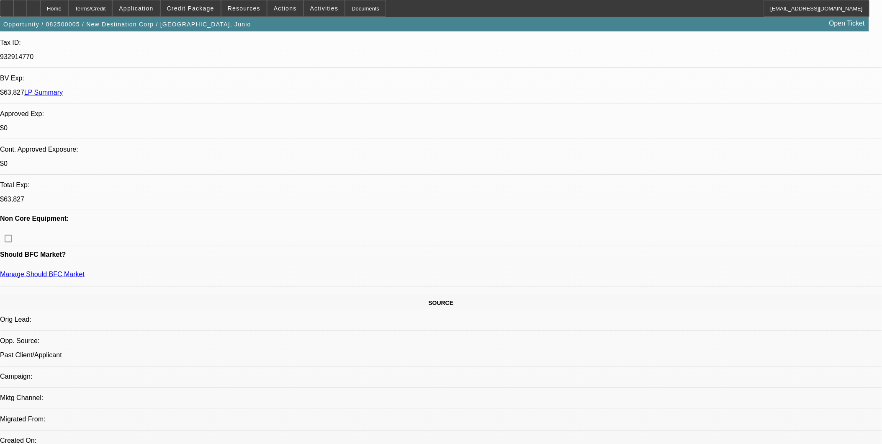
scroll to position [279, 0]
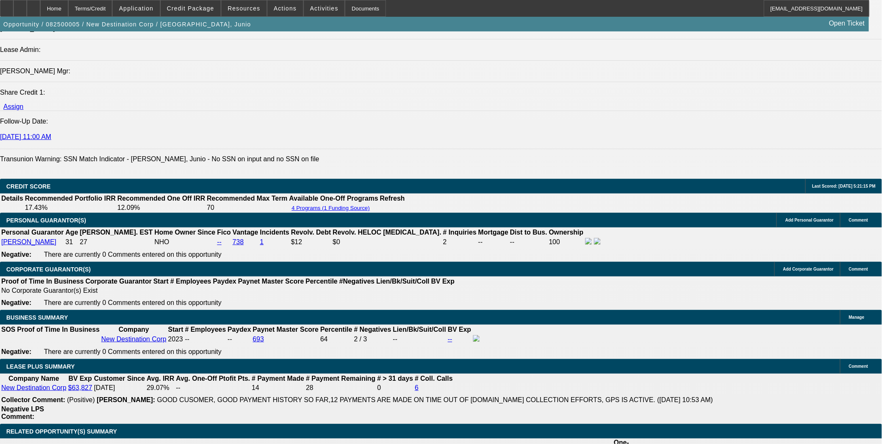
scroll to position [1116, 0]
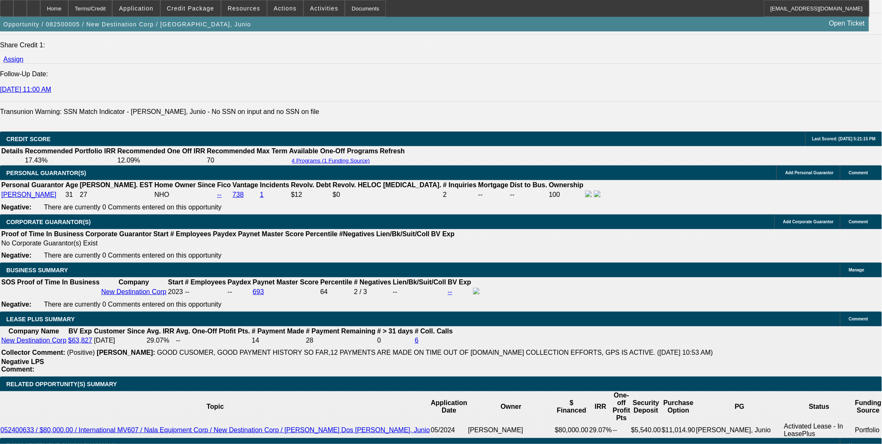
drag, startPoint x: 158, startPoint y: 283, endPoint x: 165, endPoint y: 288, distance: 8.5
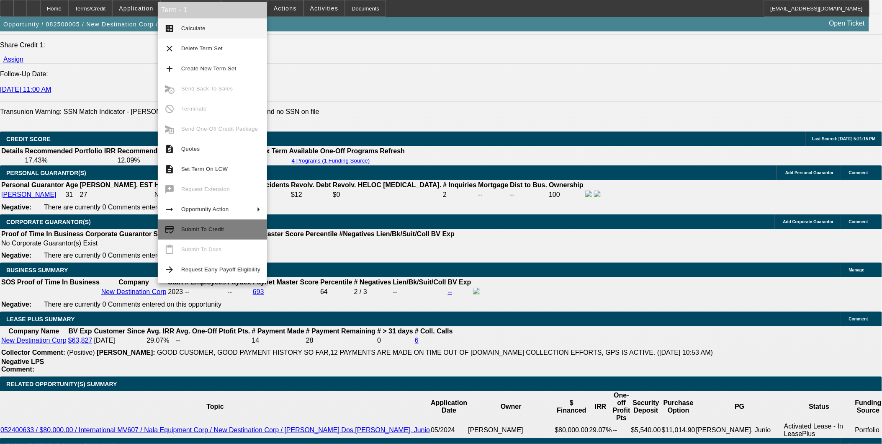
click at [216, 230] on span "Submit To Credit" at bounding box center [202, 229] width 43 height 6
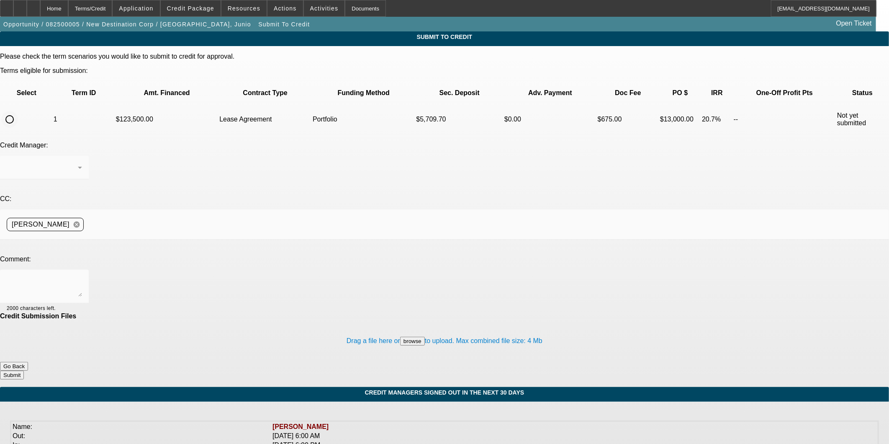
click at [18, 111] on input "radio" at bounding box center [9, 119] width 17 height 17
radio input "true"
click at [85, 162] on icon at bounding box center [80, 167] width 10 height 10
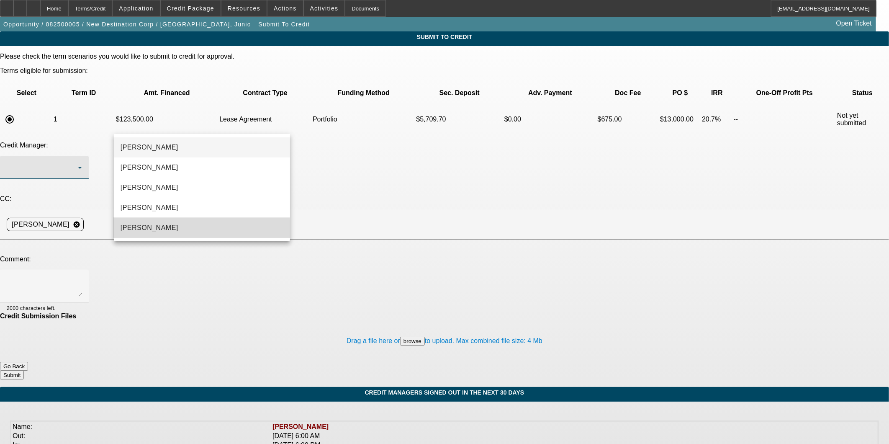
click at [172, 229] on mat-option "Oliva, Samuel" at bounding box center [202, 228] width 176 height 20
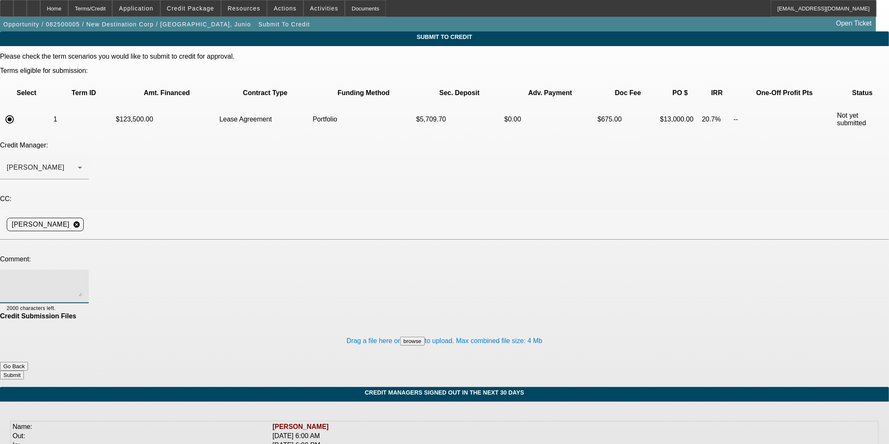
click at [82, 276] on textarea at bounding box center [44, 286] width 75 height 20
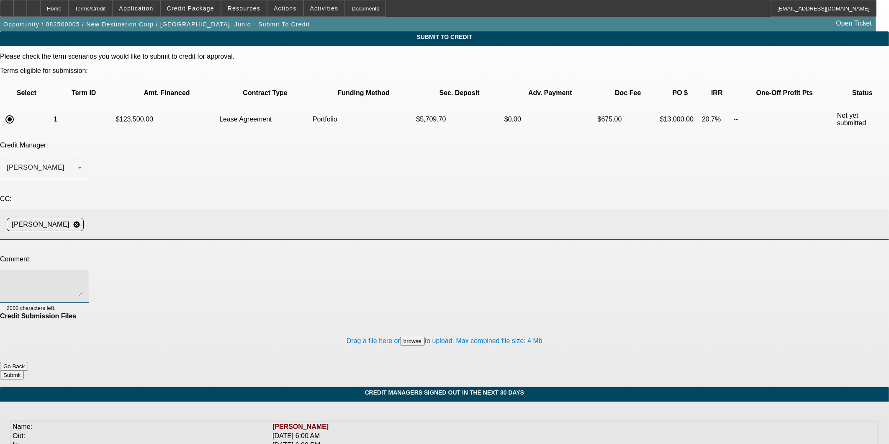
paste textarea "The customer is optimistic about his growth and is confident in his ability to …"
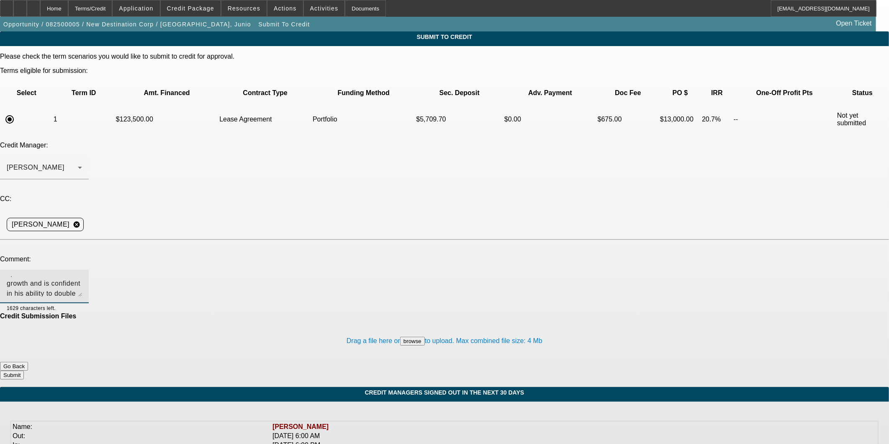
scroll to position [10, 0]
type textarea "The customer is optimistic about his growth and is confident in his ability to …"
drag, startPoint x: 148, startPoint y: 206, endPoint x: 31, endPoint y: 81, distance: 171.5
click at [26, 102] on div "Please check the term scenarios you would like to submit to credit for approval…" at bounding box center [444, 216] width 889 height 327
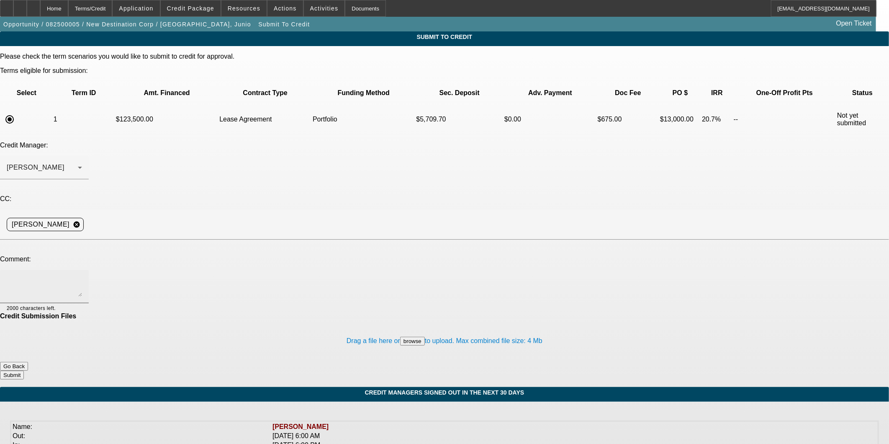
click at [82, 270] on div at bounding box center [44, 286] width 75 height 33
paste textarea "Junio Santos has been in business for over 2 years, and since he added a truck …"
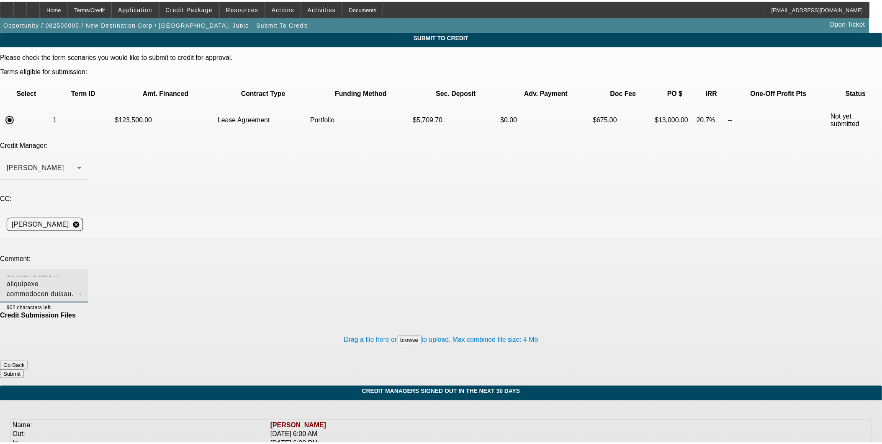
scroll to position [60, 0]
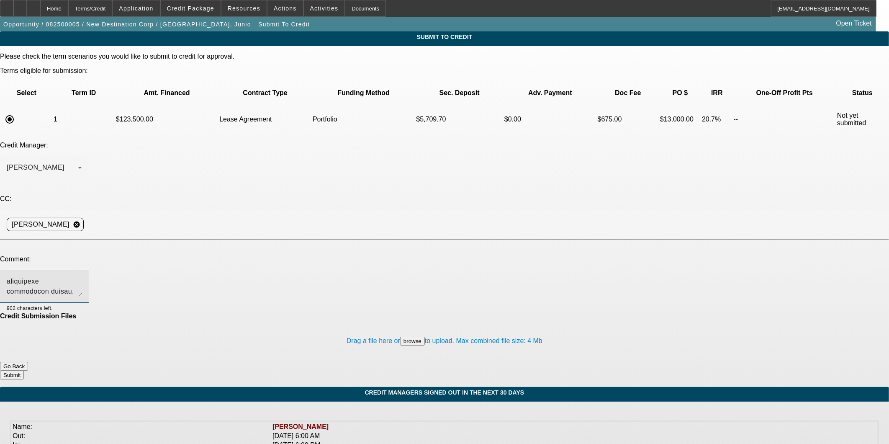
type textarea "Junio Santos has been in business for over 2 years, and since he added a truck …"
click at [24, 371] on button "Submit" at bounding box center [12, 375] width 24 height 9
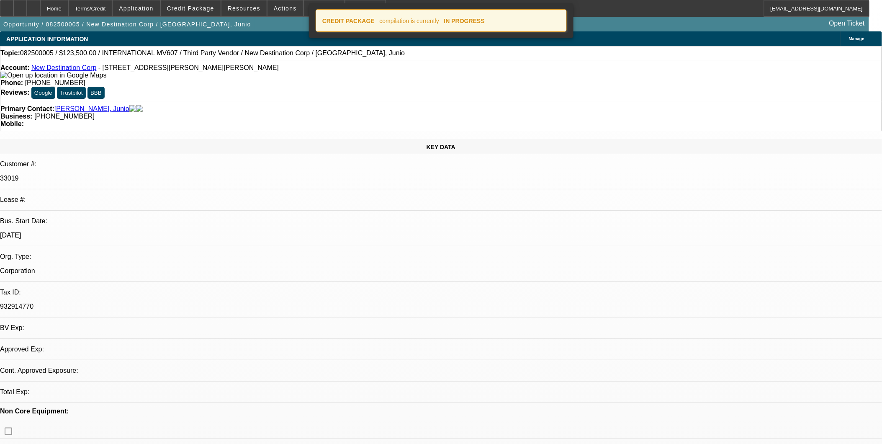
select select "2"
select select "0.1"
select select "4"
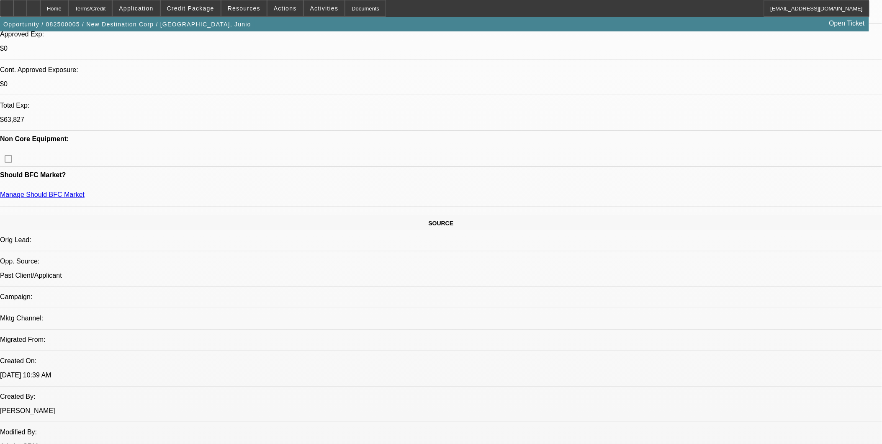
scroll to position [325, 0]
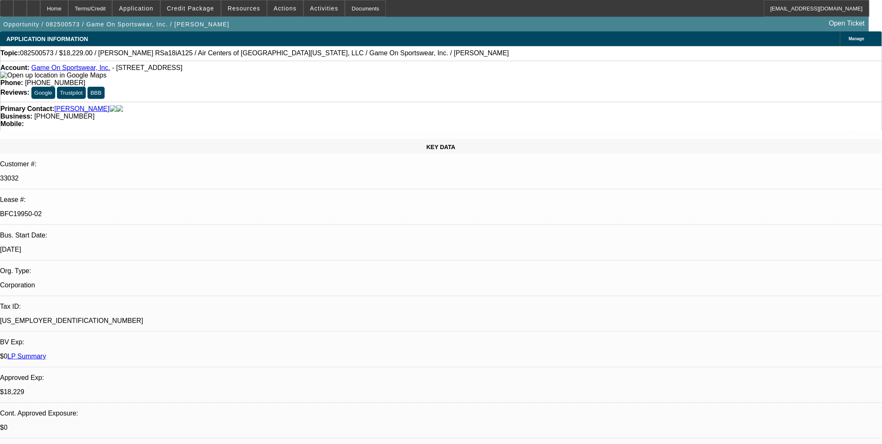
select select "0"
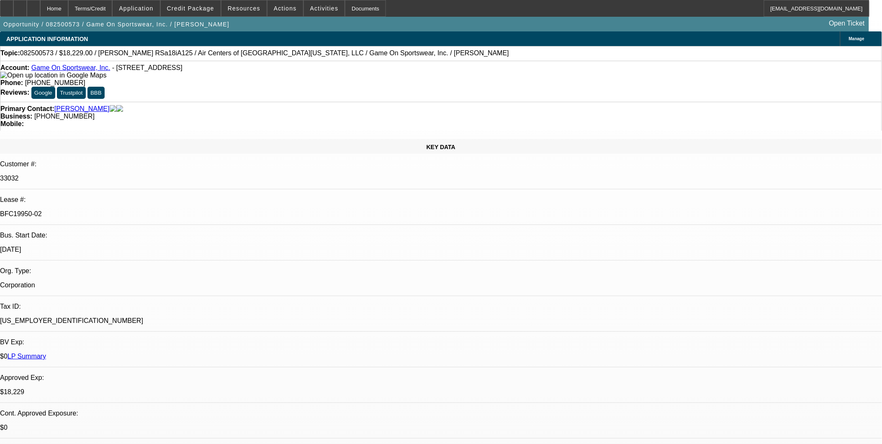
select select "0"
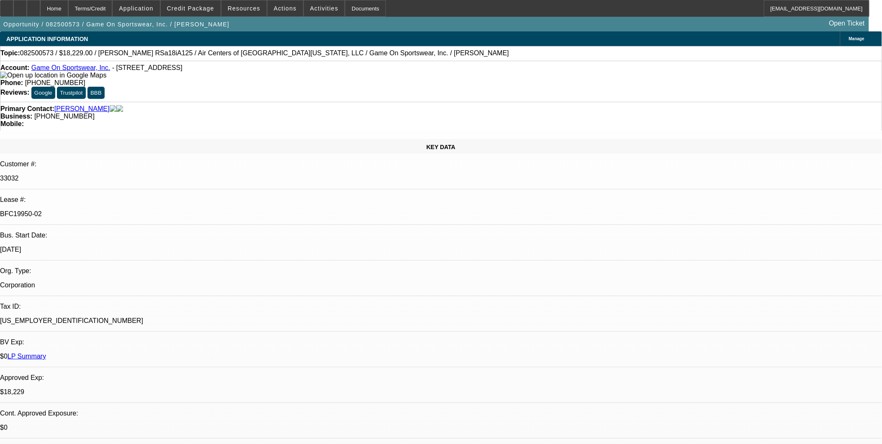
select select "0"
select select "1"
select select "6"
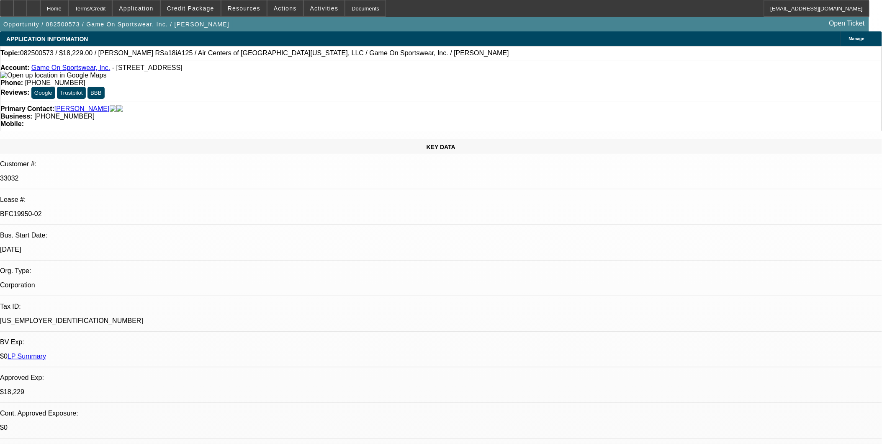
select select "1"
select select "6"
select select "1"
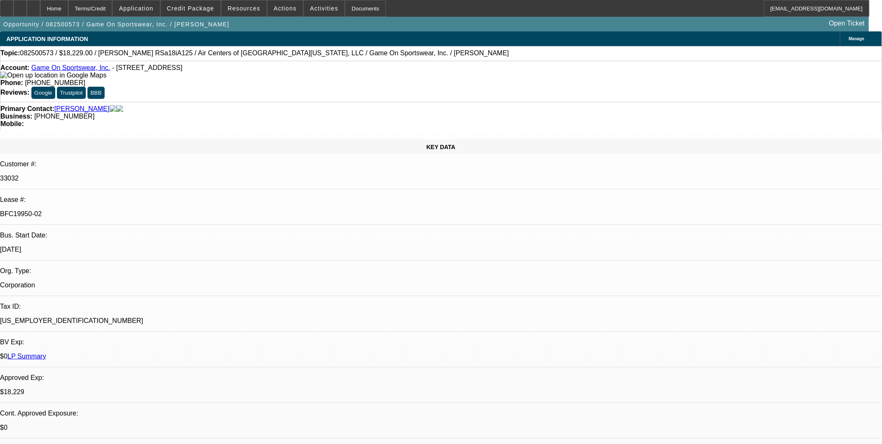
select select "6"
select select "1"
select select "6"
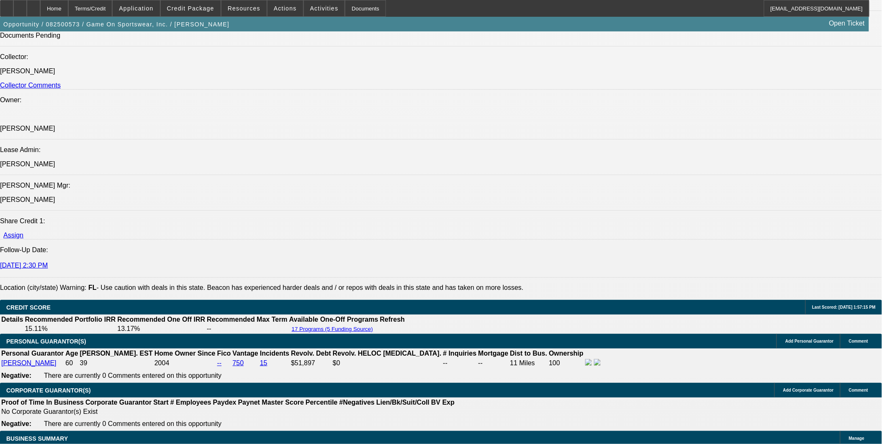
scroll to position [930, 0]
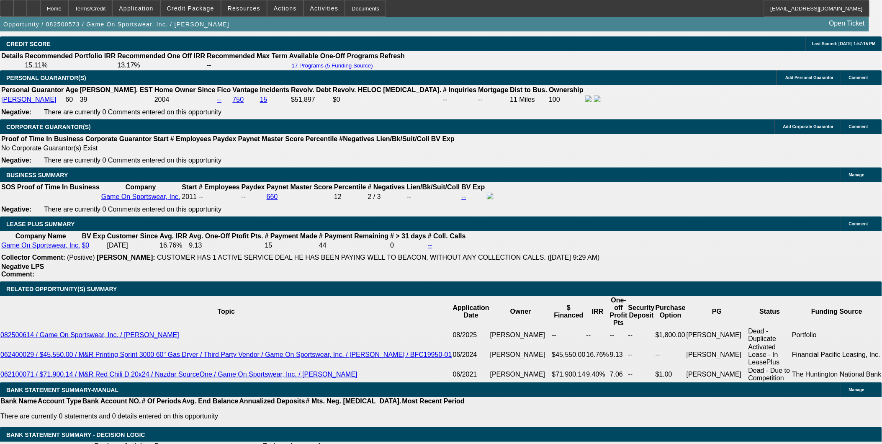
scroll to position [1256, 0]
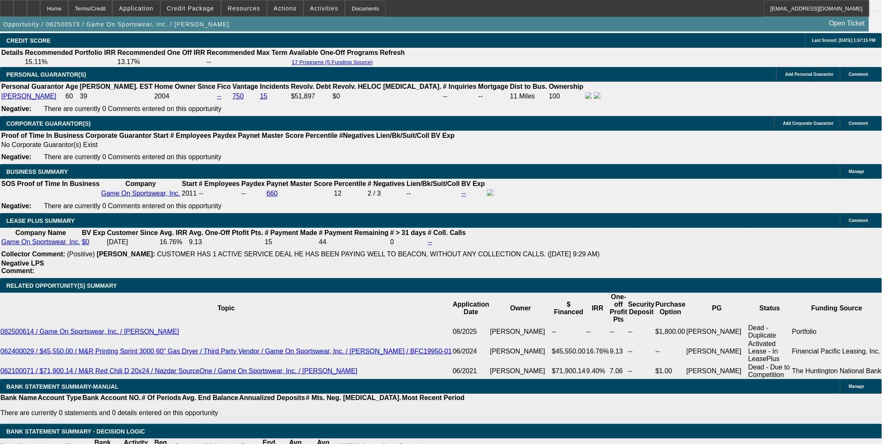
click at [622, 317] on div "APPLICATION INFORMATION [GEOGRAPHIC_DATA] Topic: 082500573 / $18,229.00 / [PERS…" at bounding box center [441, 381] width 882 height 3213
